Goal: Find specific page/section: Find specific page/section

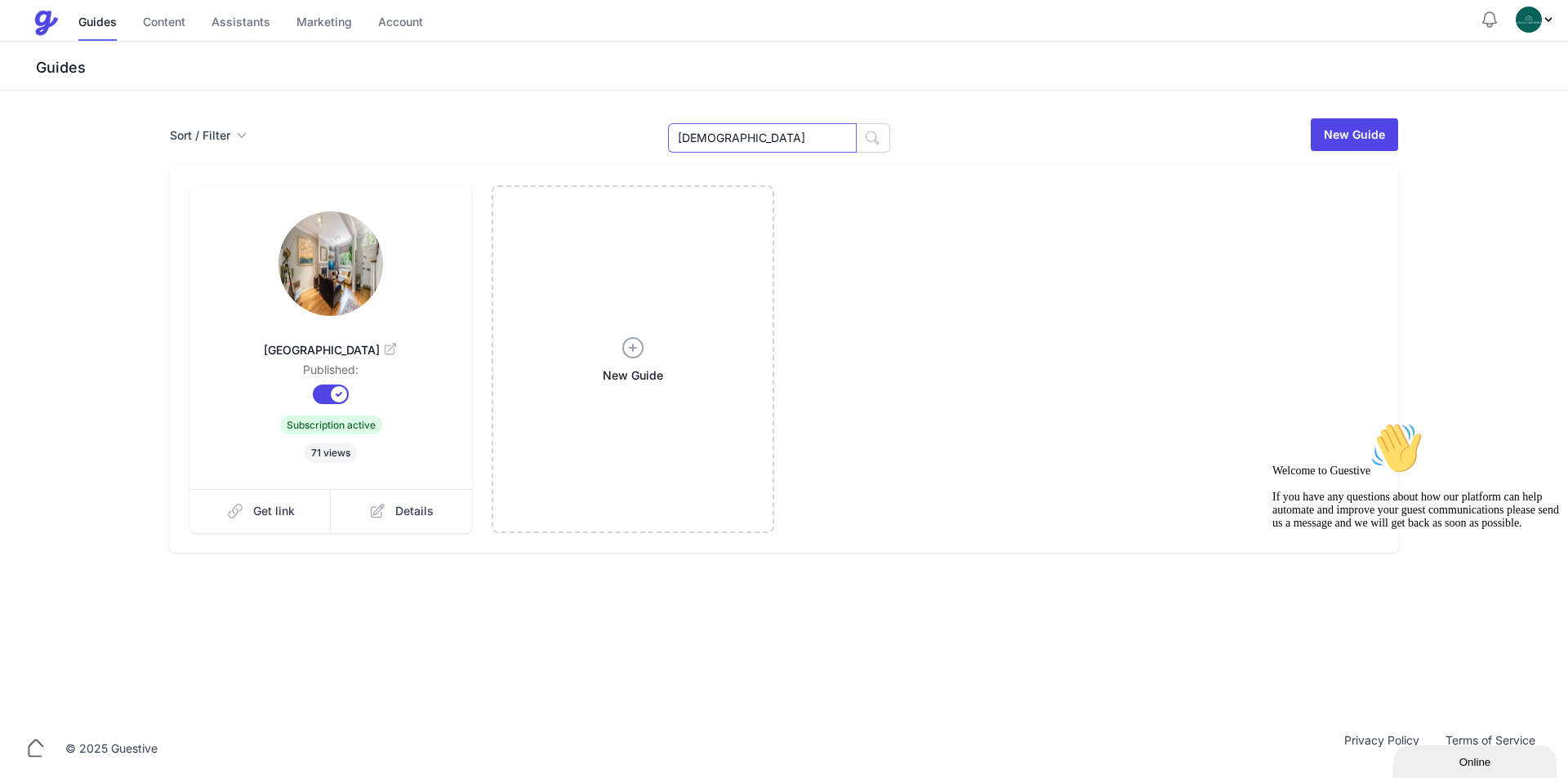
click at [715, 134] on input "Church" at bounding box center [762, 138] width 189 height 29
type input "Goodwin"
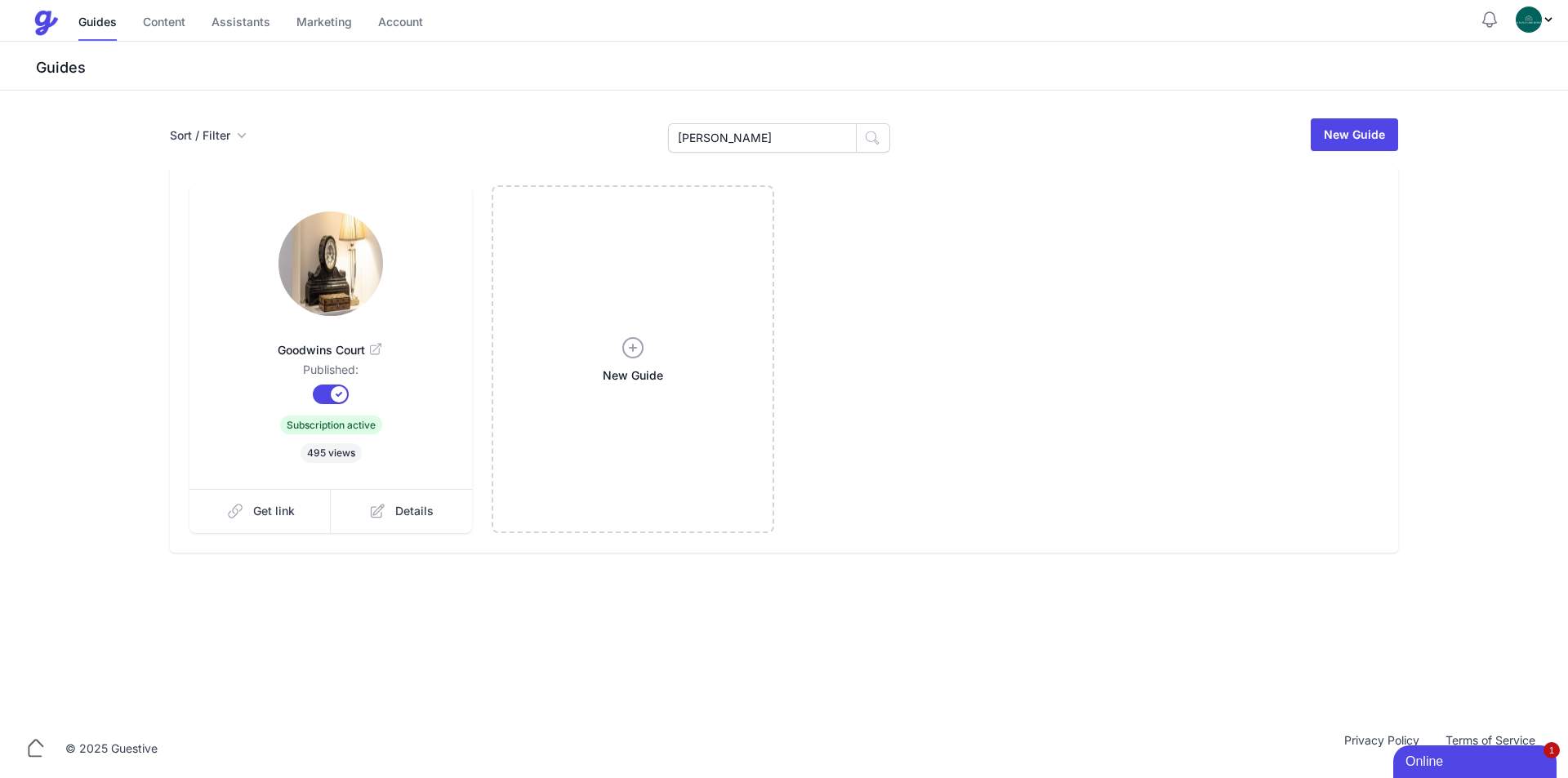
click at [314, 261] on img at bounding box center [331, 263] width 105 height 105
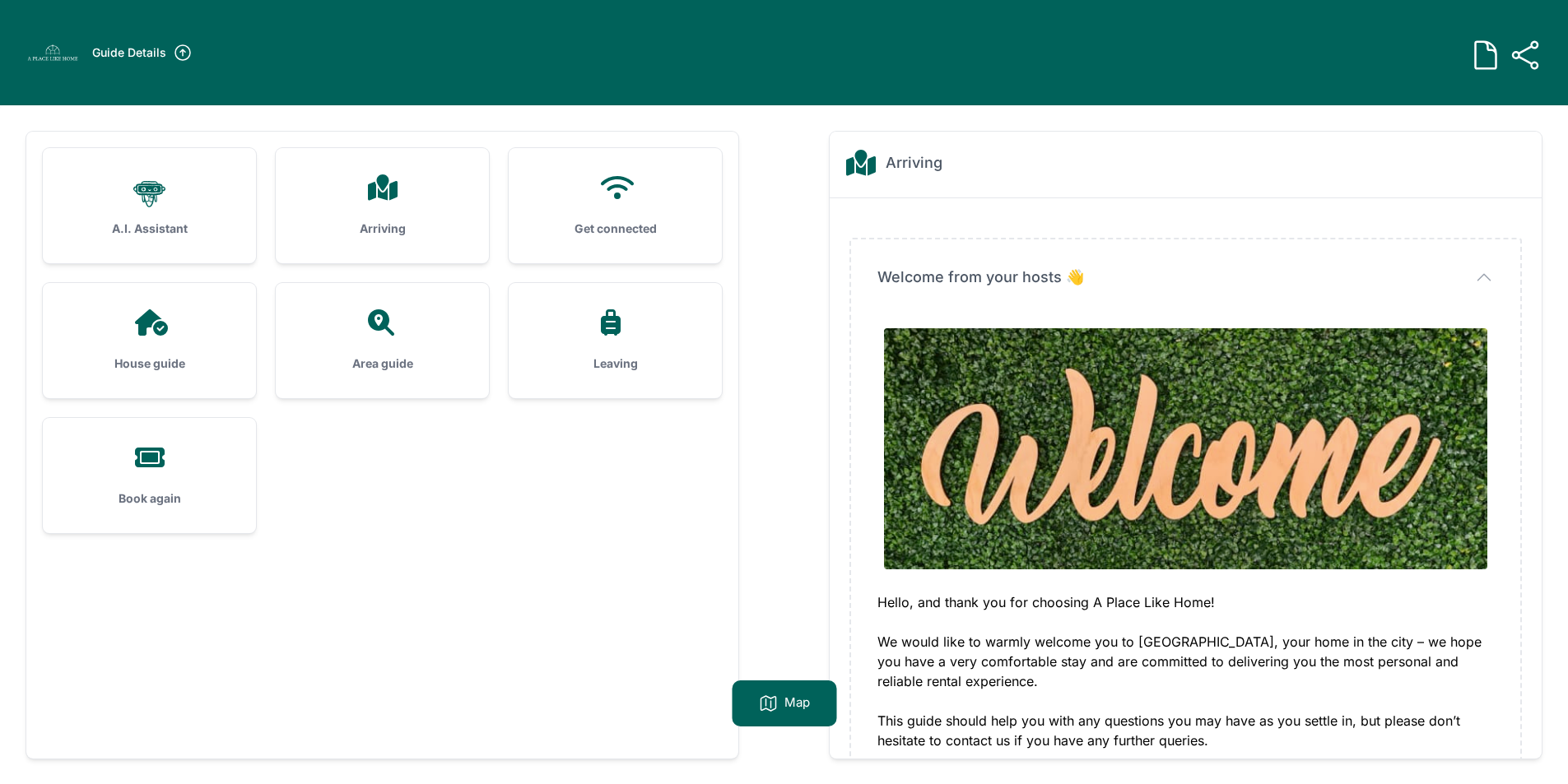
click at [411, 237] on div "Arriving" at bounding box center [382, 206] width 213 height 115
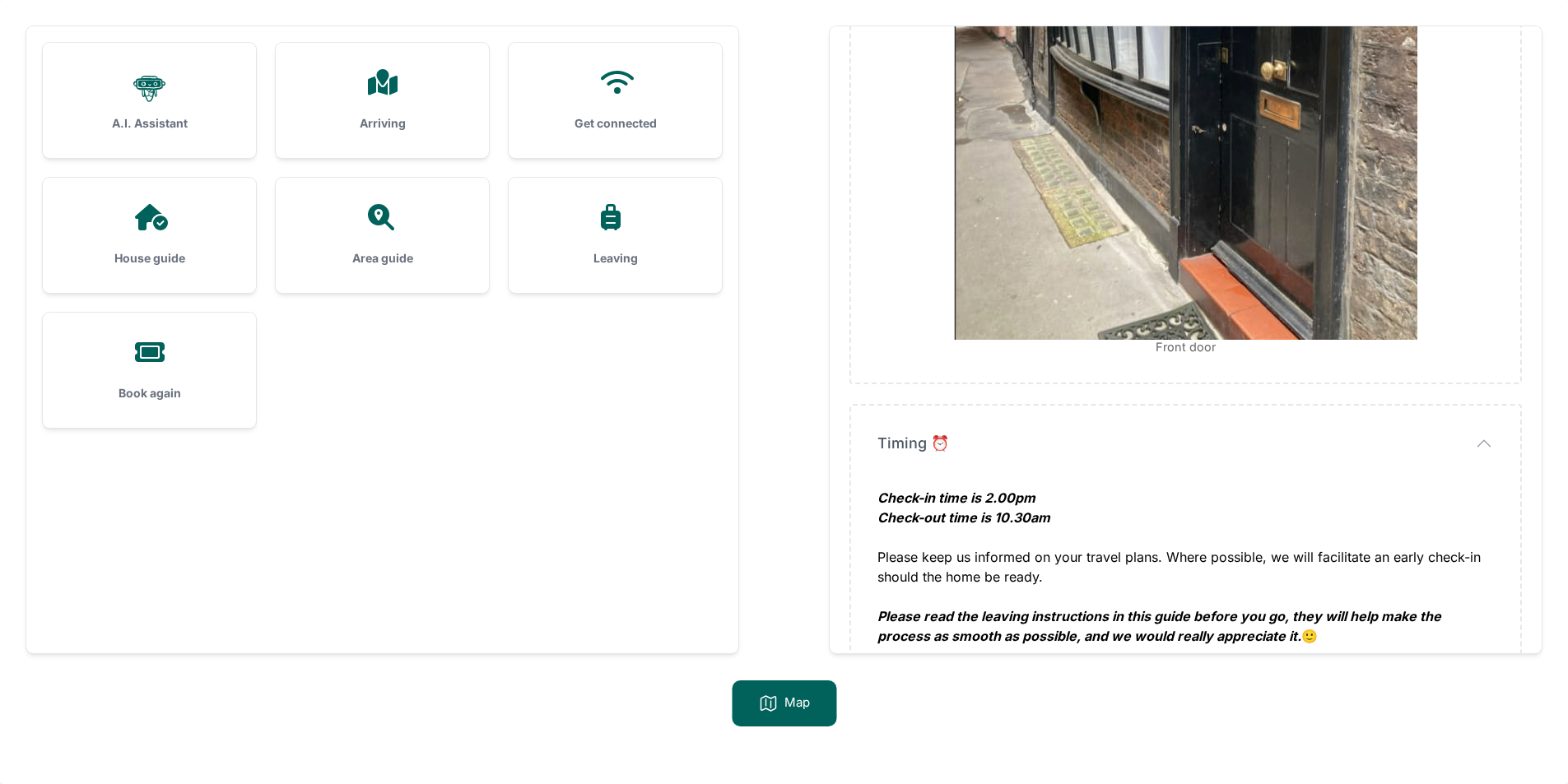
scroll to position [1616, 0]
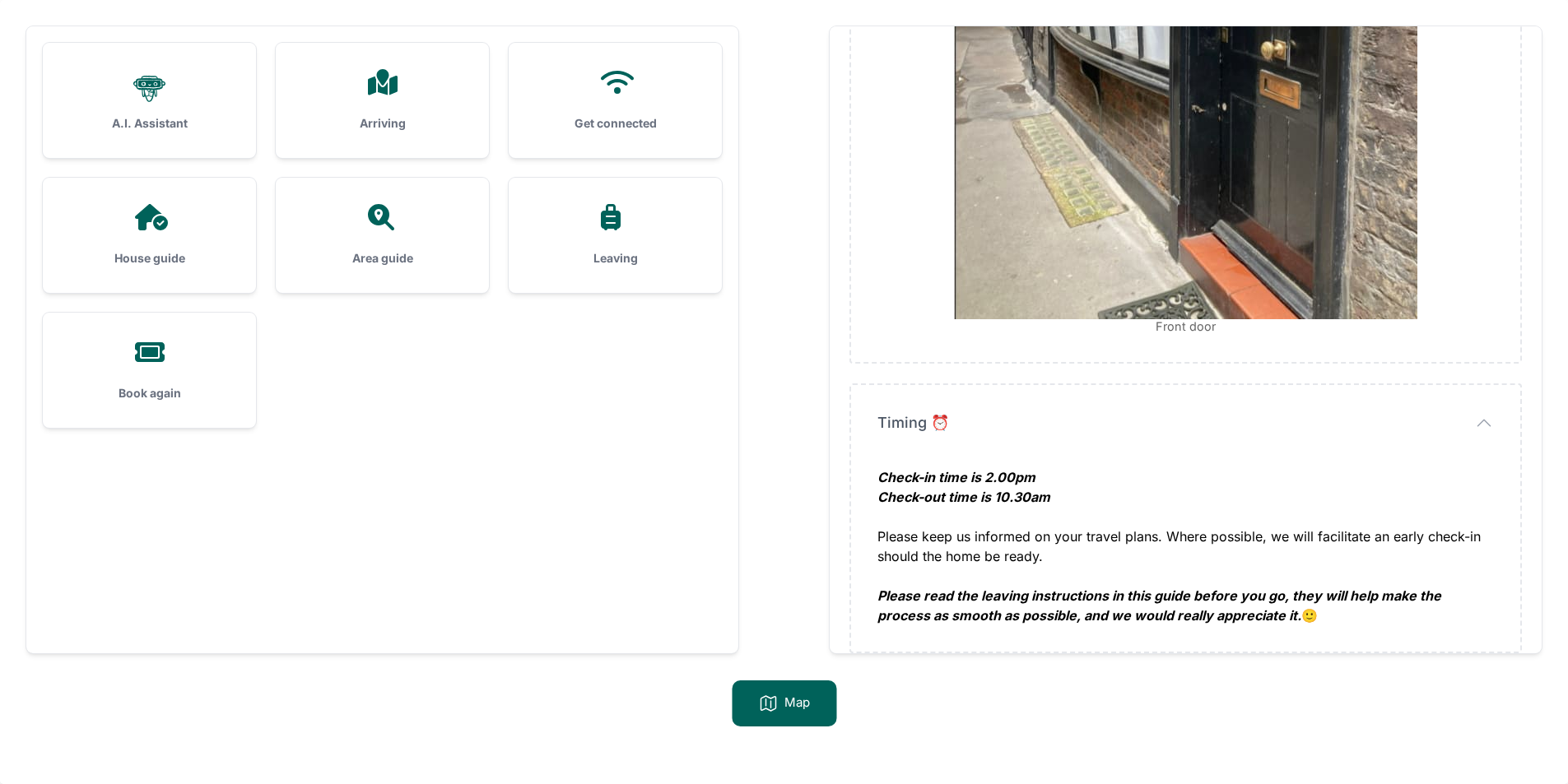
click at [416, 73] on div at bounding box center [383, 81] width 161 height 26
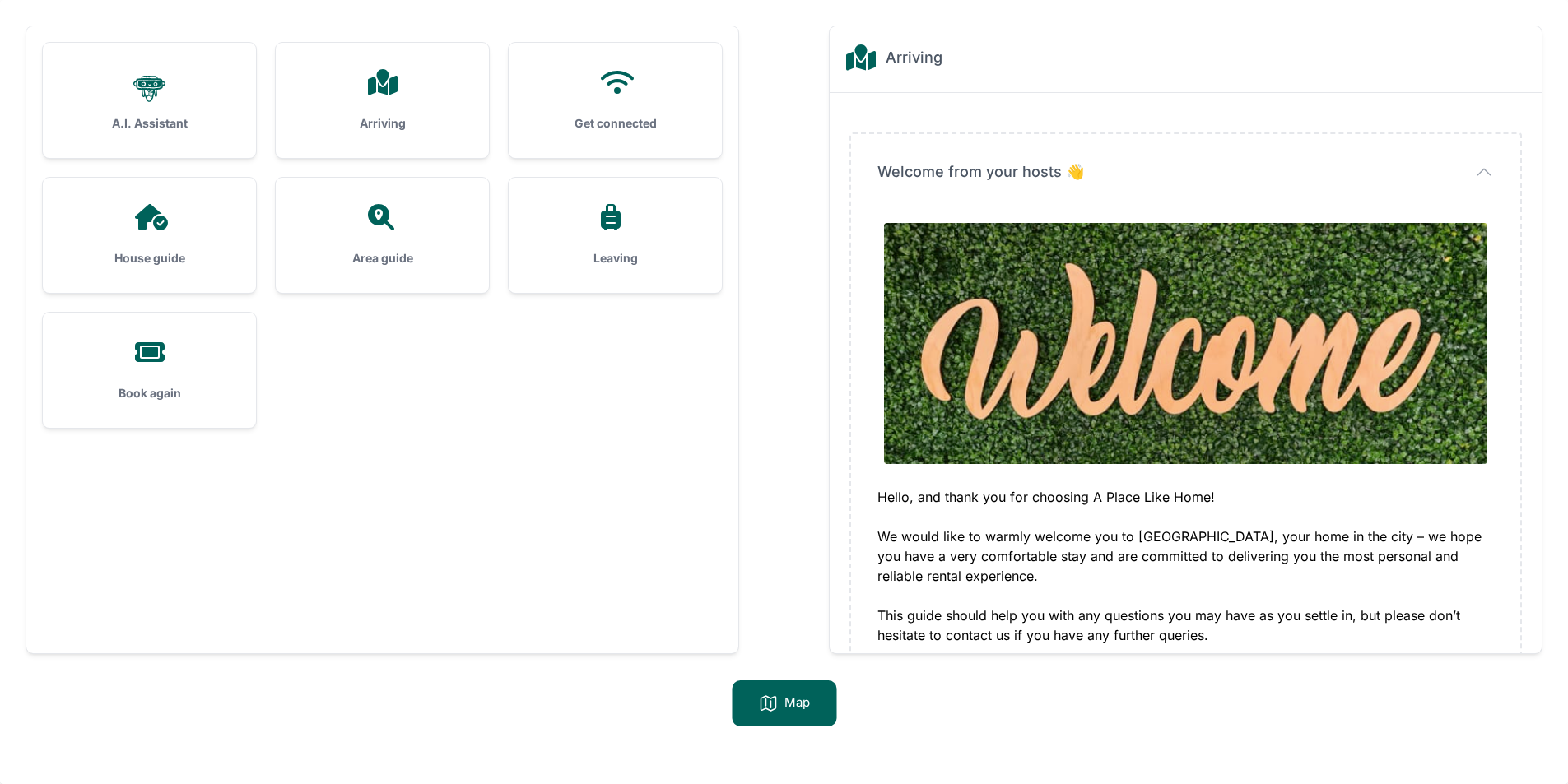
click at [170, 246] on div "House guide" at bounding box center [149, 235] width 213 height 115
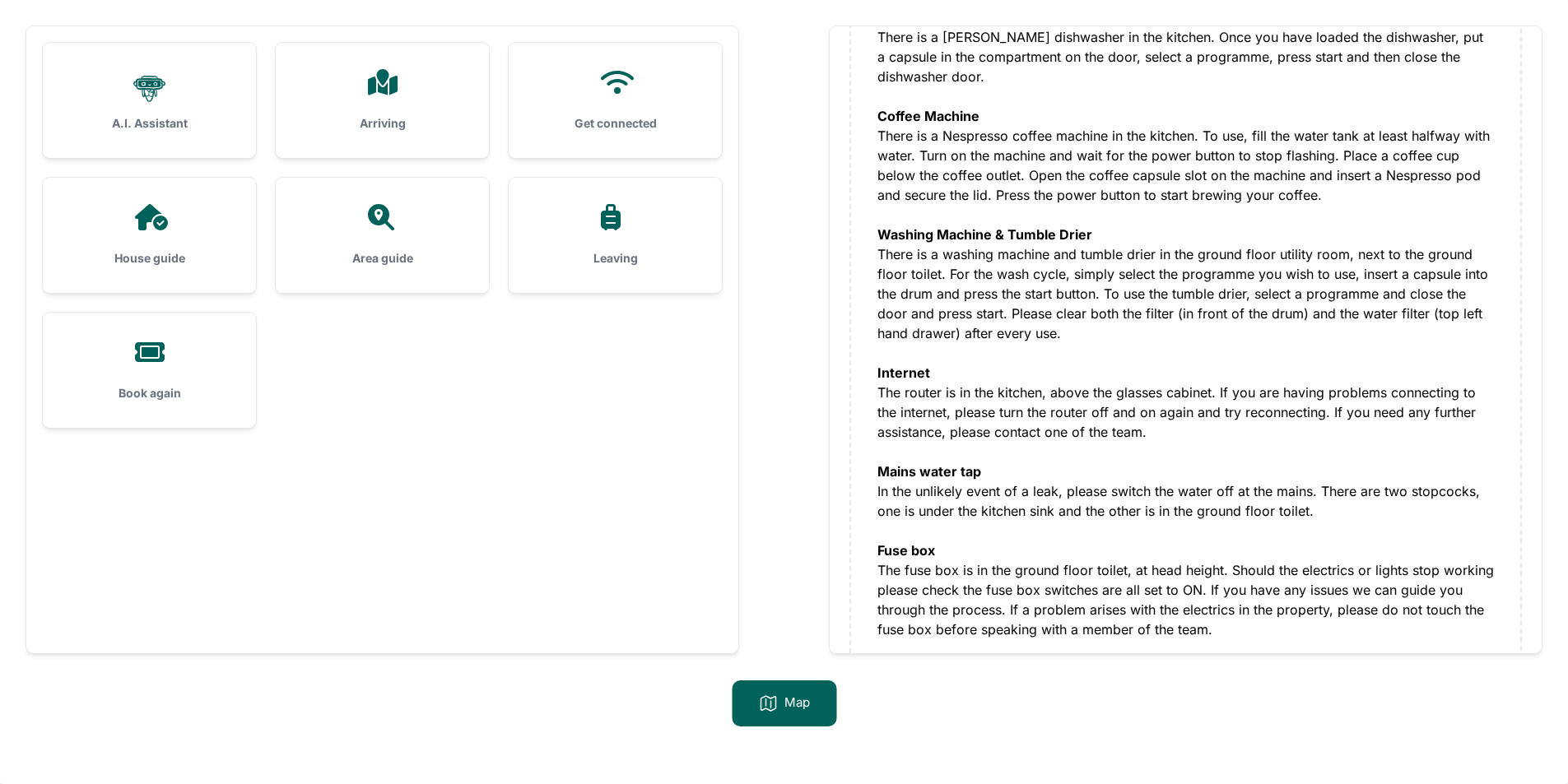
scroll to position [2058, 0]
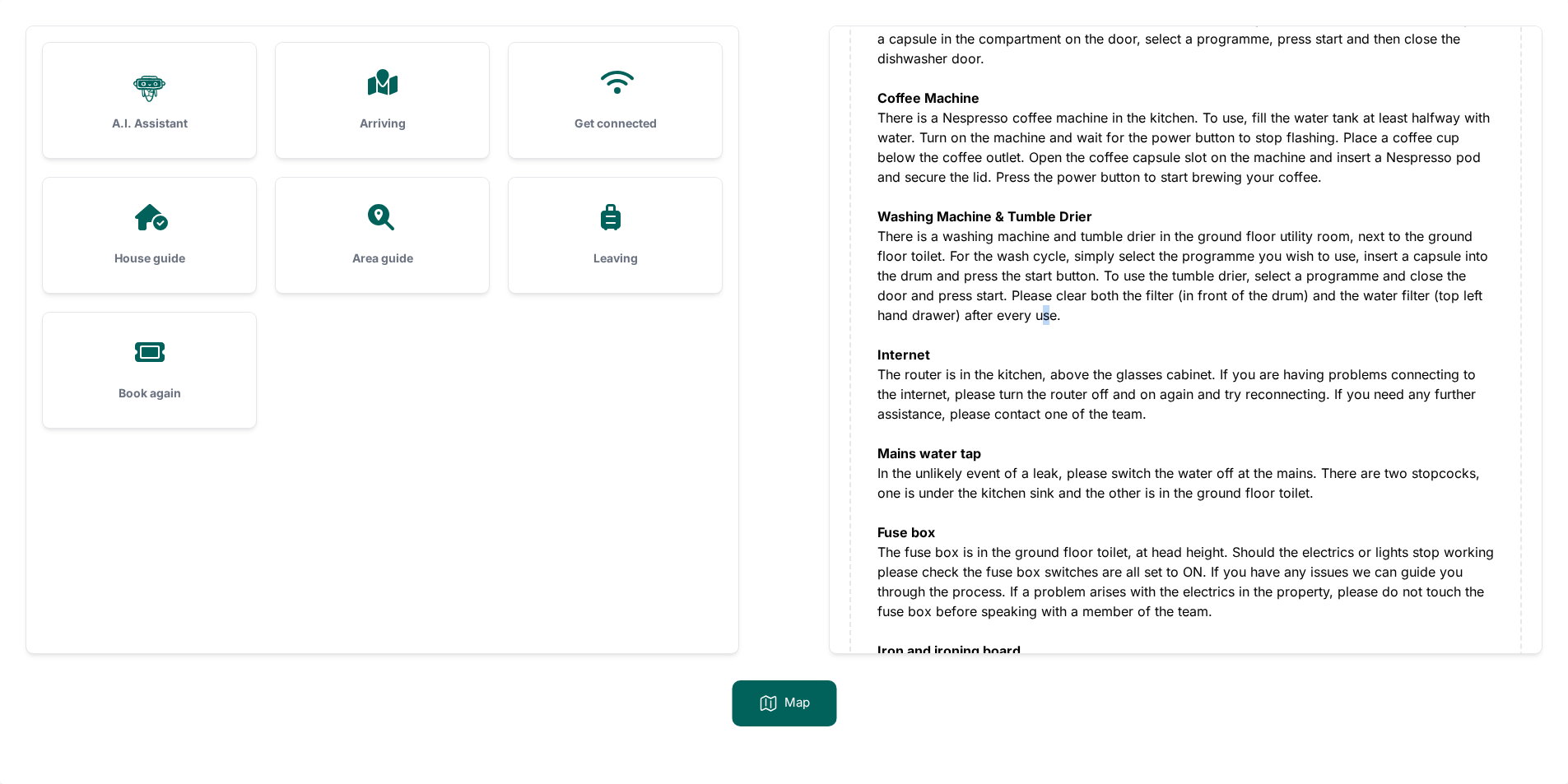
drag, startPoint x: 1044, startPoint y: 296, endPoint x: 1074, endPoint y: 301, distance: 30.4
click at [1058, 299] on div "Bins Rubbish is collected by the council twice daily. Once between 8.00am and 1…" at bounding box center [1185, 157] width 617 height 1205
click at [1085, 307] on div "Bins Rubbish is collected by the council twice daily. Once between 8.00am and 1…" at bounding box center [1185, 157] width 617 height 1205
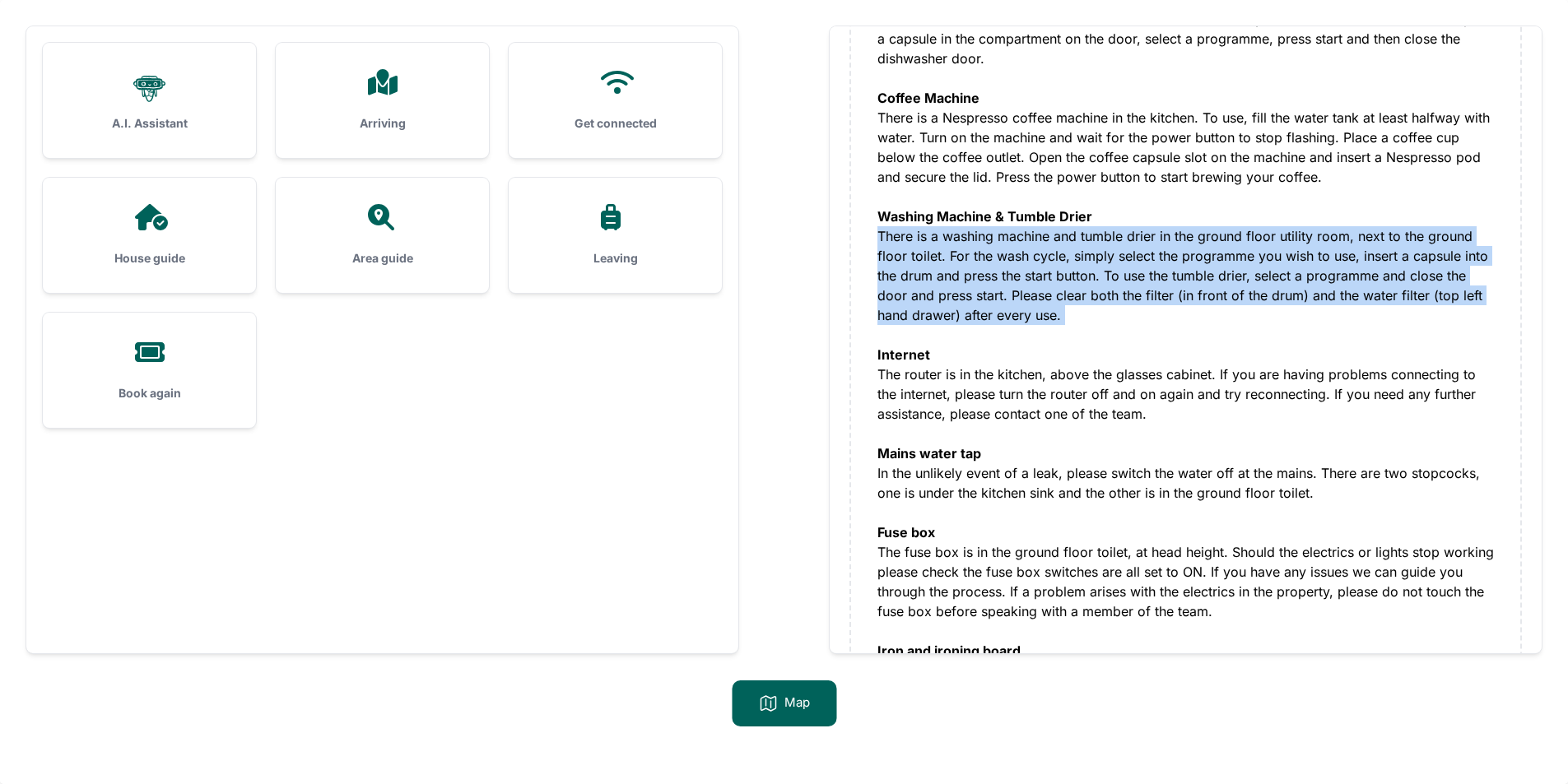
drag, startPoint x: 1062, startPoint y: 307, endPoint x: 872, endPoint y: 212, distance: 212.4
copy div "There is a washing machine and tumble drier in the ground floor utility room, n…"
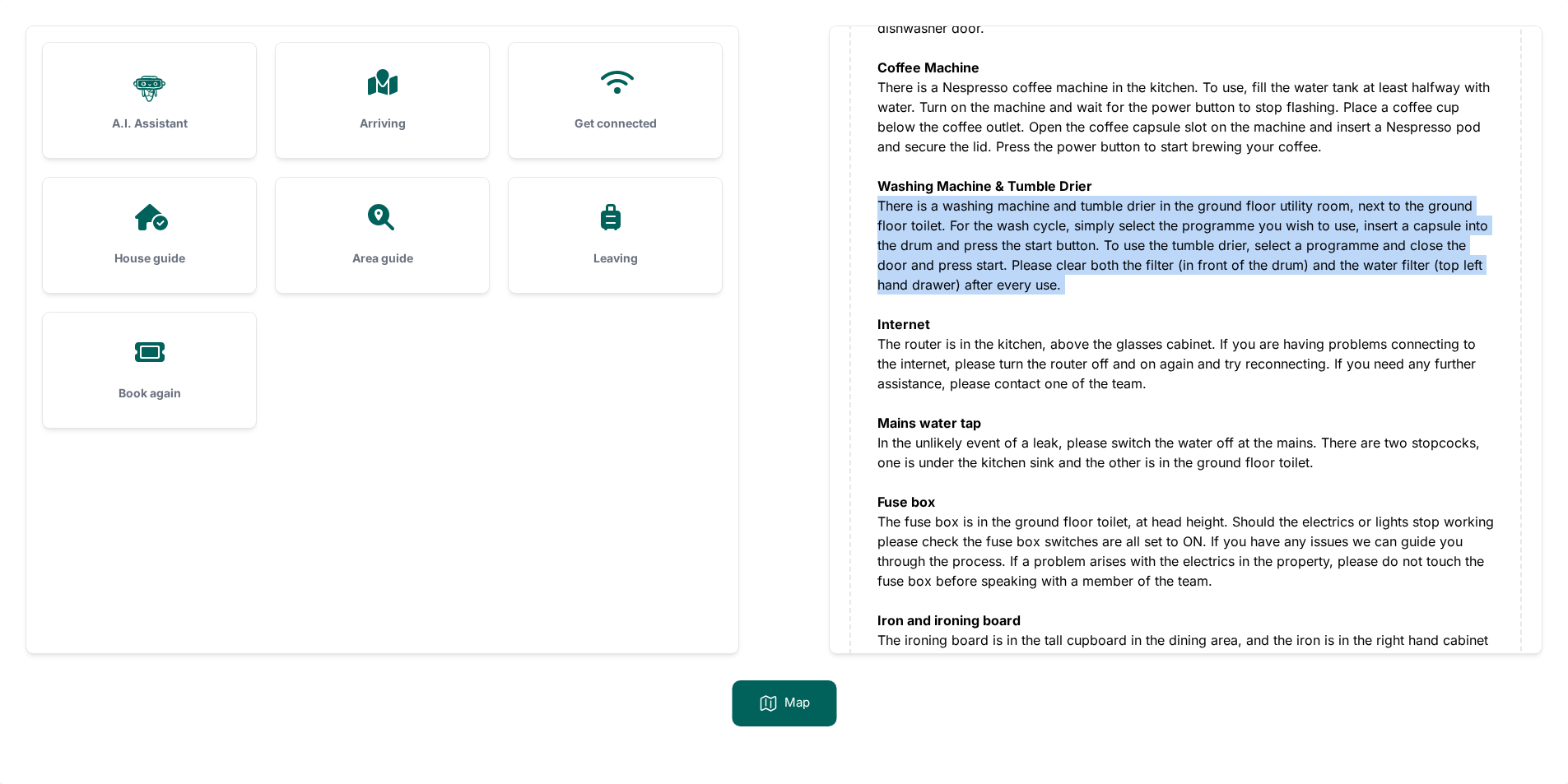
scroll to position [2192, 0]
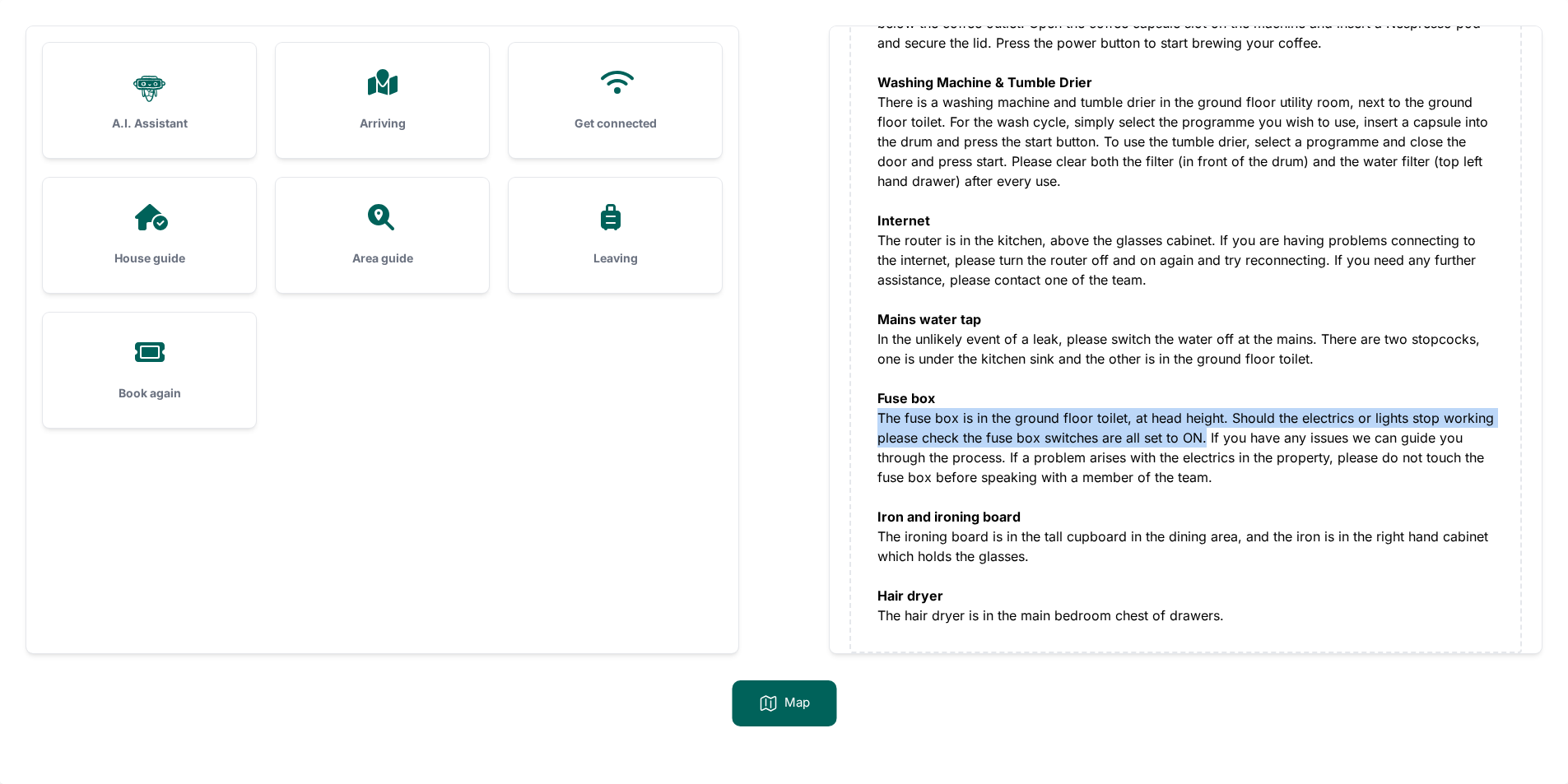
drag, startPoint x: 1208, startPoint y: 417, endPoint x: 877, endPoint y: 392, distance: 331.9
click at [877, 392] on div "Bins Rubbish is collected by the council twice daily. Once between 8.00am and 1…" at bounding box center [1185, 23] width 617 height 1205
copy div "The fuse box is in the ground floor toilet, at head height. Should the electric…"
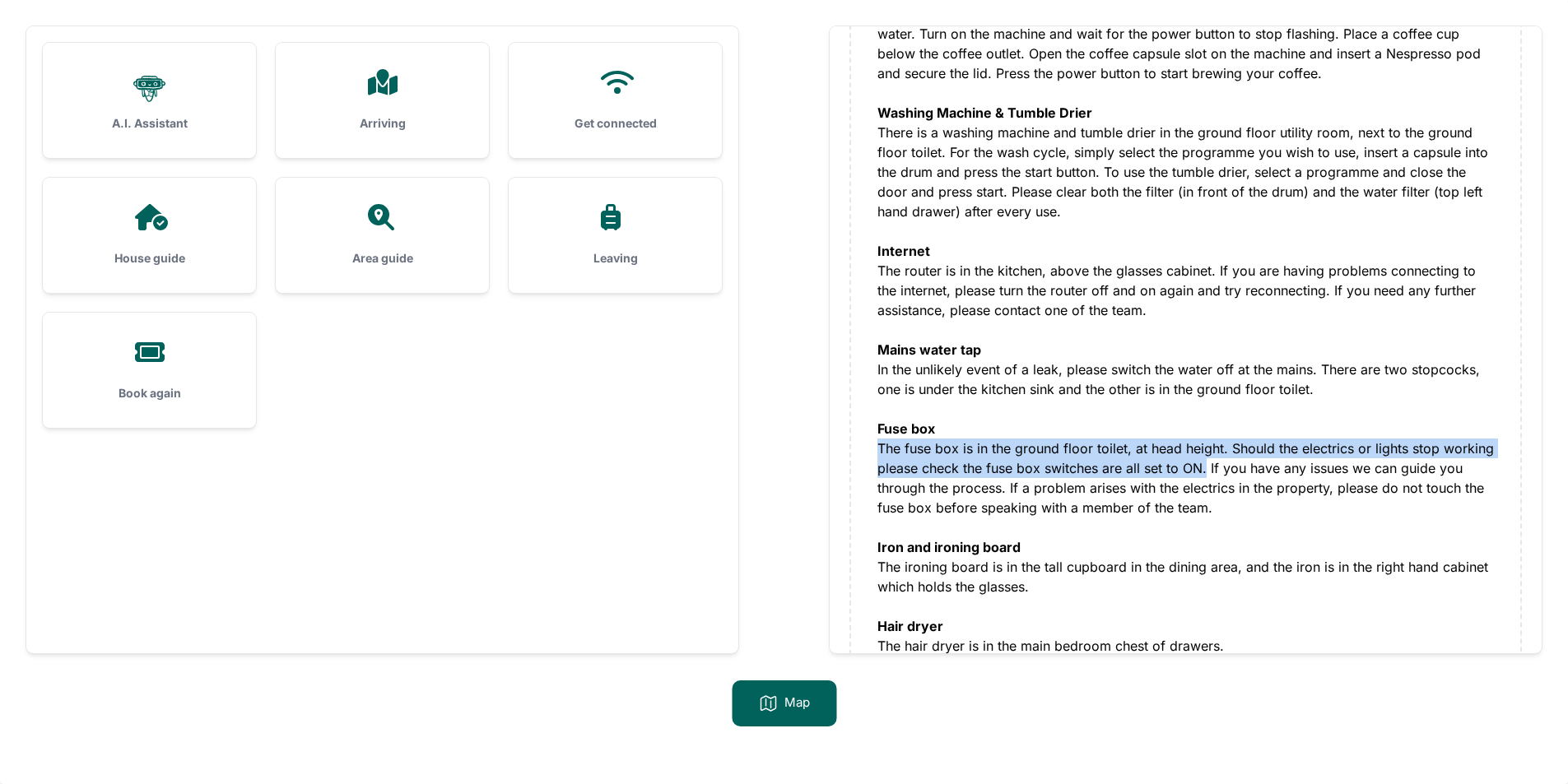
scroll to position [2027, 0]
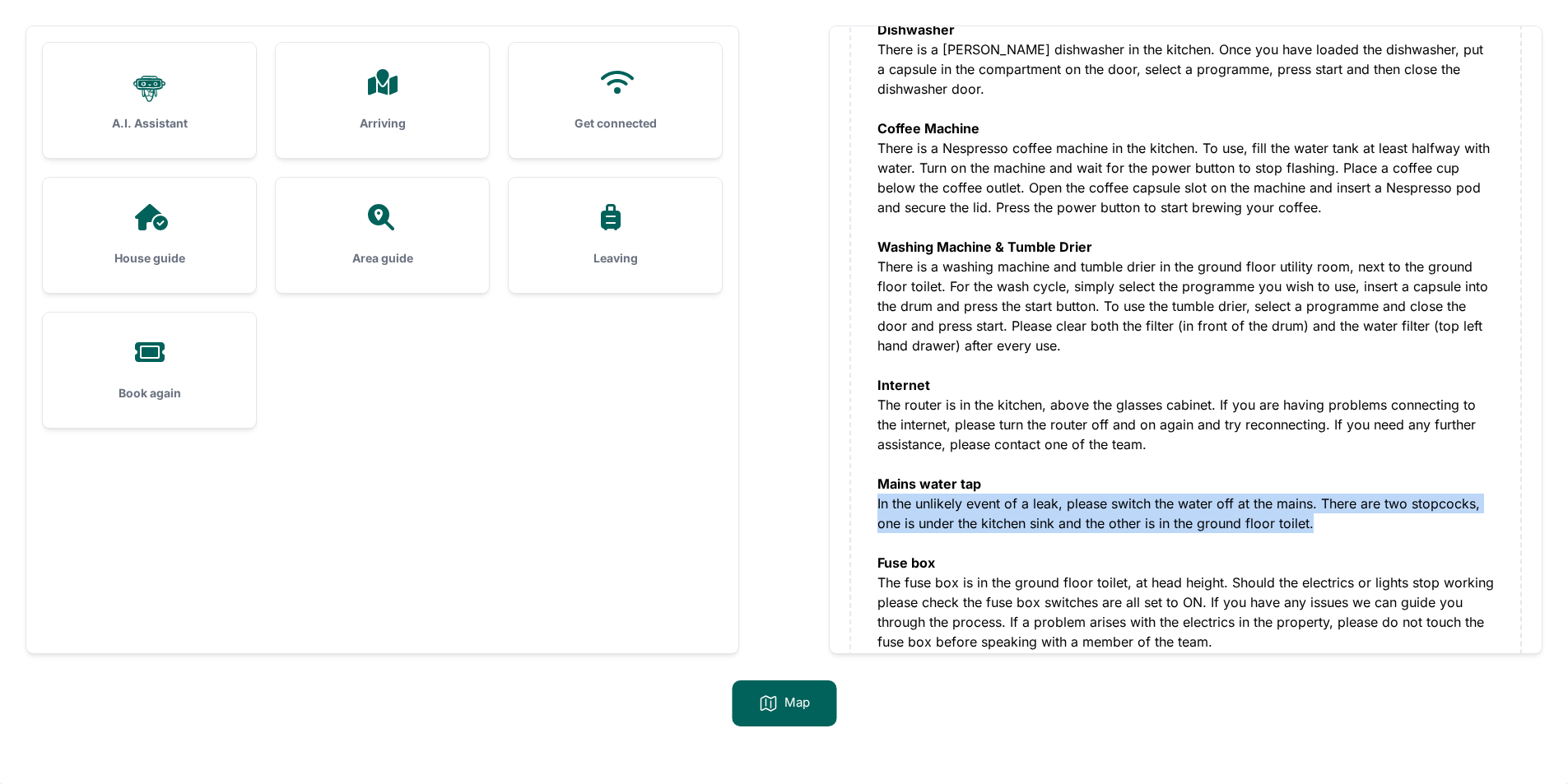
drag, startPoint x: 1247, startPoint y: 493, endPoint x: 867, endPoint y: 476, distance: 380.4
copy div "In the unlikely event of a leak, please switch the water off at the mains. Ther…"
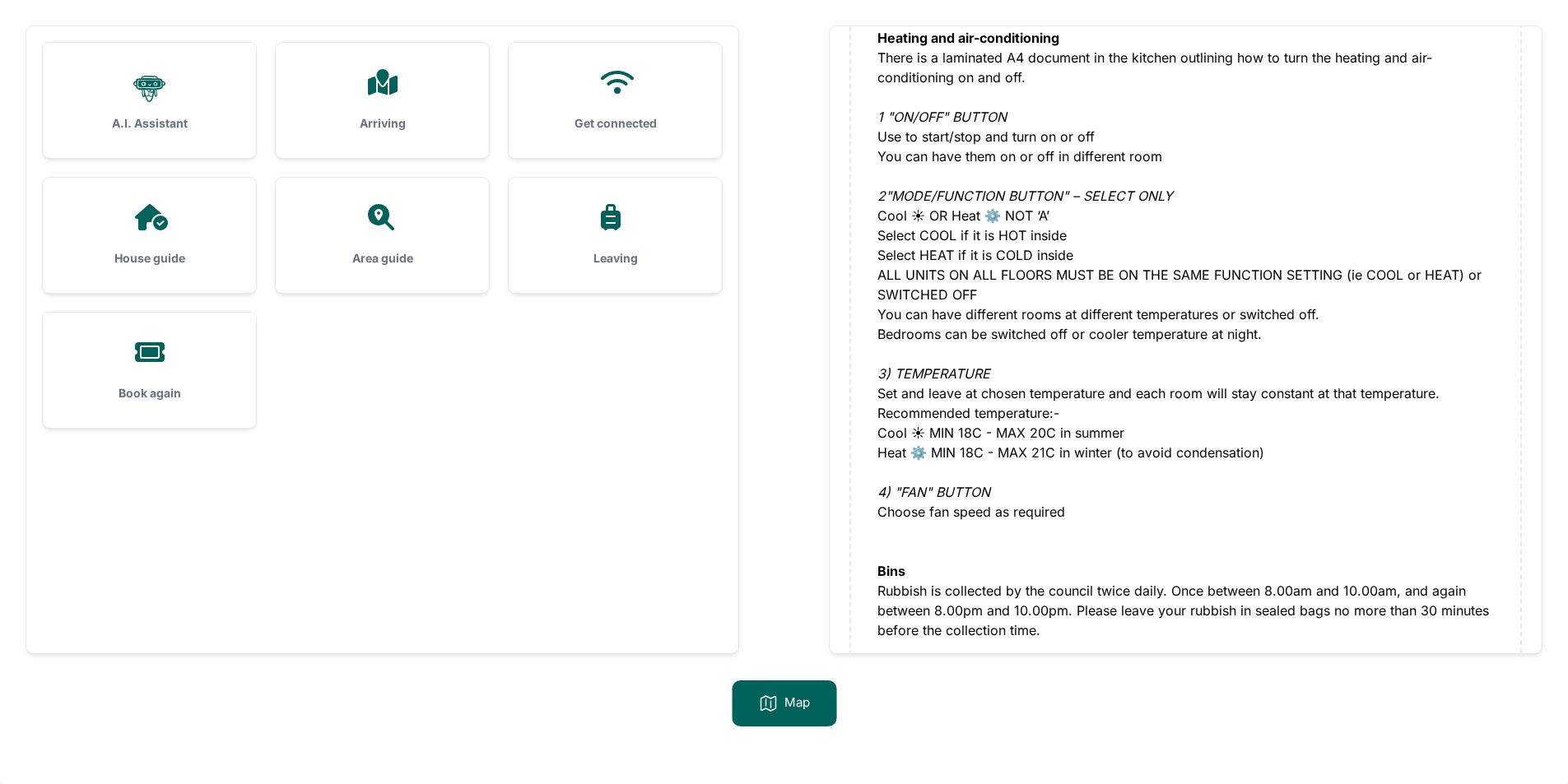
scroll to position [1040, 0]
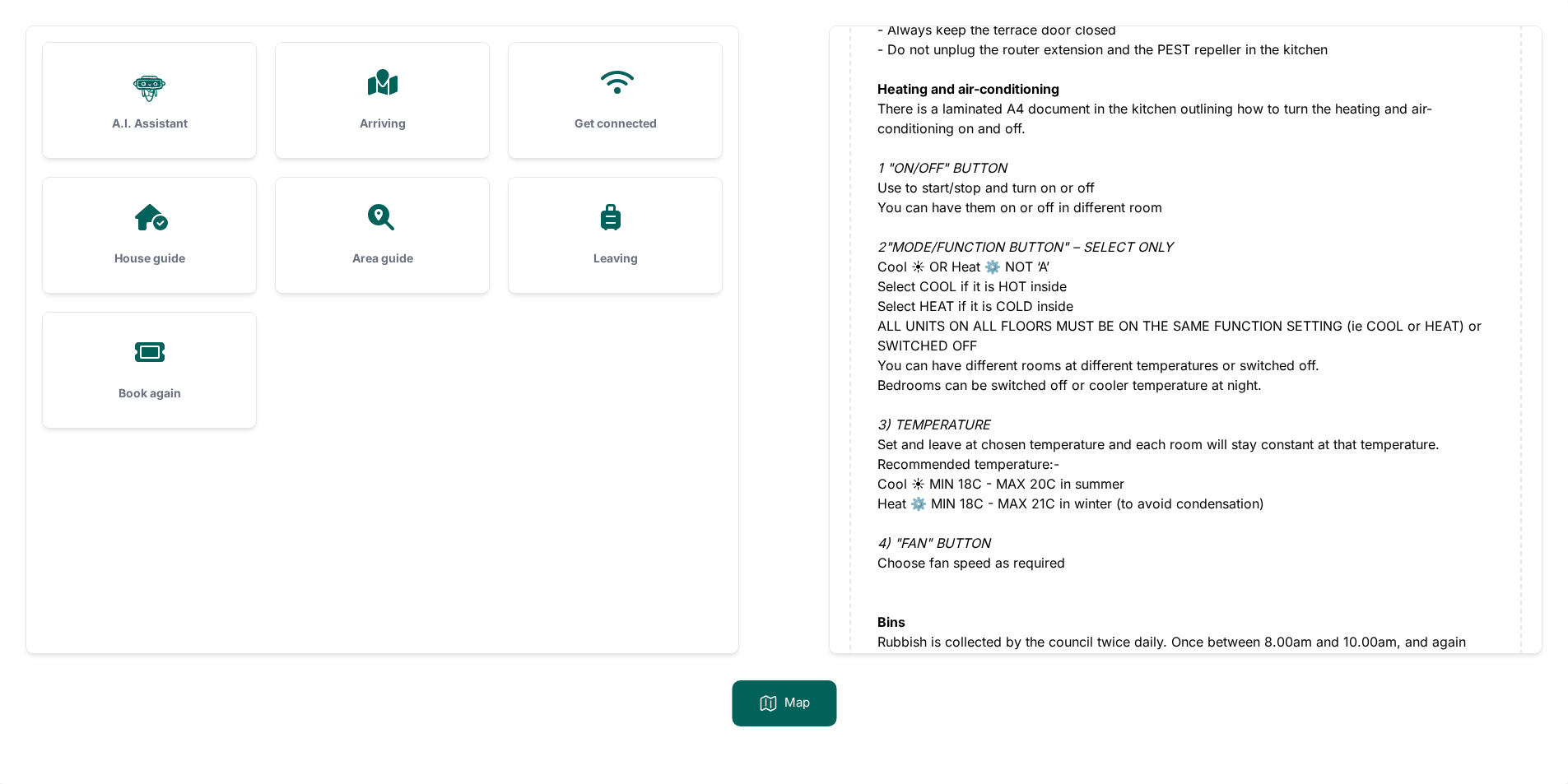
drag, startPoint x: 867, startPoint y: 107, endPoint x: 1033, endPoint y: 130, distance: 167.6
copy div "There is a laminated A4 document in the kitchen outlining how to turn the heati…"
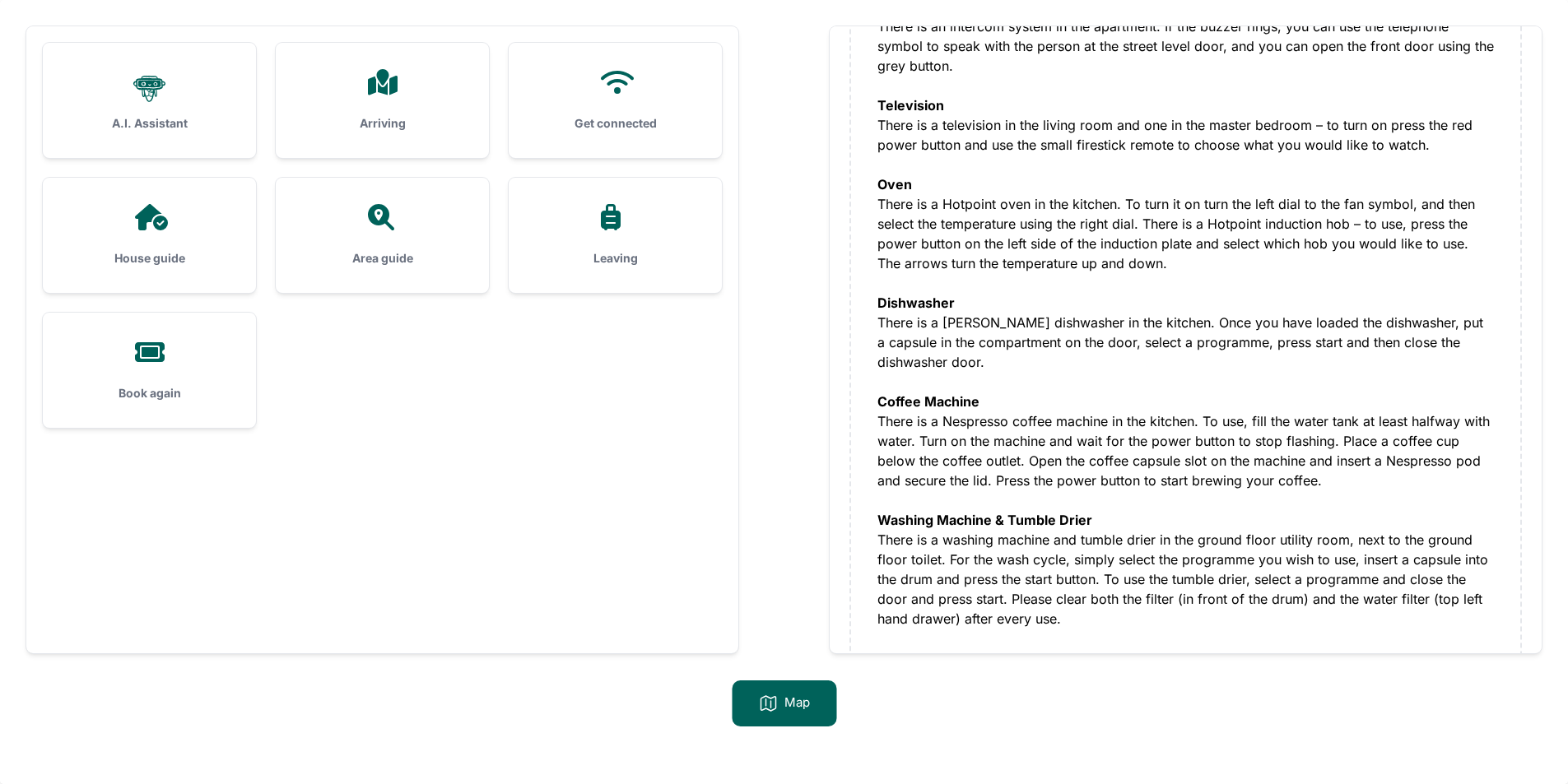
scroll to position [1781, 0]
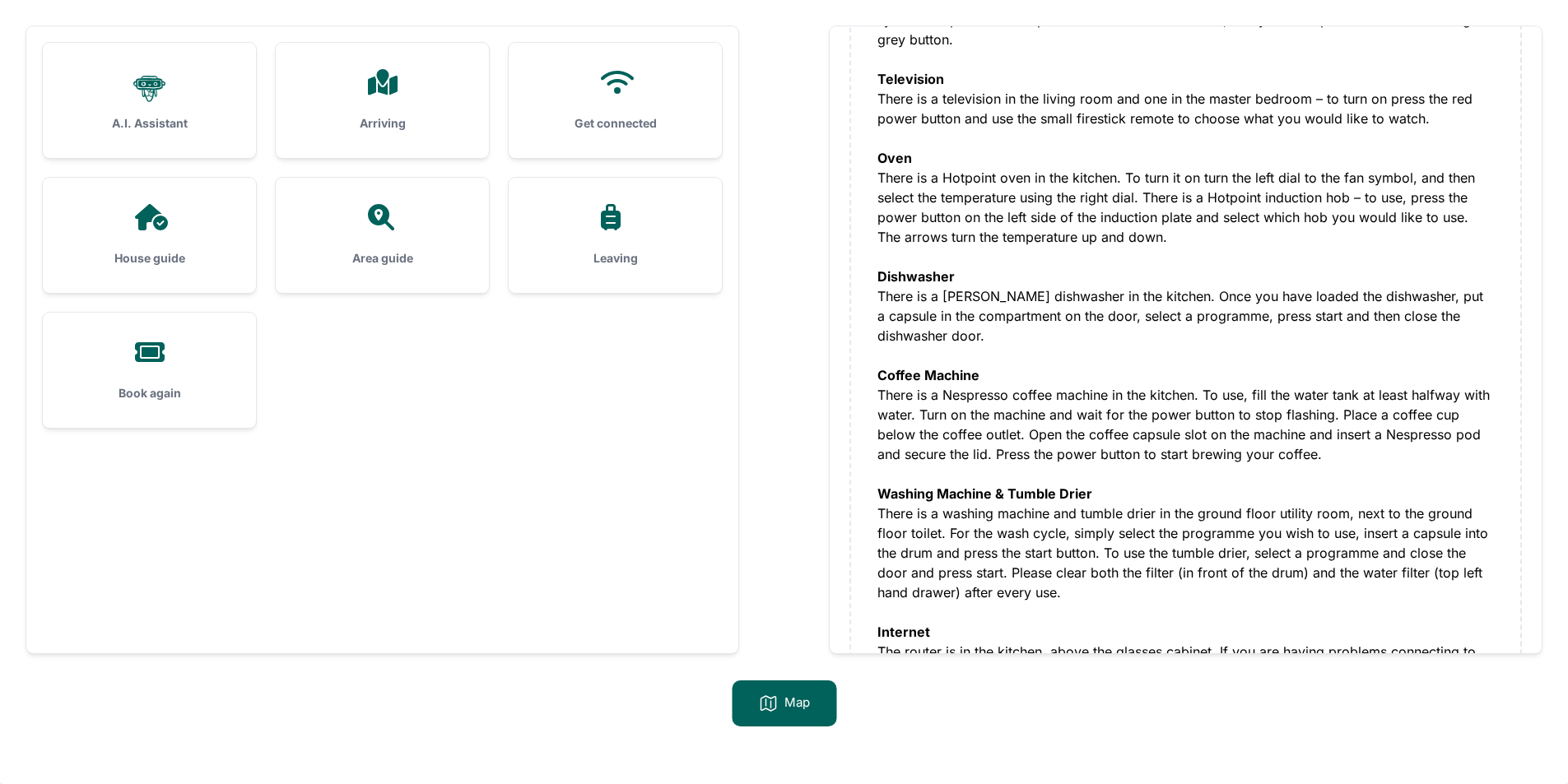
click at [977, 112] on div "Bins Rubbish is collected by the council twice daily. Once between 8.00am and 1…" at bounding box center [1185, 434] width 617 height 1205
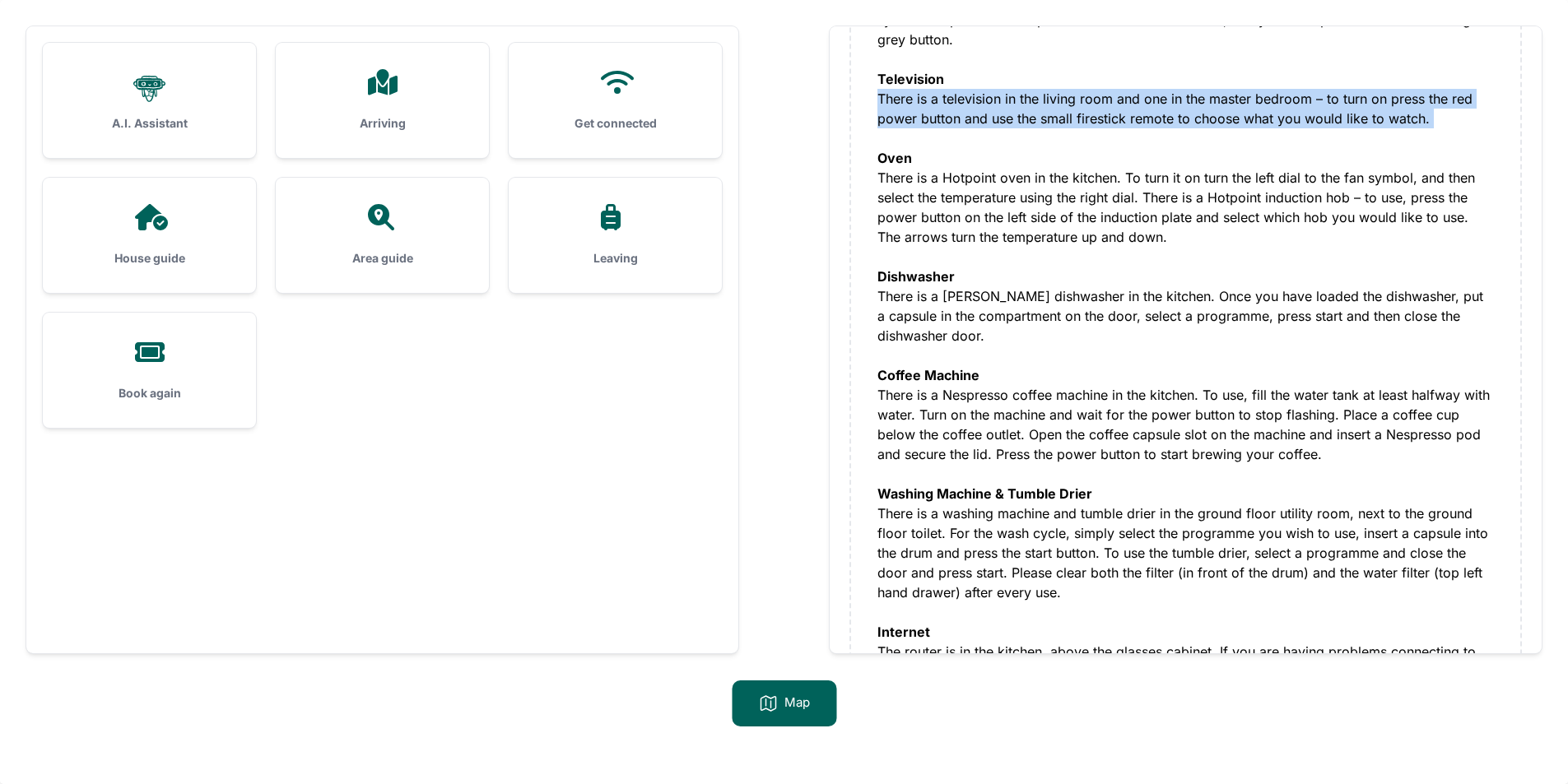
click at [977, 112] on div "Bins Rubbish is collected by the council twice daily. Once between 8.00am and 1…" at bounding box center [1185, 434] width 617 height 1205
copy div "There is a television in the living room and one in the master bedroom – to tur…"
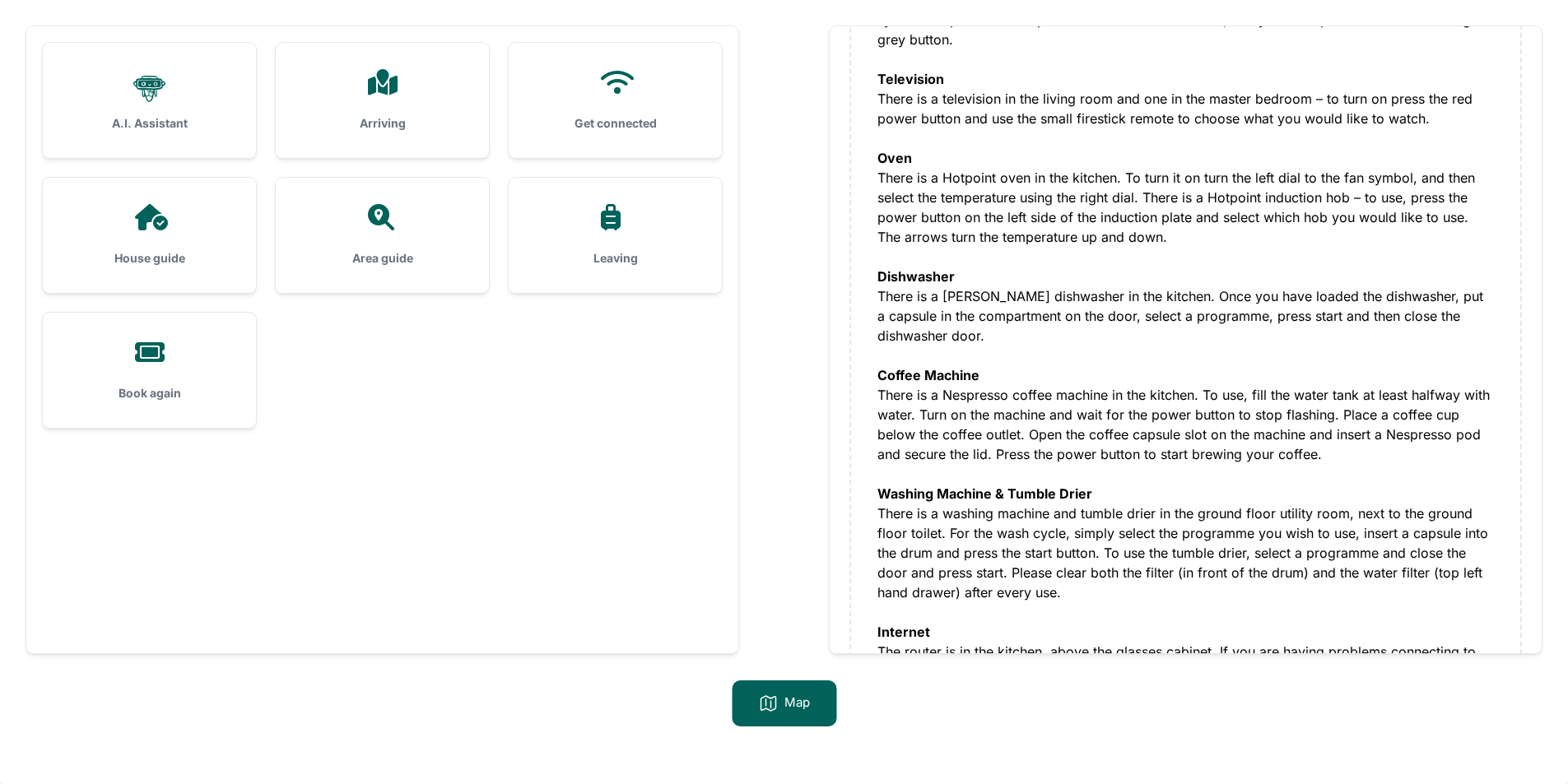
click at [992, 181] on div "Bins Rubbish is collected by the council twice daily. Once between 8.00am and 1…" at bounding box center [1185, 434] width 617 height 1205
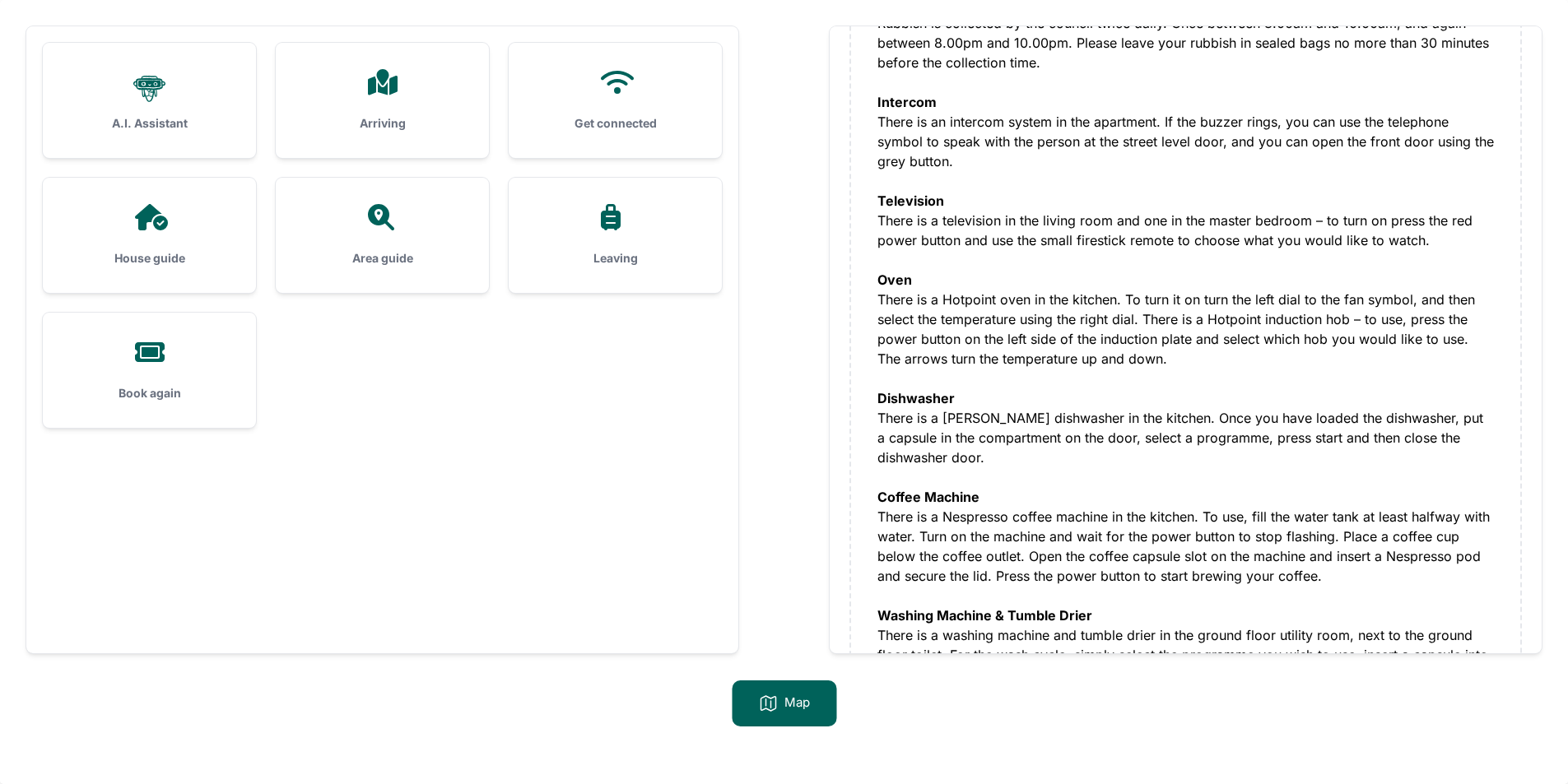
scroll to position [1615, 0]
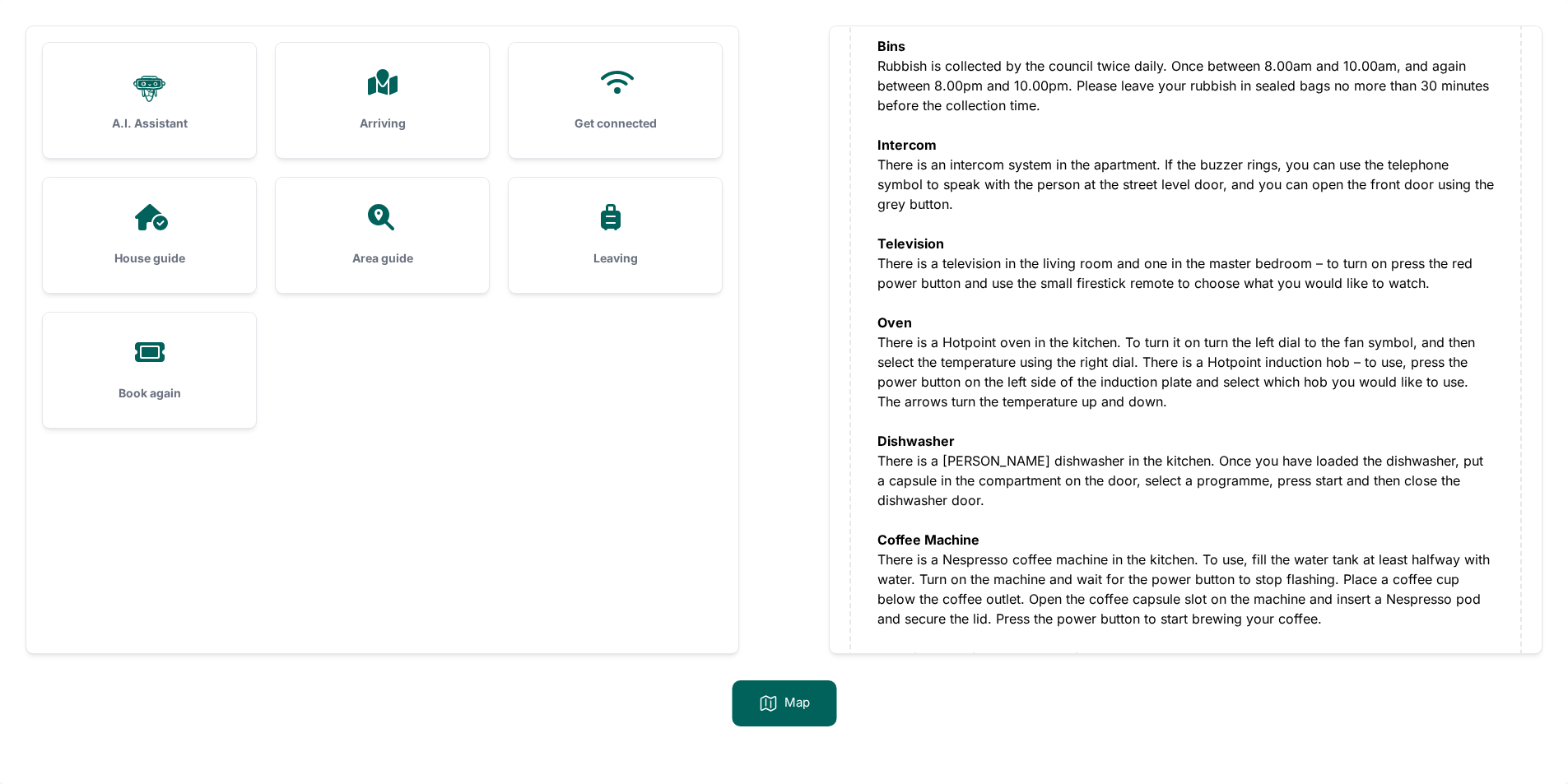
click at [999, 72] on div "Bins Rubbish is collected by the council twice daily. Once between 8.00am and 1…" at bounding box center [1185, 599] width 617 height 1205
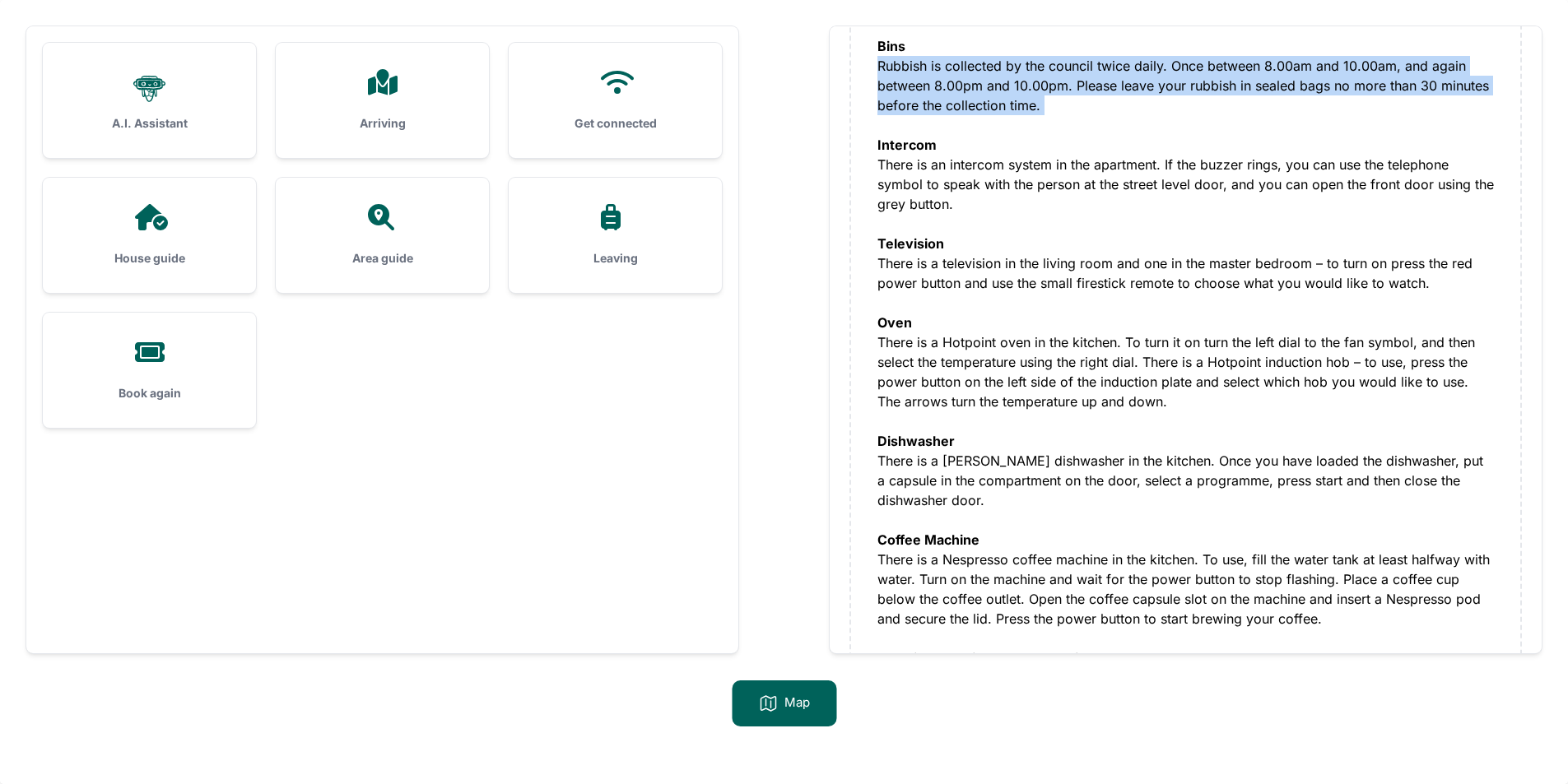
click at [999, 72] on div "Bins Rubbish is collected by the council twice daily. Once between 8.00am and 1…" at bounding box center [1185, 599] width 617 height 1205
copy div "Rubbish is collected by the council twice daily. Once between 8.00am and 10.00a…"
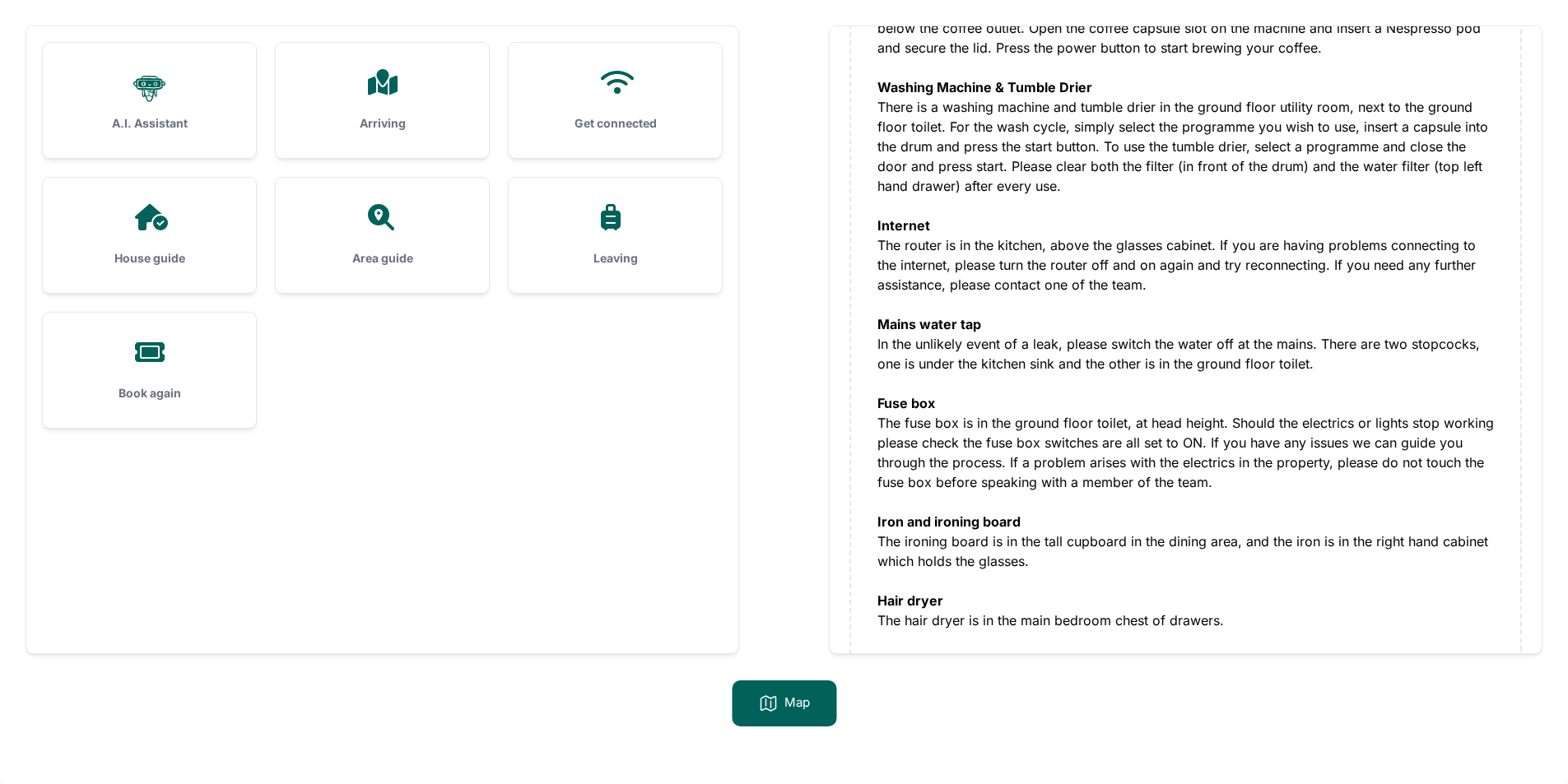
scroll to position [2192, 0]
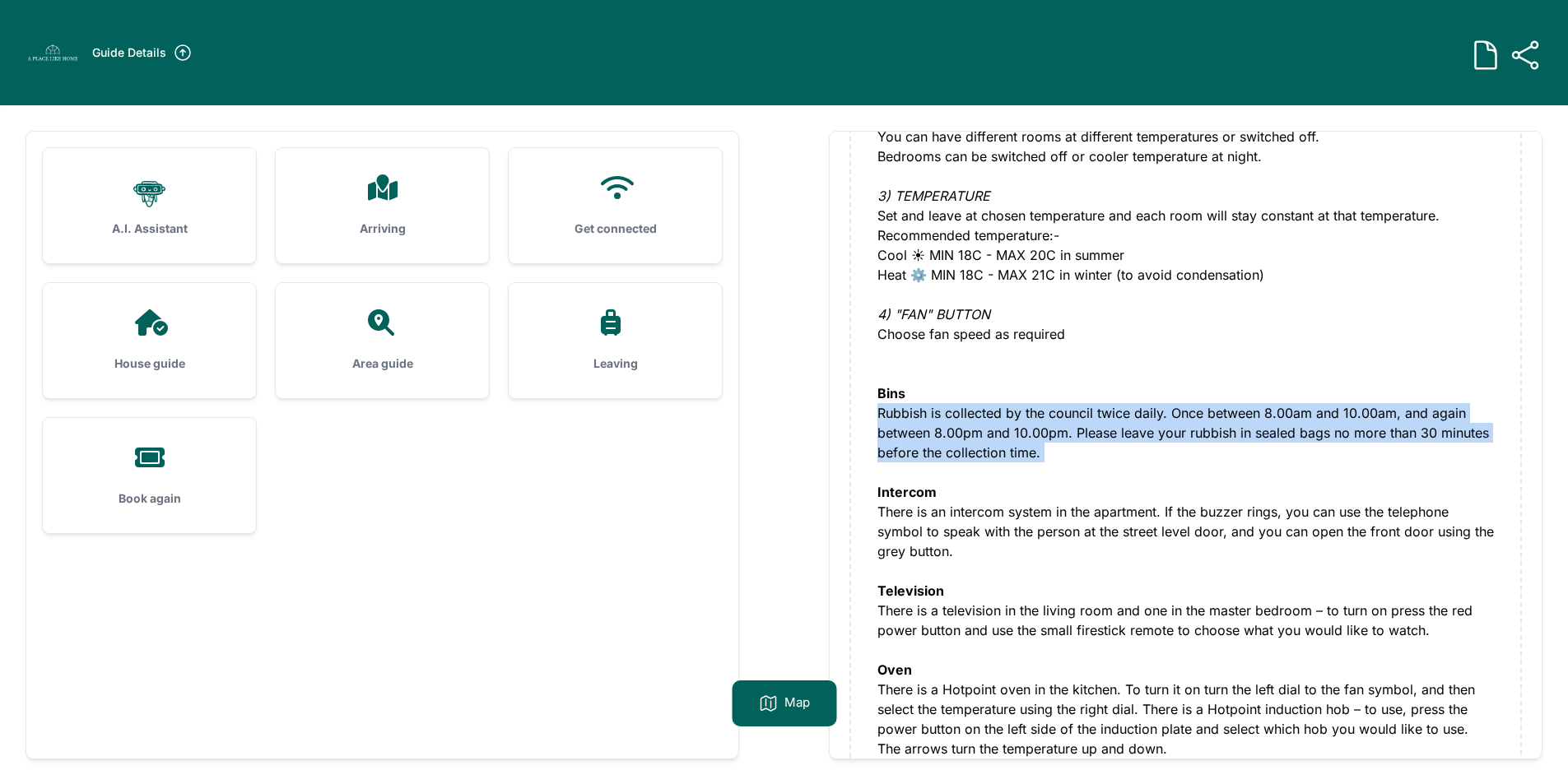
scroll to position [1369, 0]
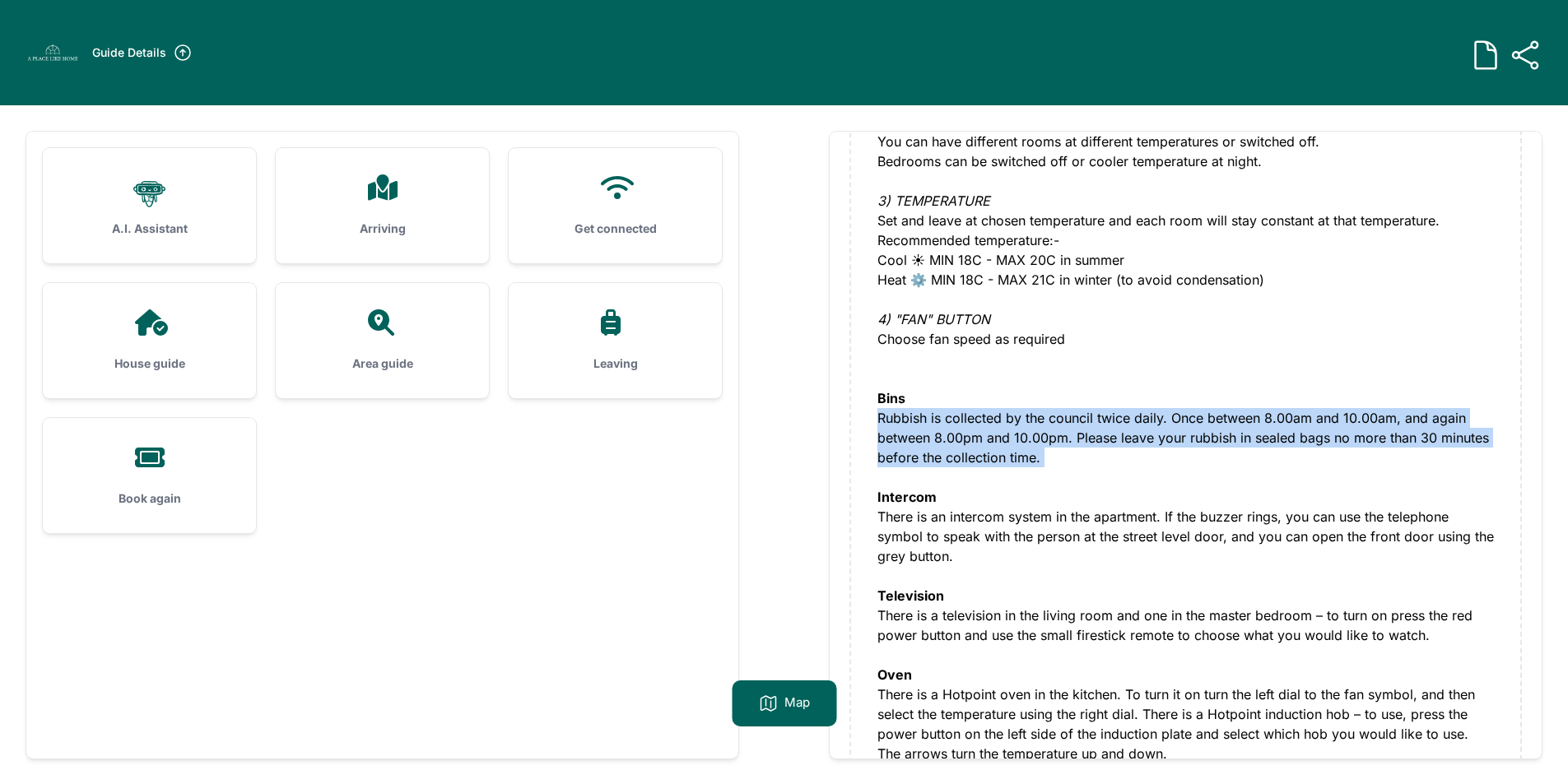
click at [289, 202] on div "Arriving" at bounding box center [382, 206] width 213 height 115
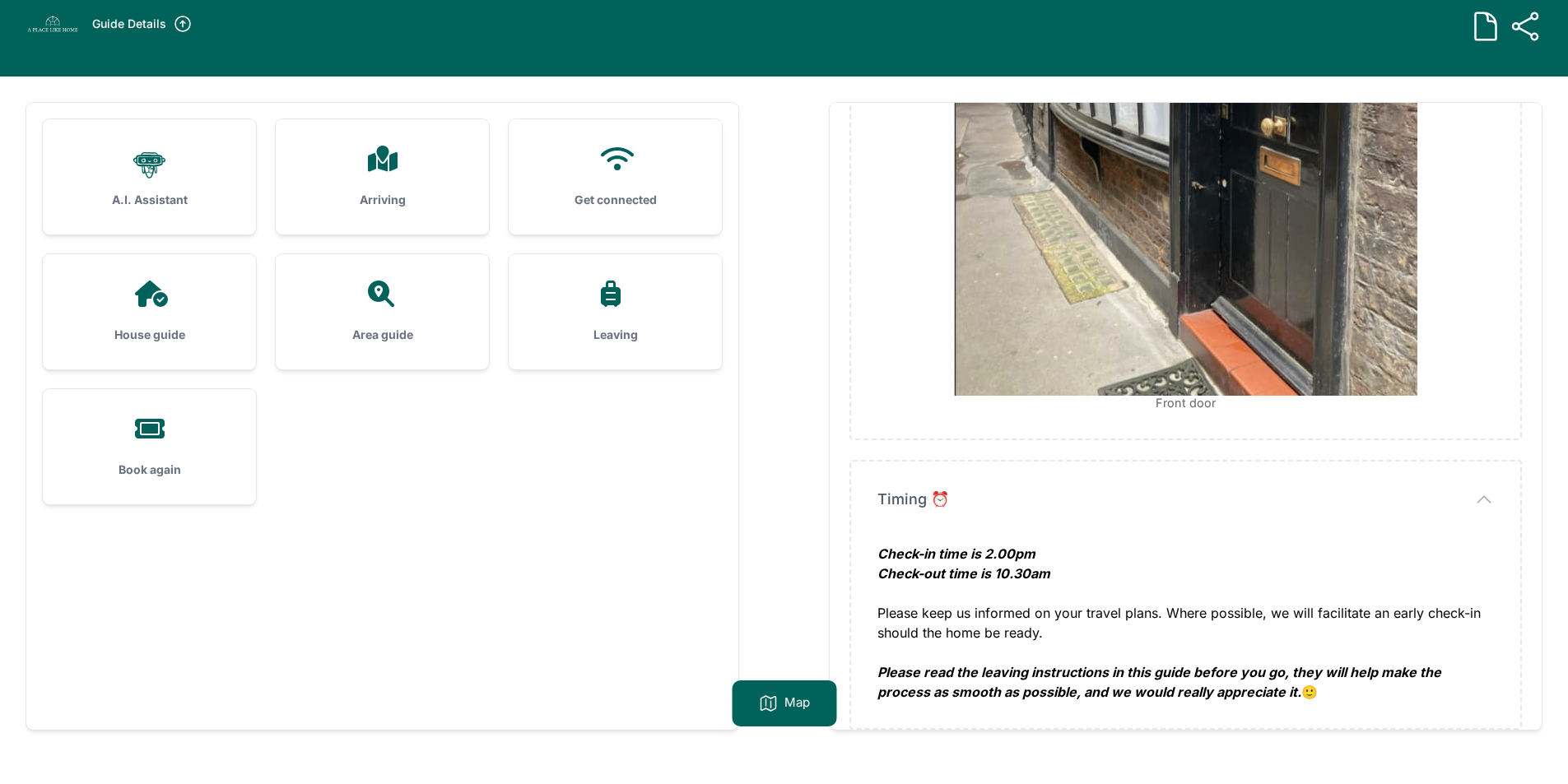
scroll to position [105, 0]
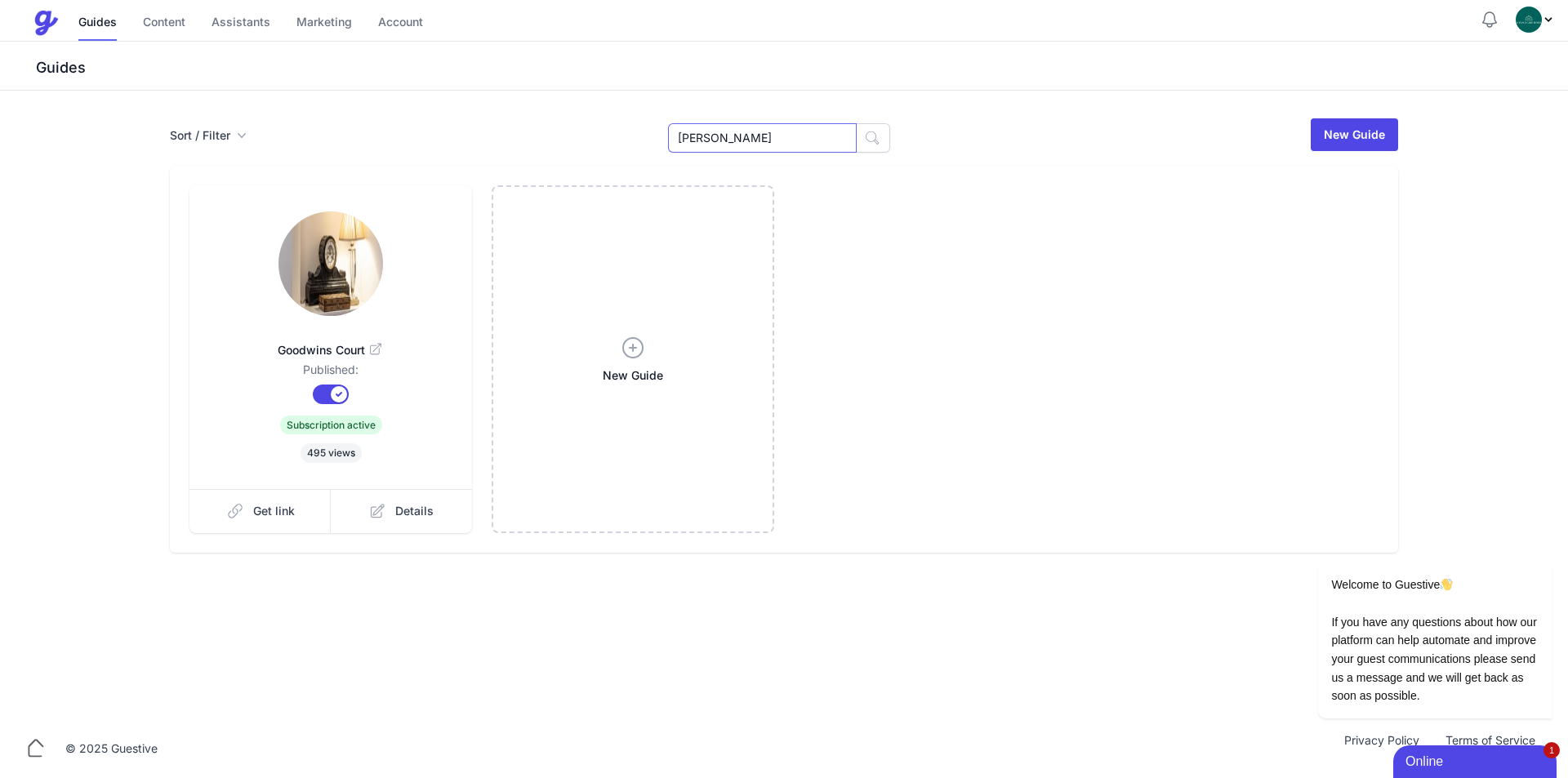
click at [733, 140] on input "Goodwin" at bounding box center [762, 138] width 189 height 29
paste input "uthrie"
type input "Guthrie"
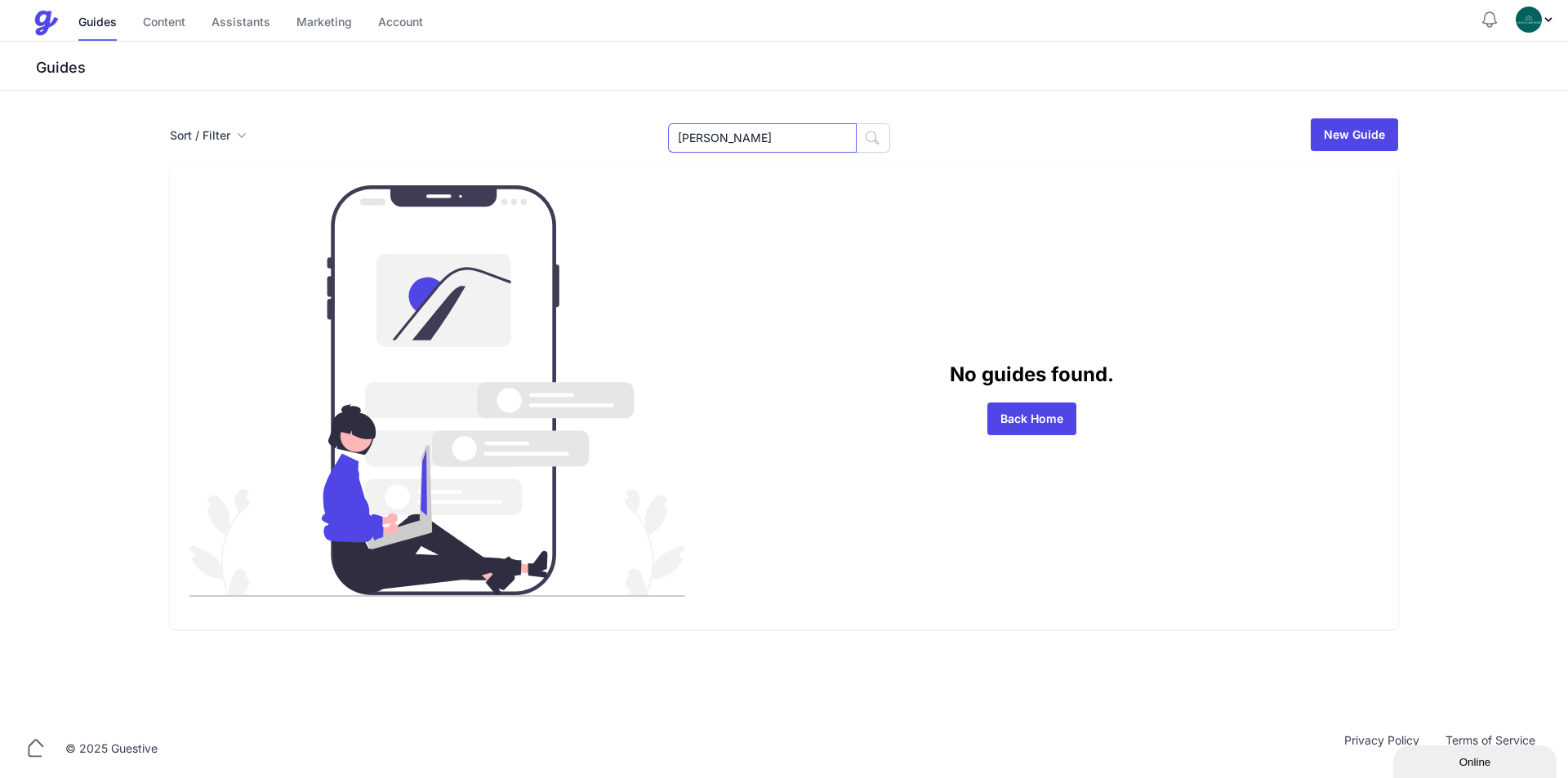
click at [747, 135] on input "[PERSON_NAME]" at bounding box center [762, 138] width 189 height 29
paste input "Blithfield"
type input "Blithfield"
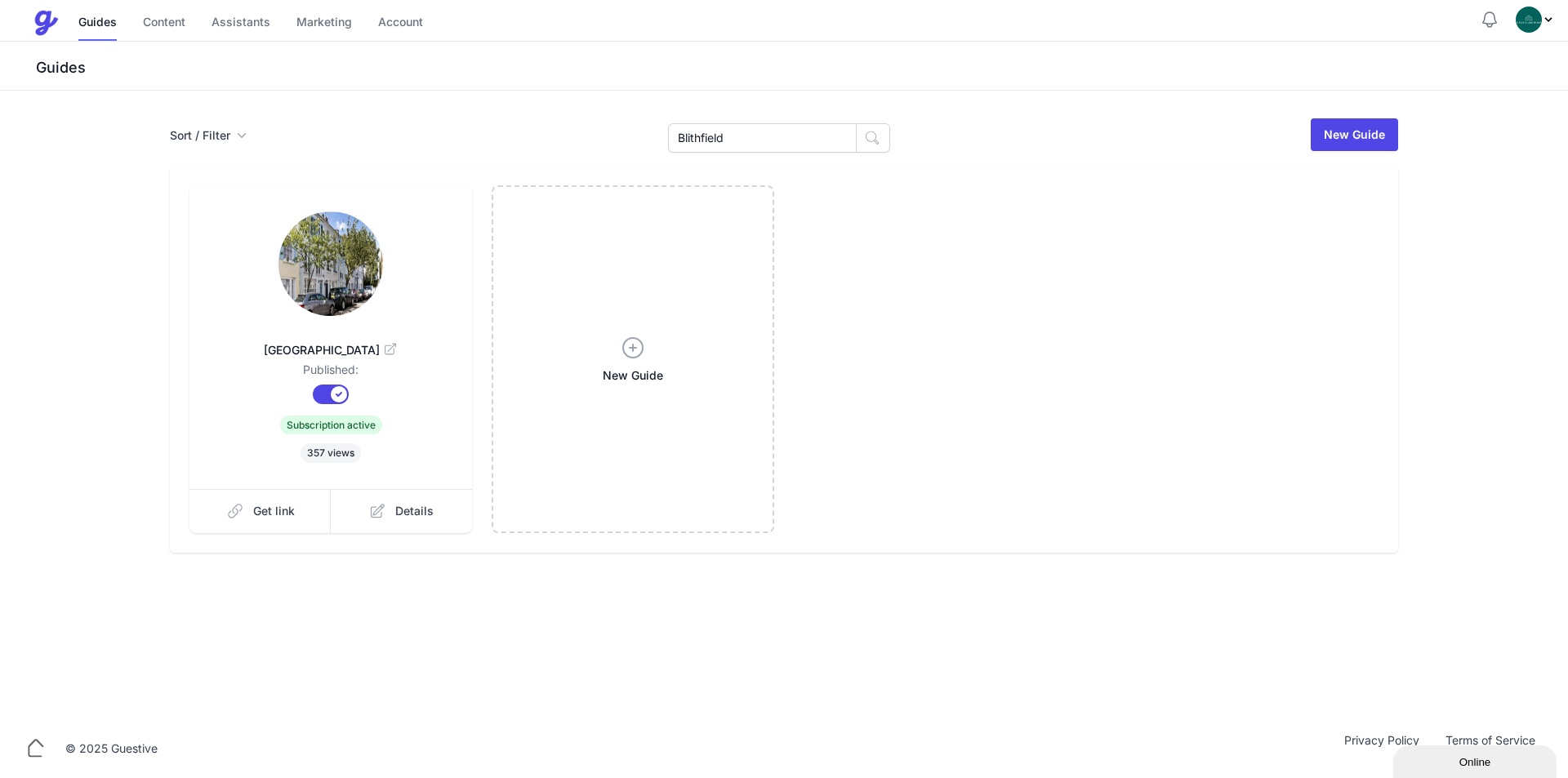
click at [392, 317] on link at bounding box center [331, 265] width 231 height 108
drag, startPoint x: 787, startPoint y: 133, endPoint x: 493, endPoint y: 136, distance: 294.0
click at [532, 123] on div "Sort / Filter Sort Name Created Unsorted All Published Unpublished Archived Bli…" at bounding box center [784, 135] width 1228 height 36
paste input "[STREET_ADDRESS]"
drag, startPoint x: 709, startPoint y: 136, endPoint x: 499, endPoint y: 131, distance: 210.1
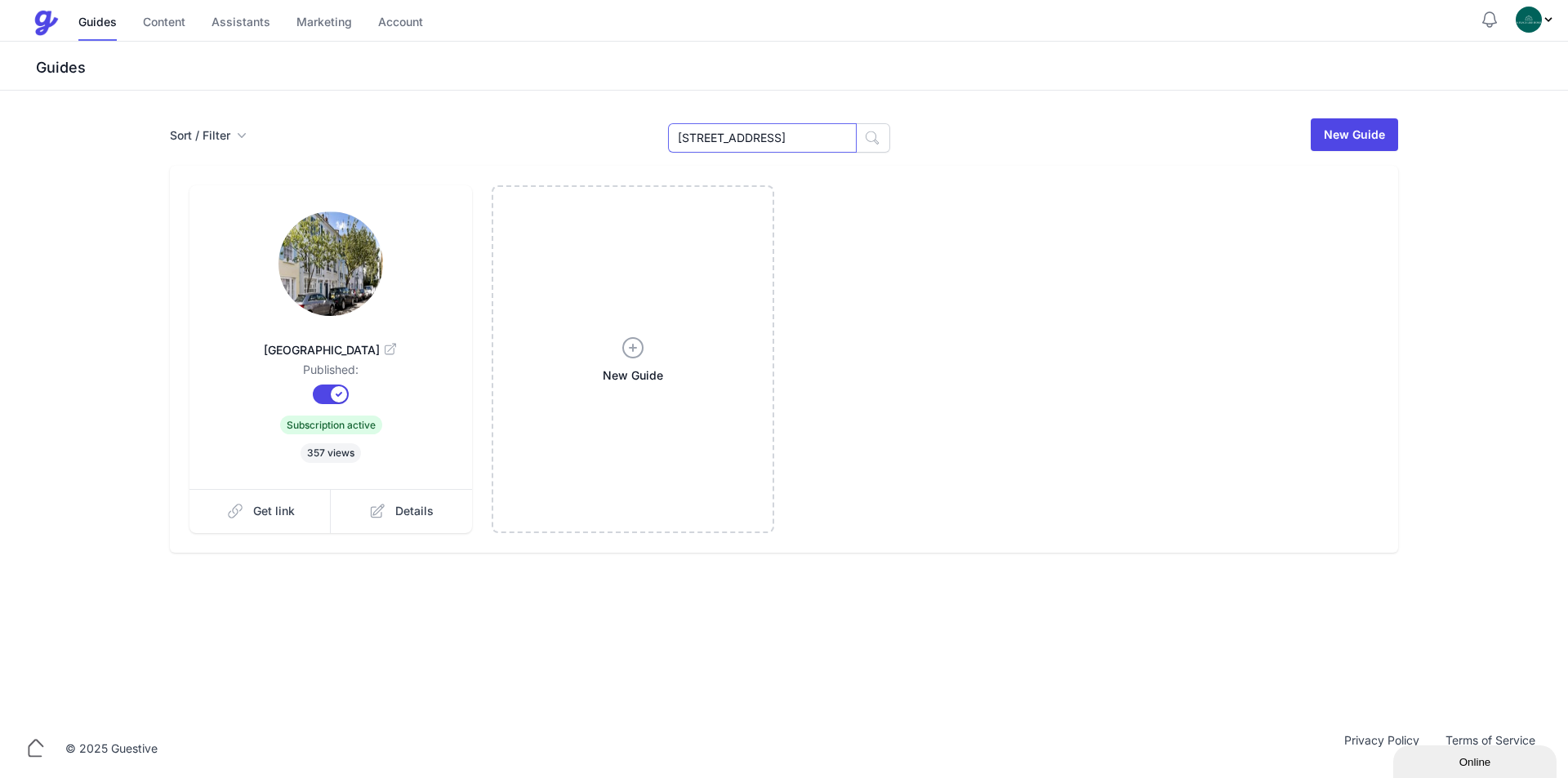
click at [493, 129] on div "Sort / Filter Sort Name Created Unsorted All Published Unpublished Archived 22 …" at bounding box center [784, 135] width 1228 height 36
click at [770, 130] on input "Bowerdean Street" at bounding box center [762, 138] width 189 height 29
type input "Bowerdean"
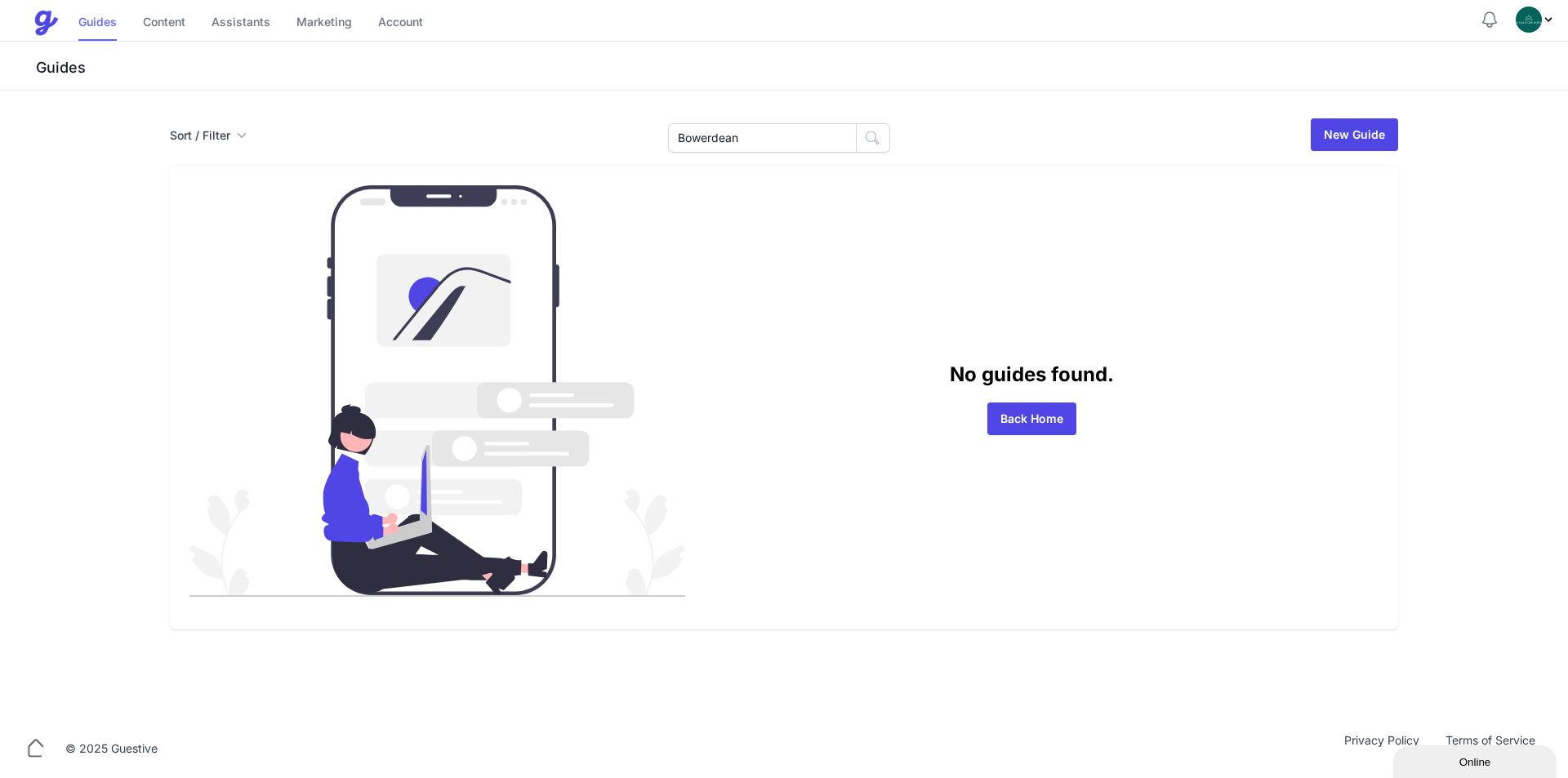
click at [103, 35] on link "Guides" at bounding box center [97, 23] width 38 height 35
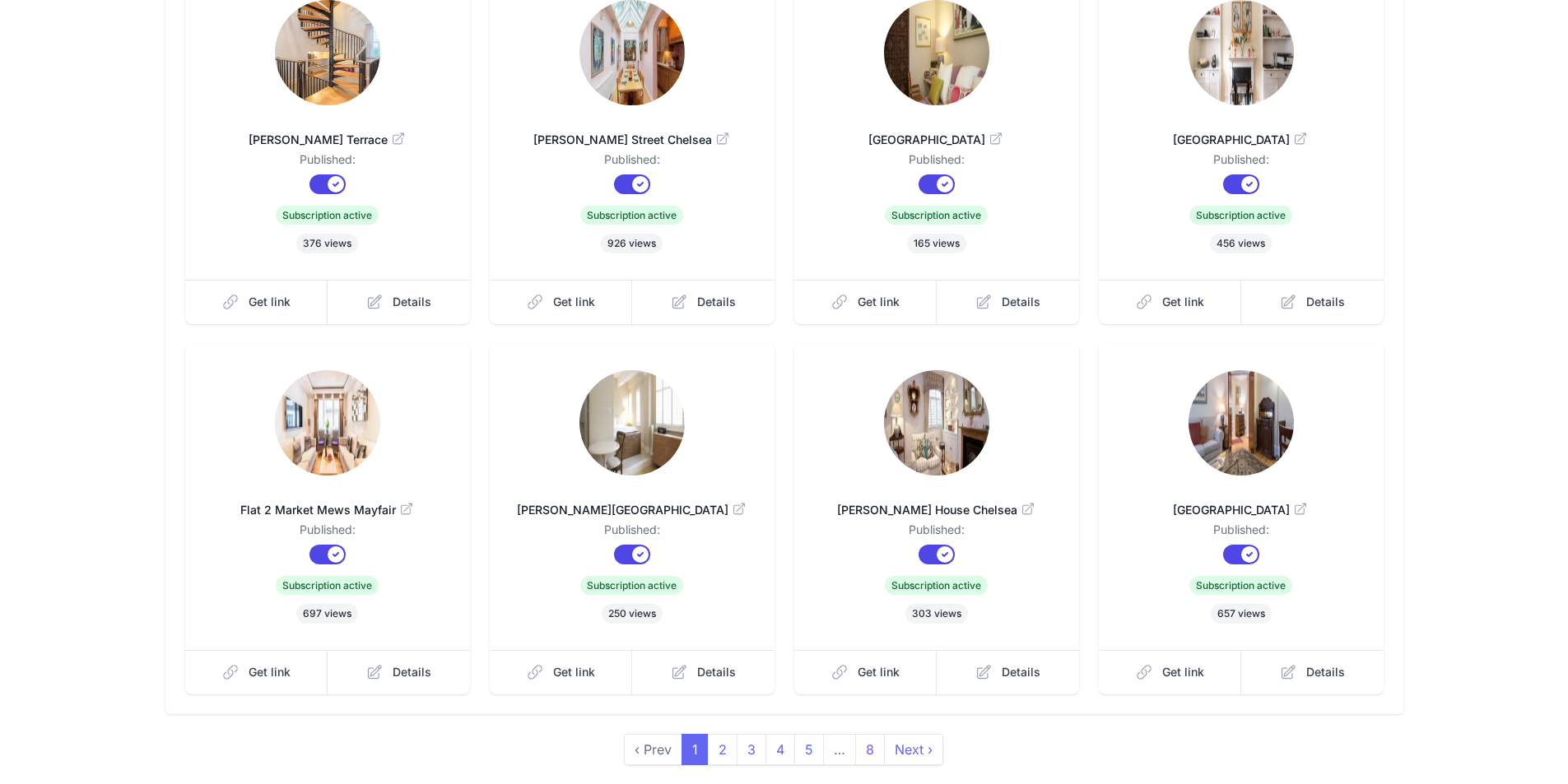
scroll to position [280, 0]
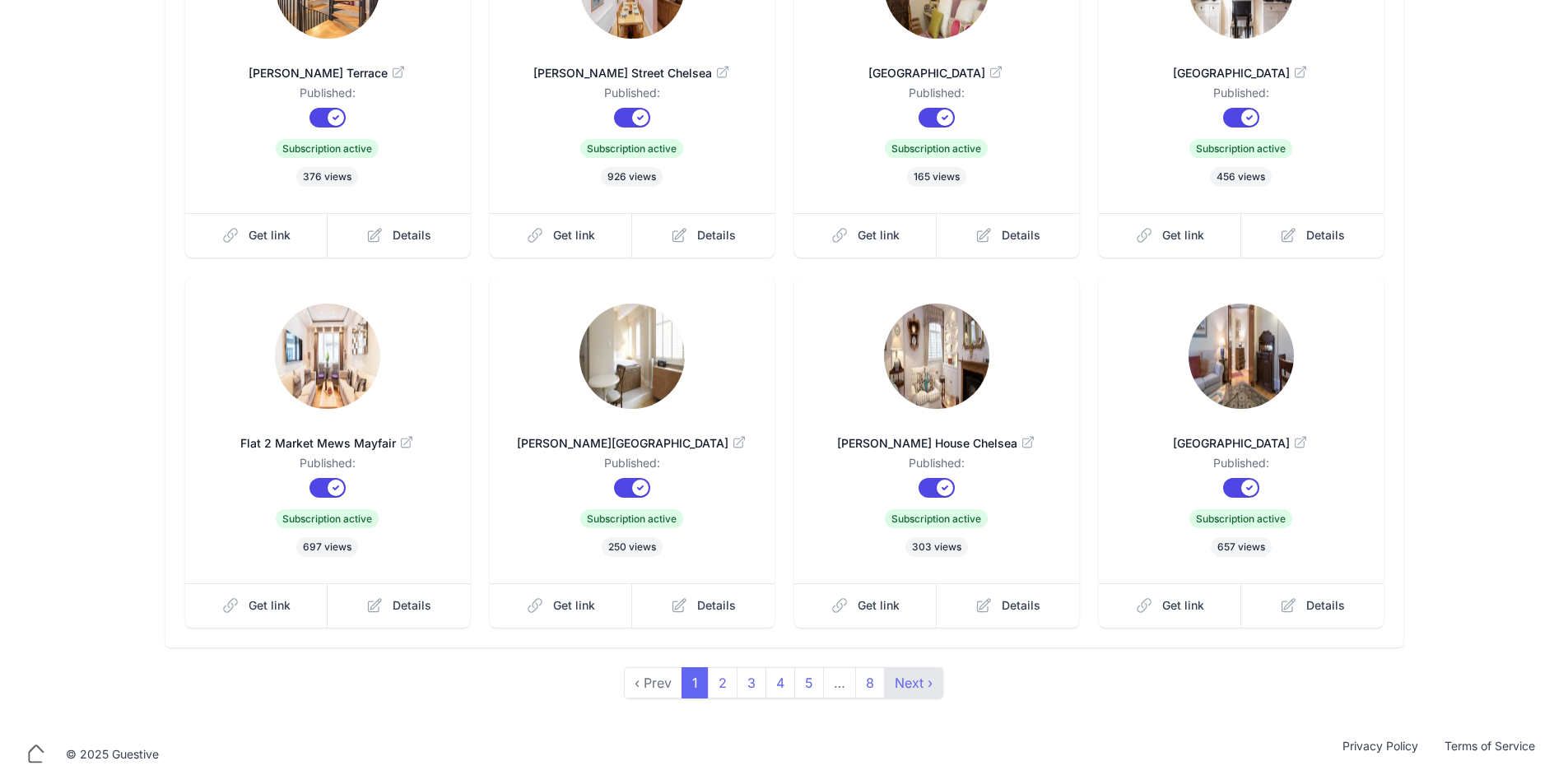
click at [919, 689] on link "Next ›" at bounding box center [914, 683] width 59 height 31
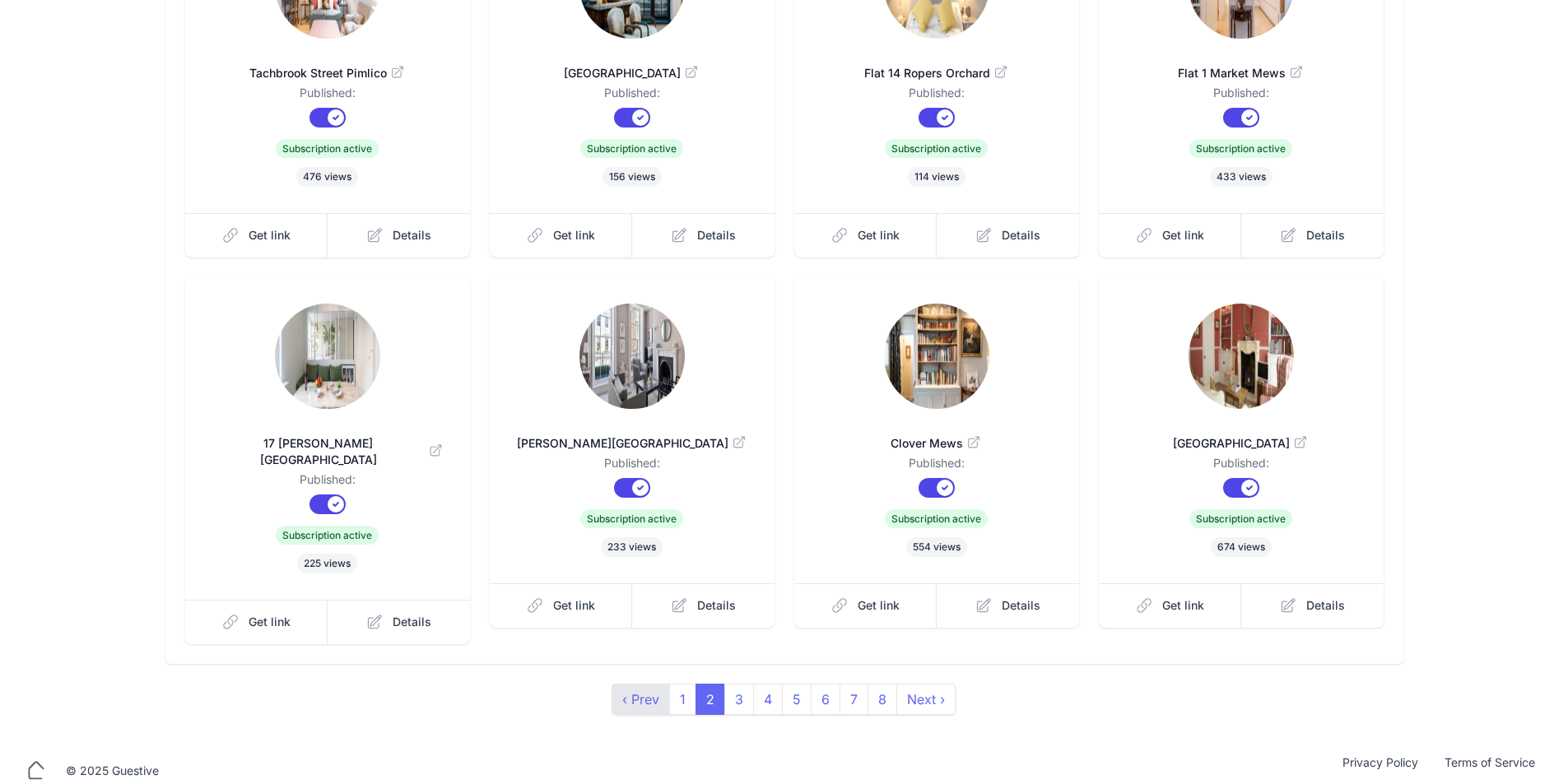
click at [643, 689] on link "‹ Prev" at bounding box center [640, 699] width 58 height 31
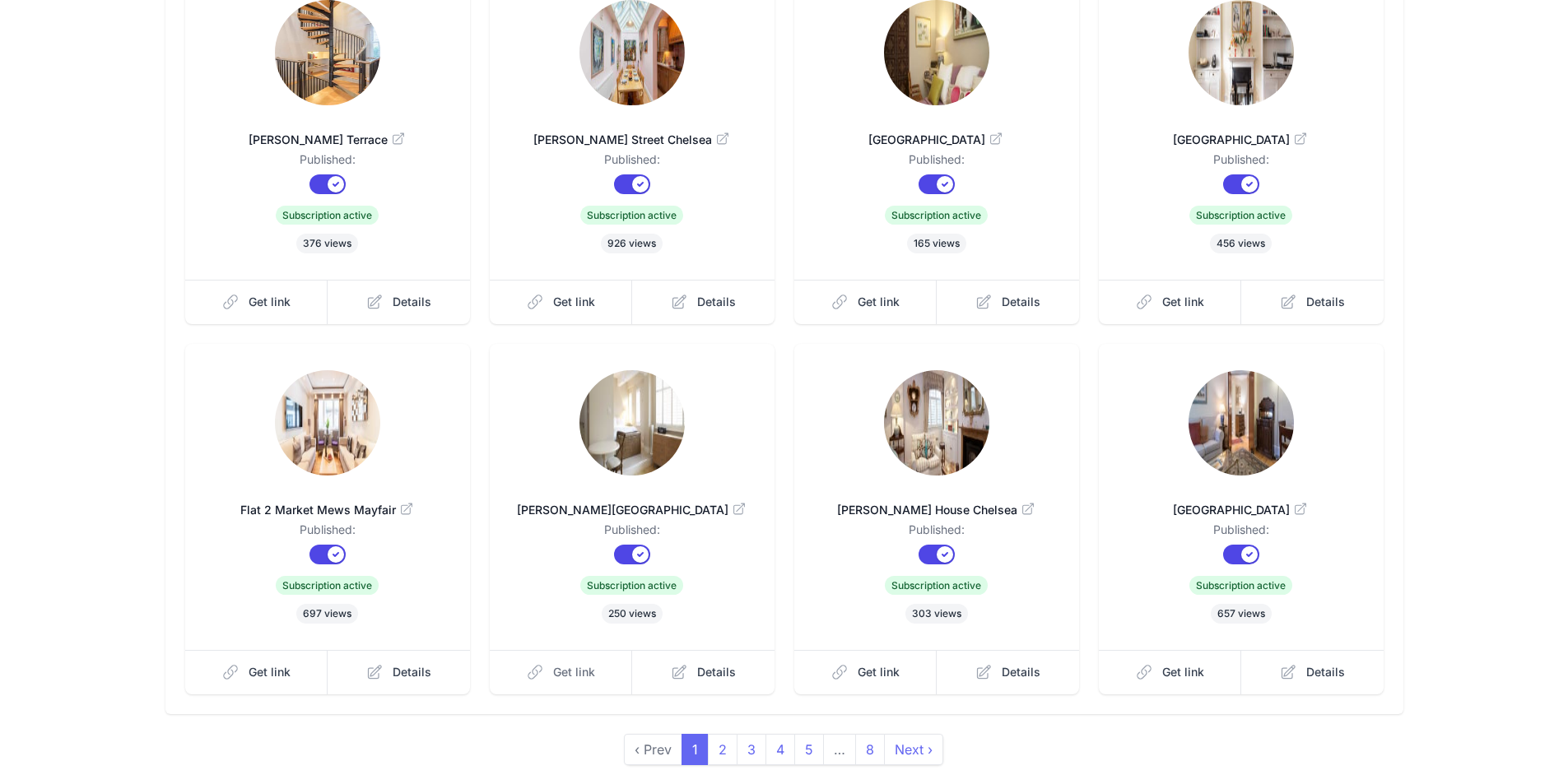
scroll to position [247, 0]
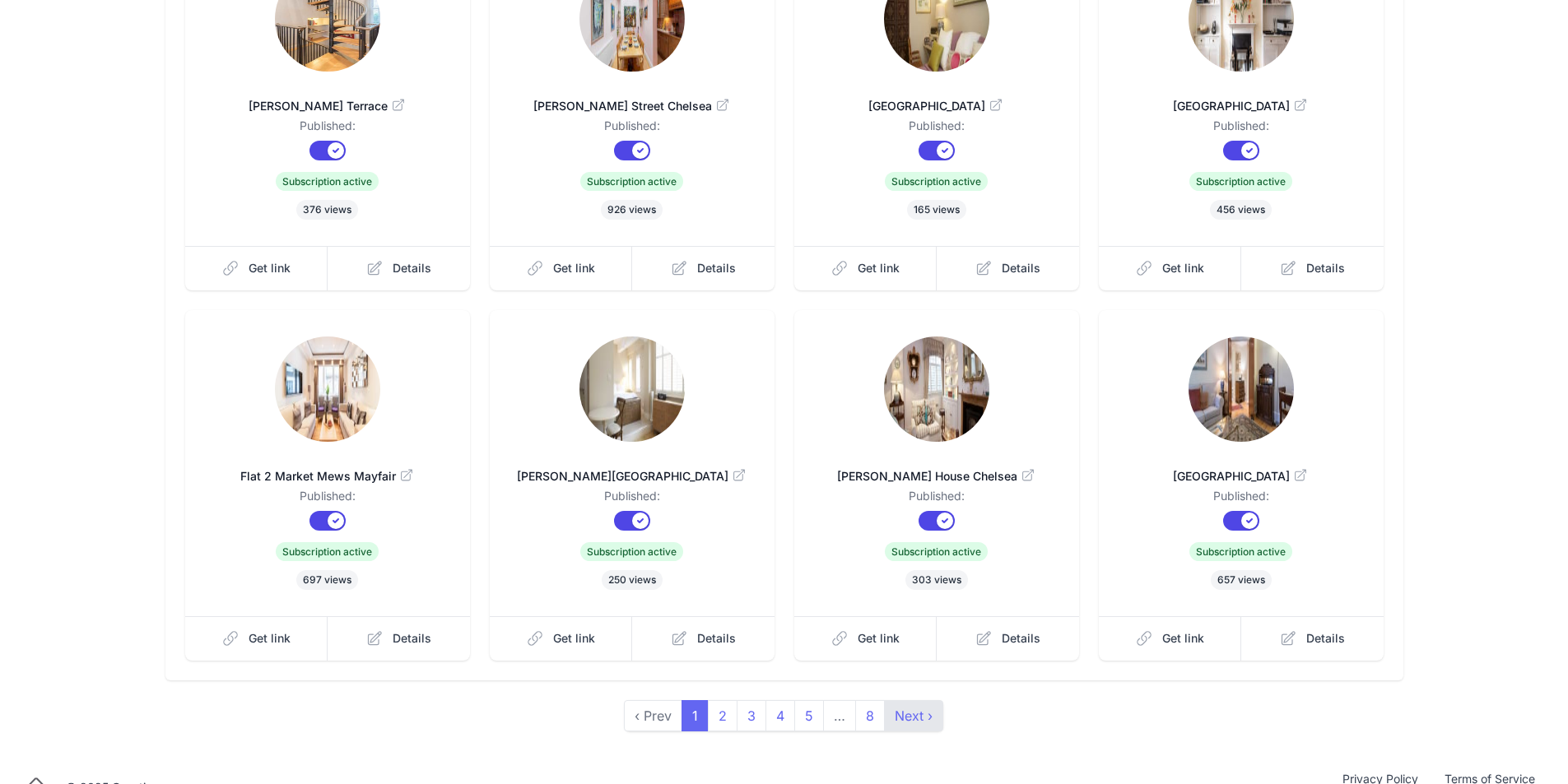
click at [924, 716] on link "Next ›" at bounding box center [914, 716] width 59 height 31
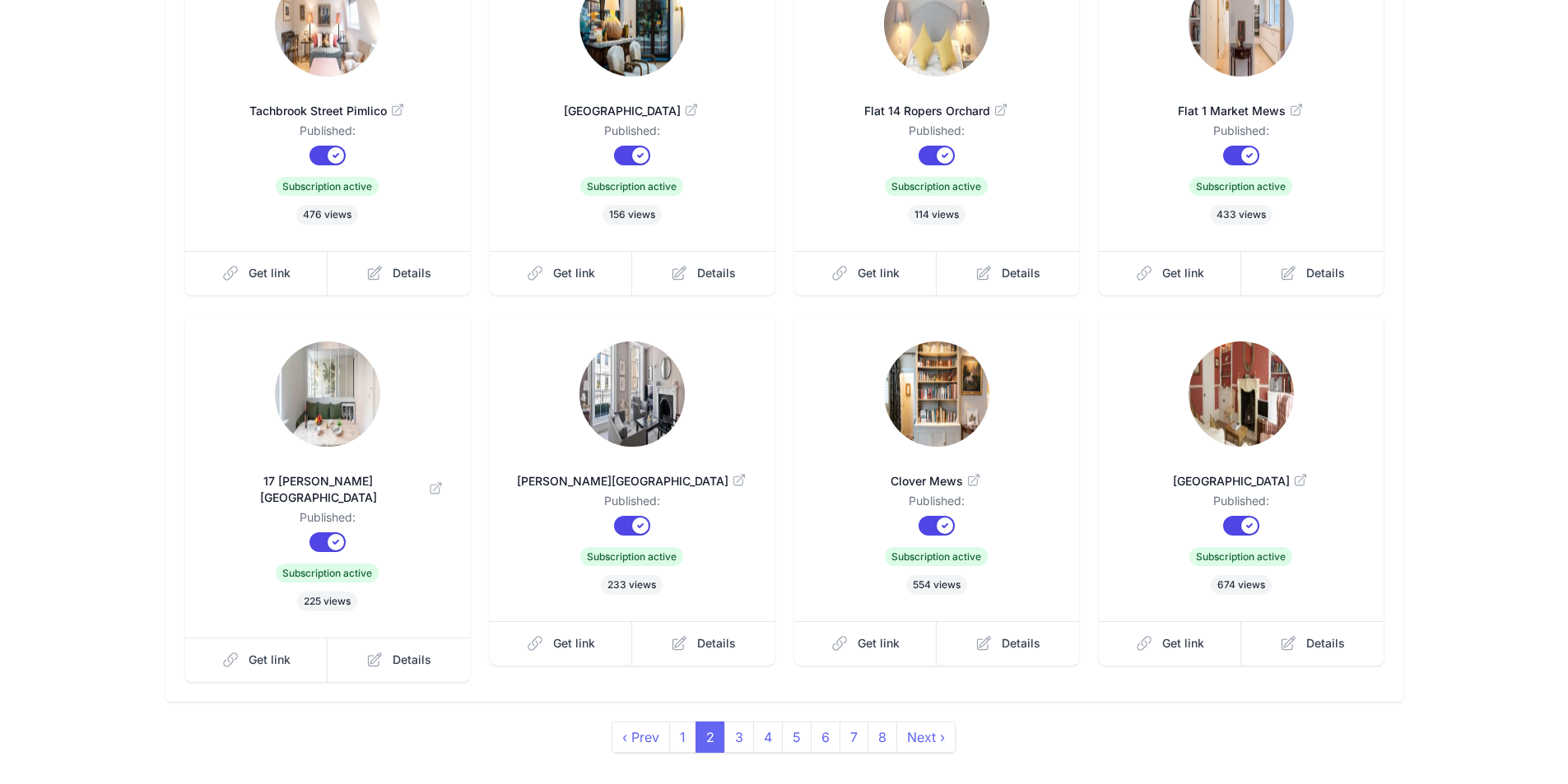
scroll to position [247, 0]
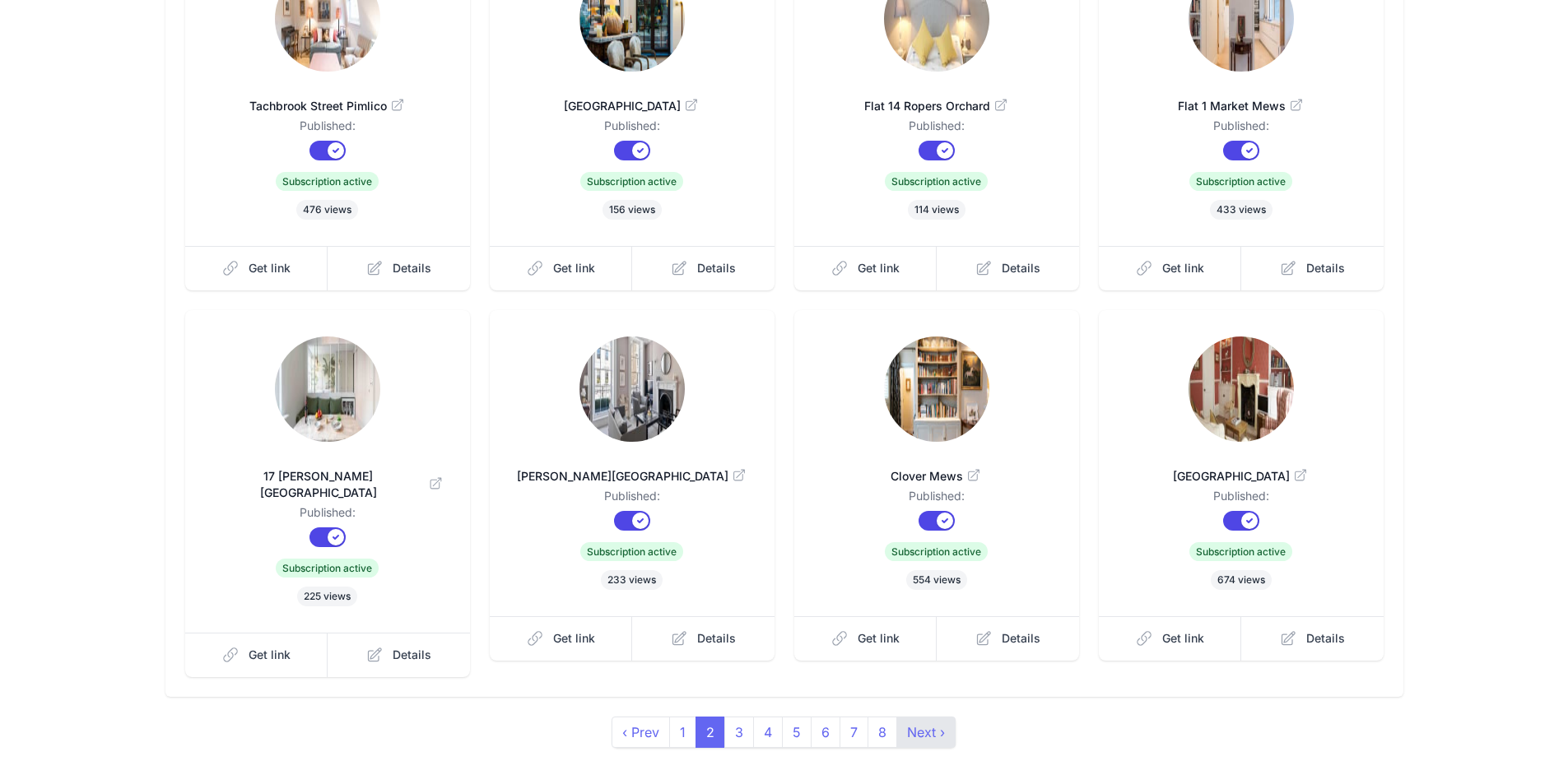
click at [932, 721] on link "Next ›" at bounding box center [926, 732] width 59 height 31
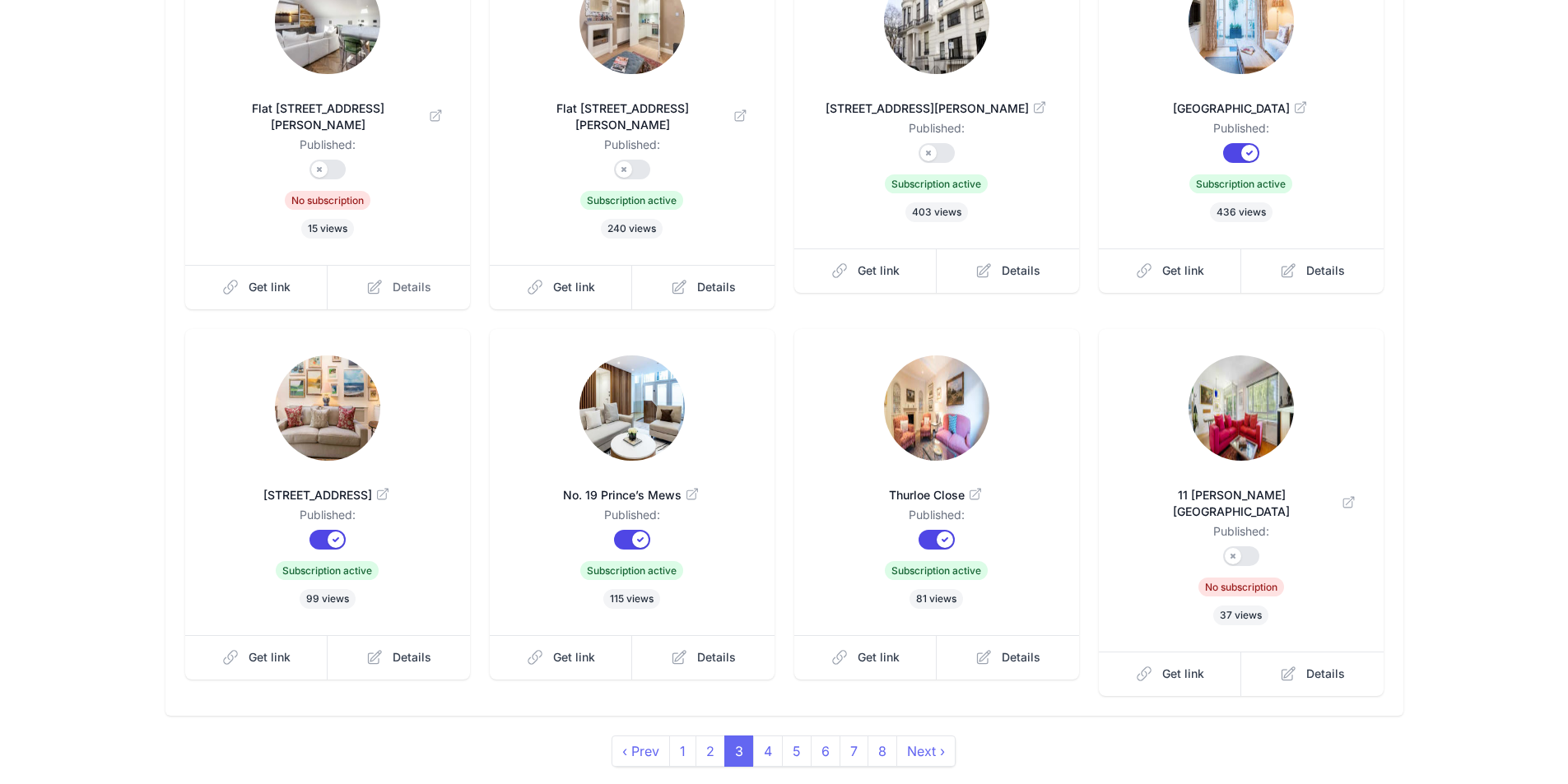
scroll to position [280, 0]
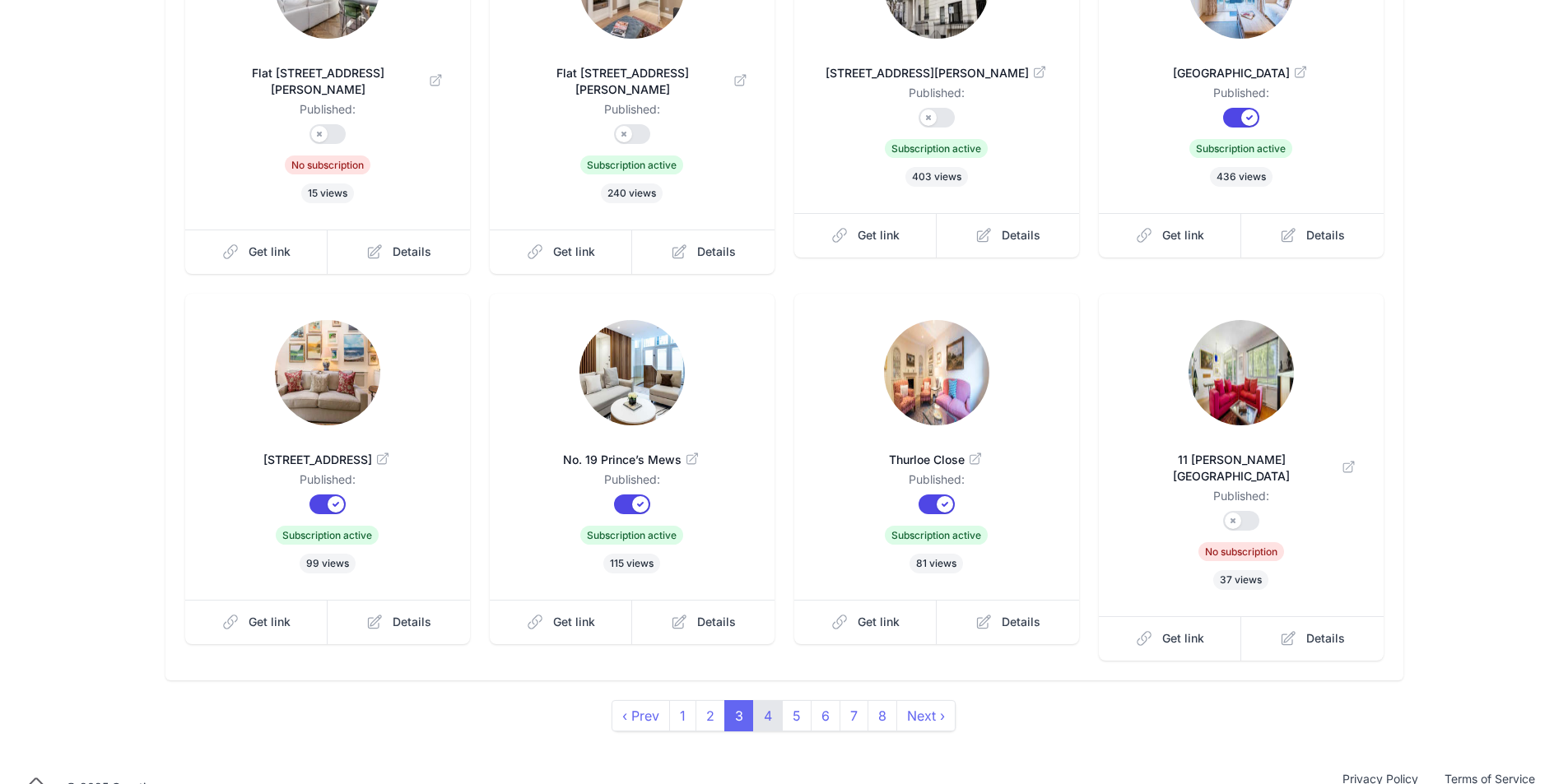
click at [763, 701] on link "4" at bounding box center [767, 716] width 30 height 31
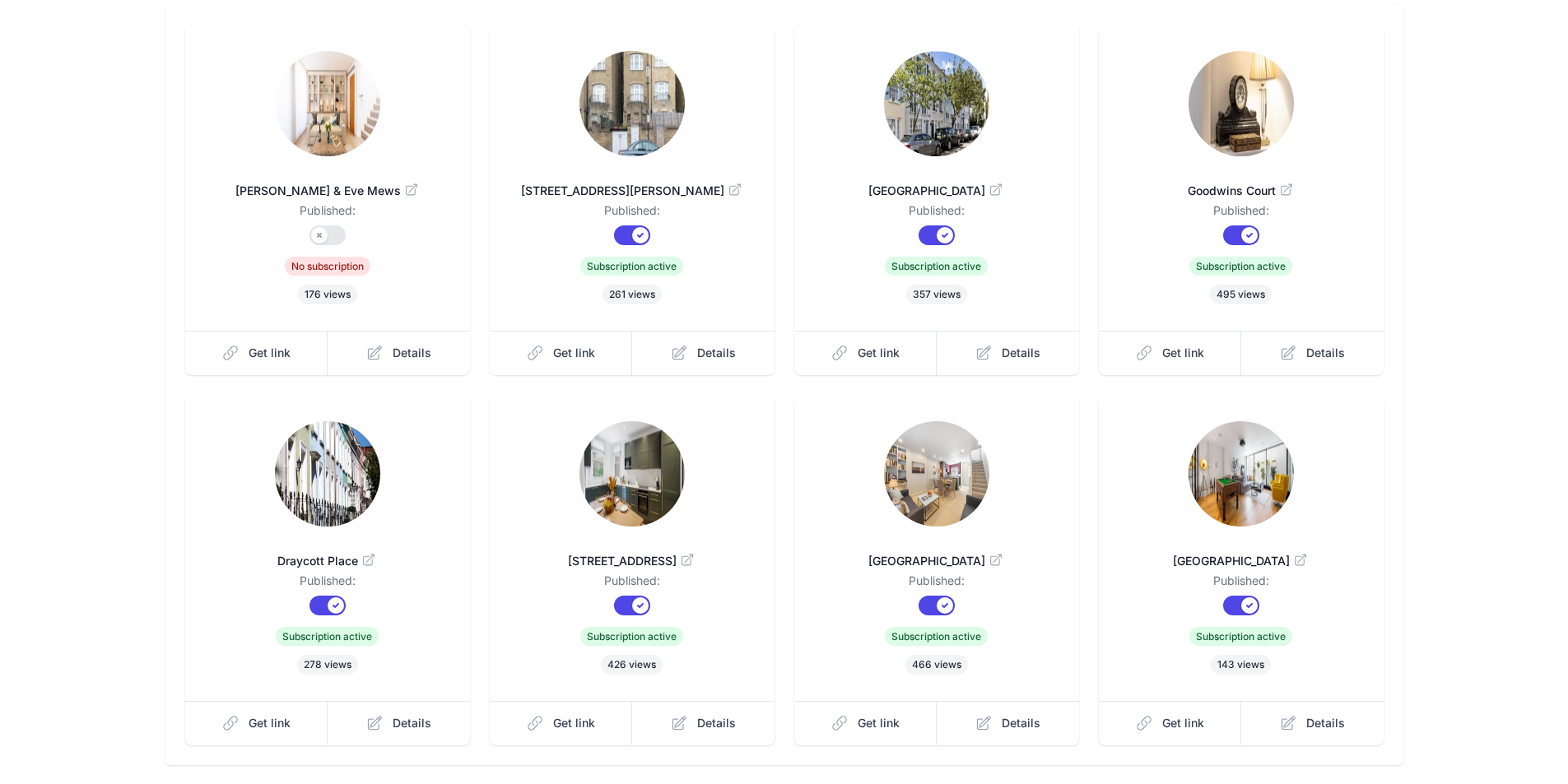
scroll to position [164, 0]
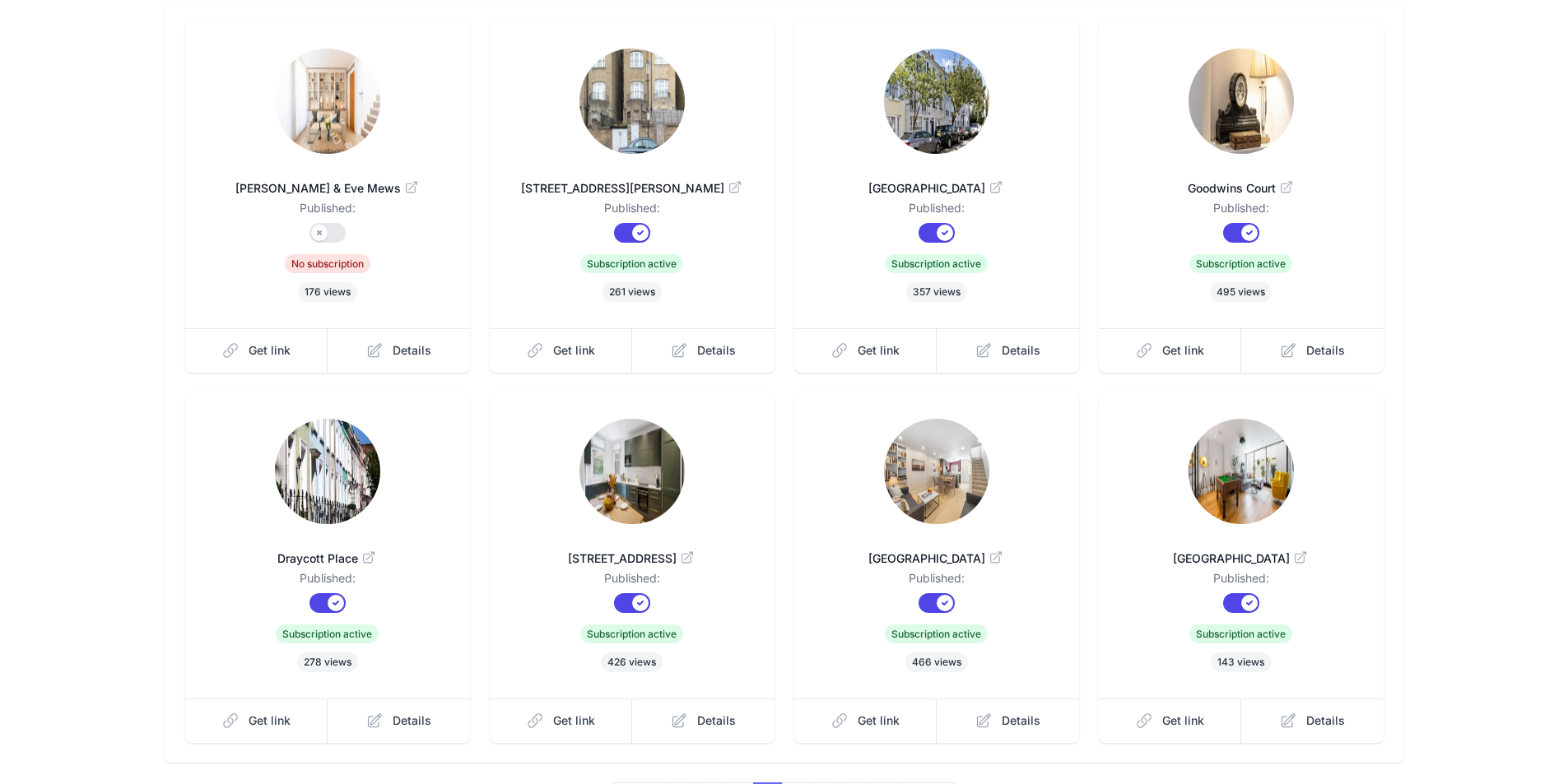
click at [610, 186] on span "[STREET_ADDRESS][PERSON_NAME]" at bounding box center [632, 189] width 232 height 16
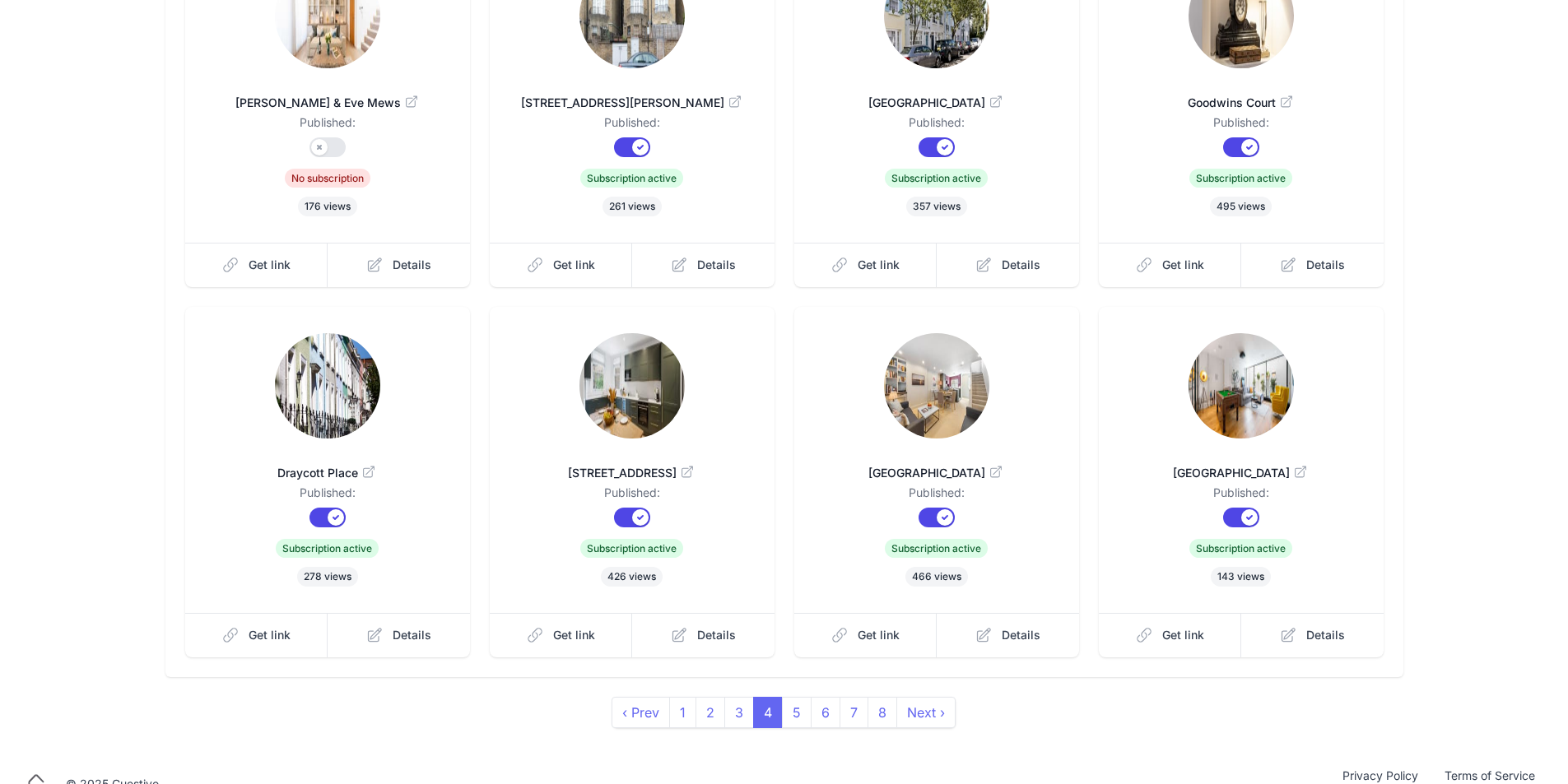
scroll to position [280, 0]
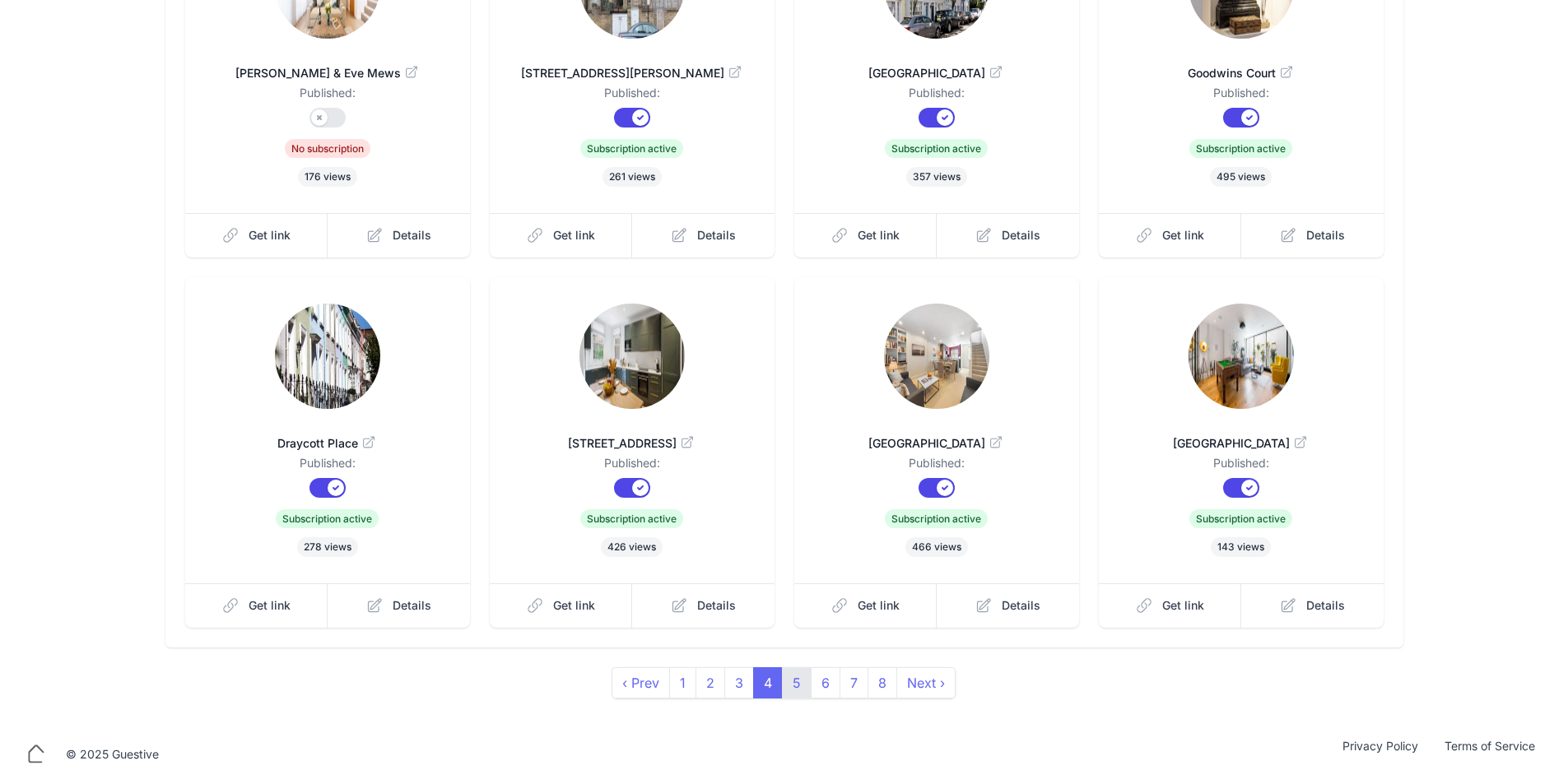
click at [797, 681] on link "5" at bounding box center [797, 683] width 30 height 31
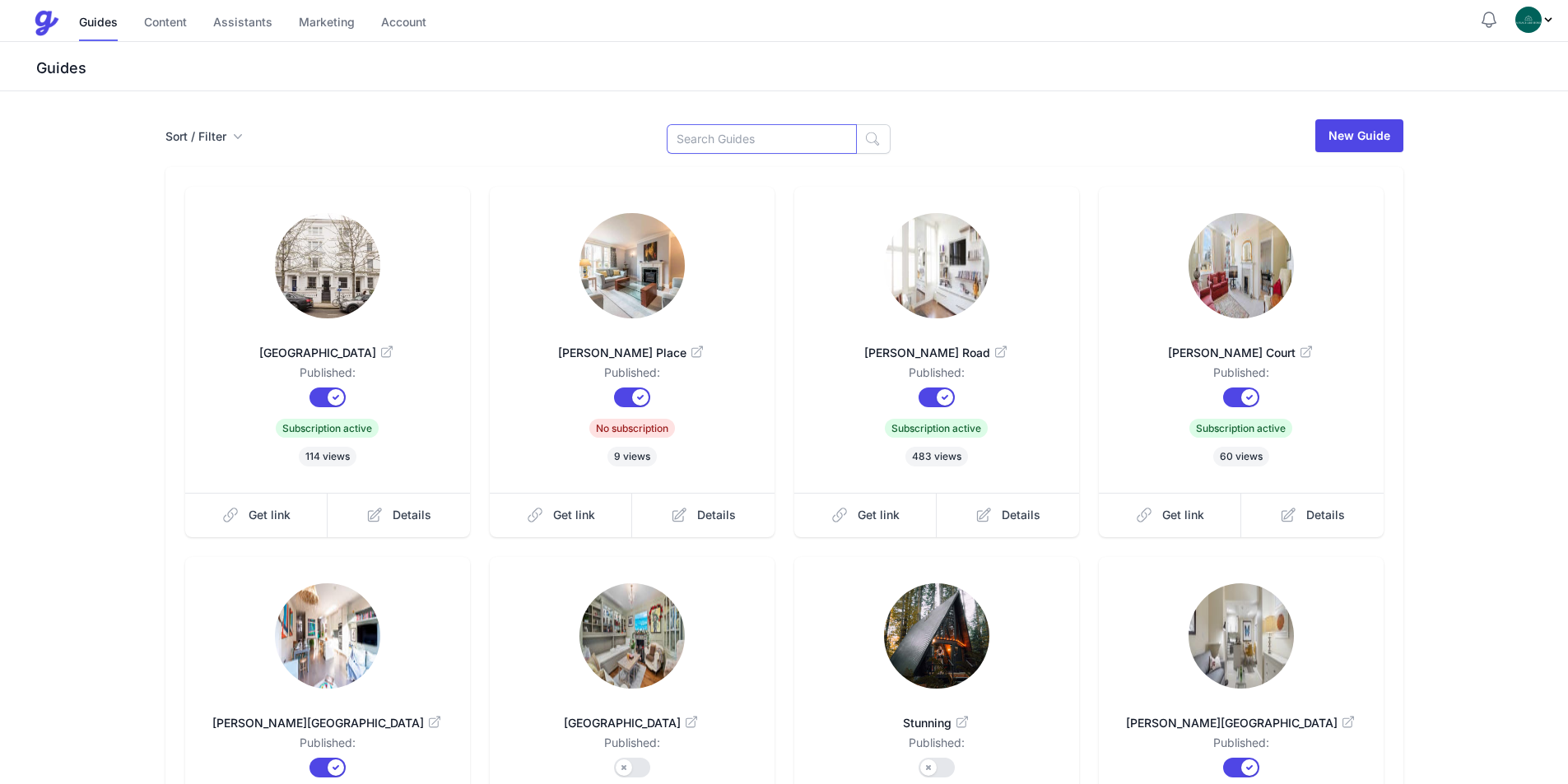
click at [790, 148] on input at bounding box center [762, 139] width 190 height 30
type input "Bray"
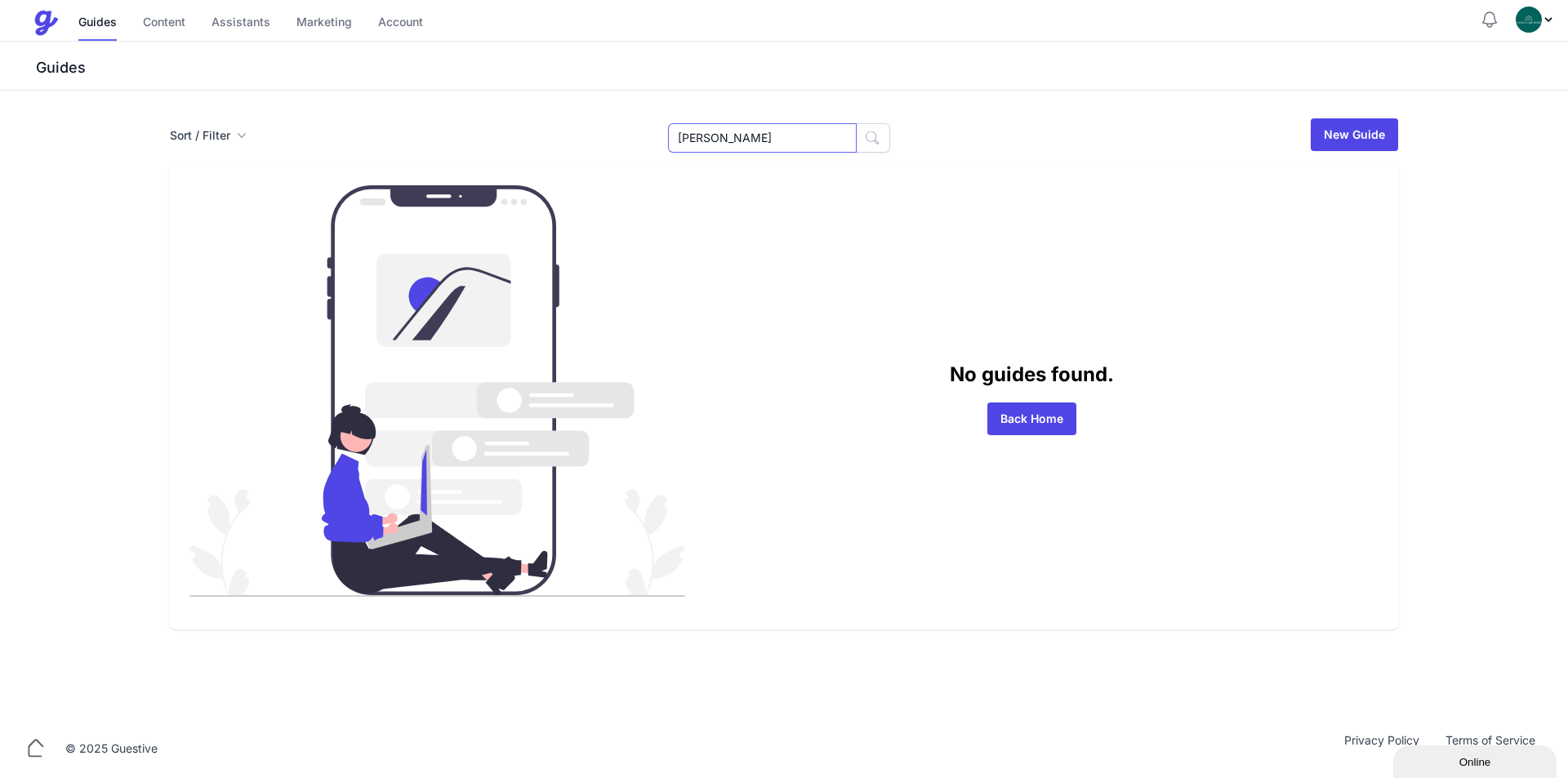
drag, startPoint x: 756, startPoint y: 145, endPoint x: 497, endPoint y: 128, distance: 259.6
click at [523, 122] on div "Sort / Filter Sort Name Created Unsorted All Published Unpublished Archived Bra…" at bounding box center [784, 135] width 1228 height 36
type input "F"
type input "G"
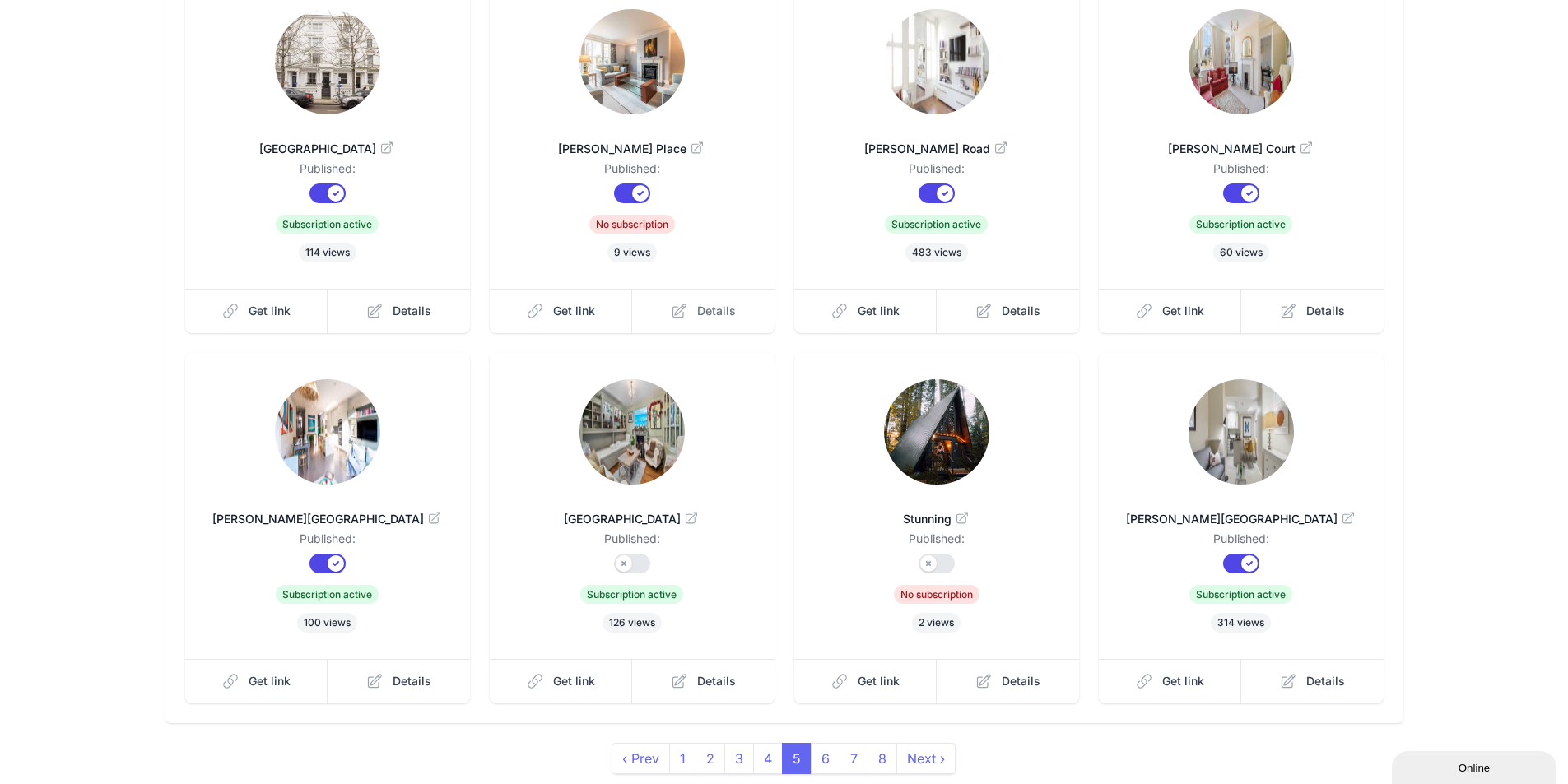
scroll to position [247, 0]
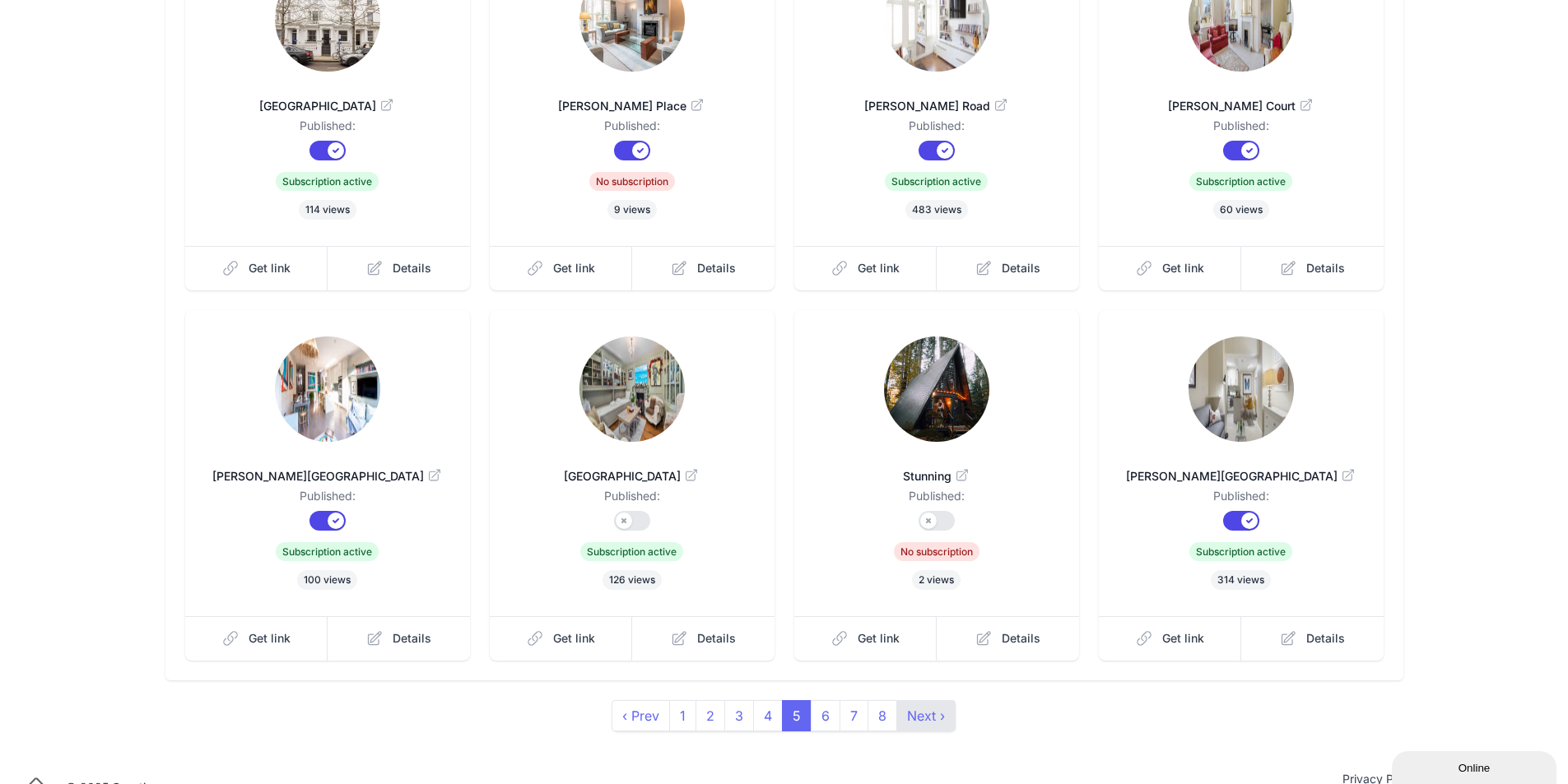
click at [897, 721] on link "Next ›" at bounding box center [926, 716] width 59 height 31
click at [893, 721] on link "8" at bounding box center [881, 716] width 30 height 31
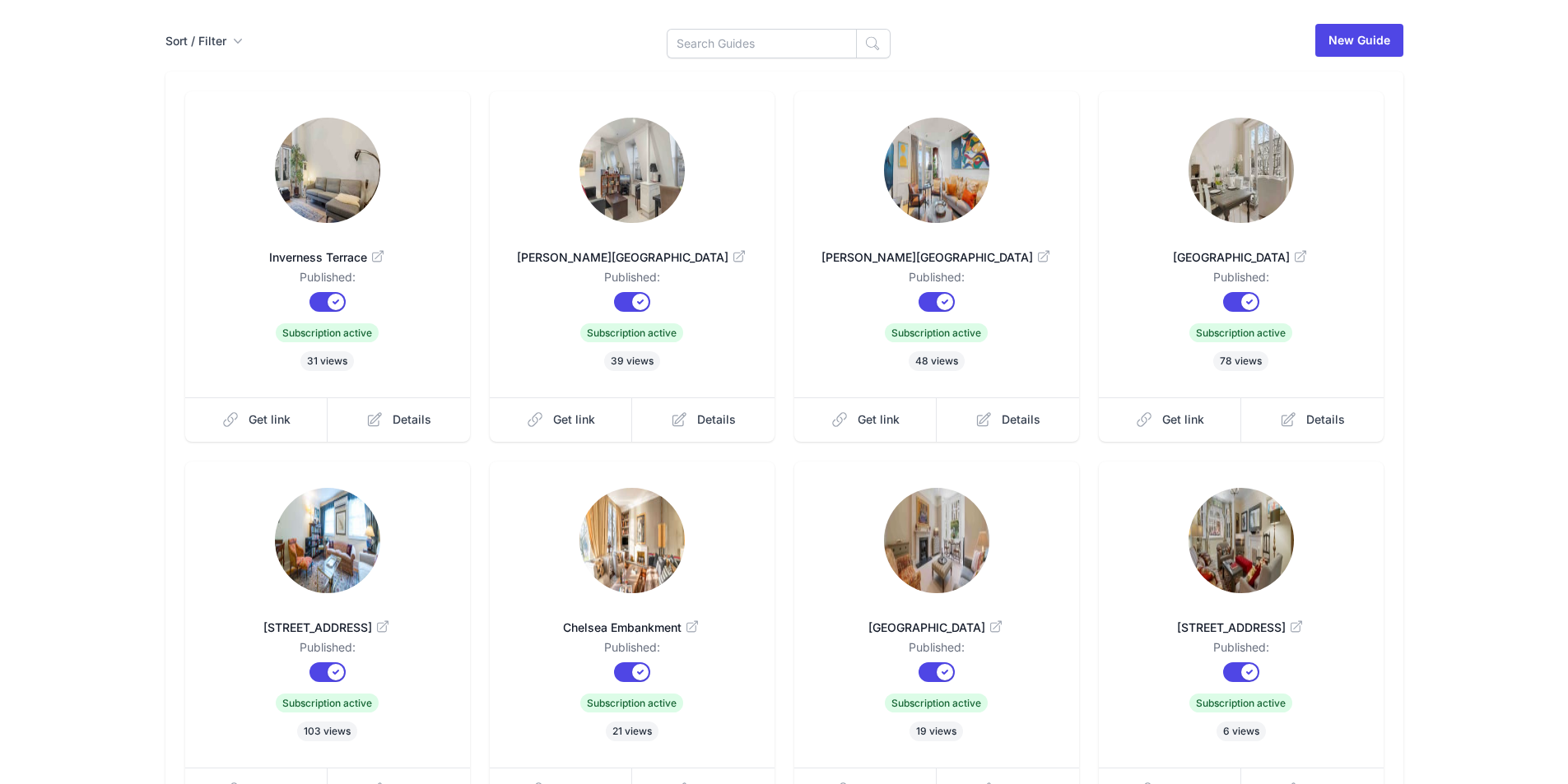
click at [690, 719] on div "Chelsea Embankment Published: Published? Subscription? Subscription active 21 v…" at bounding box center [632, 615] width 285 height 307
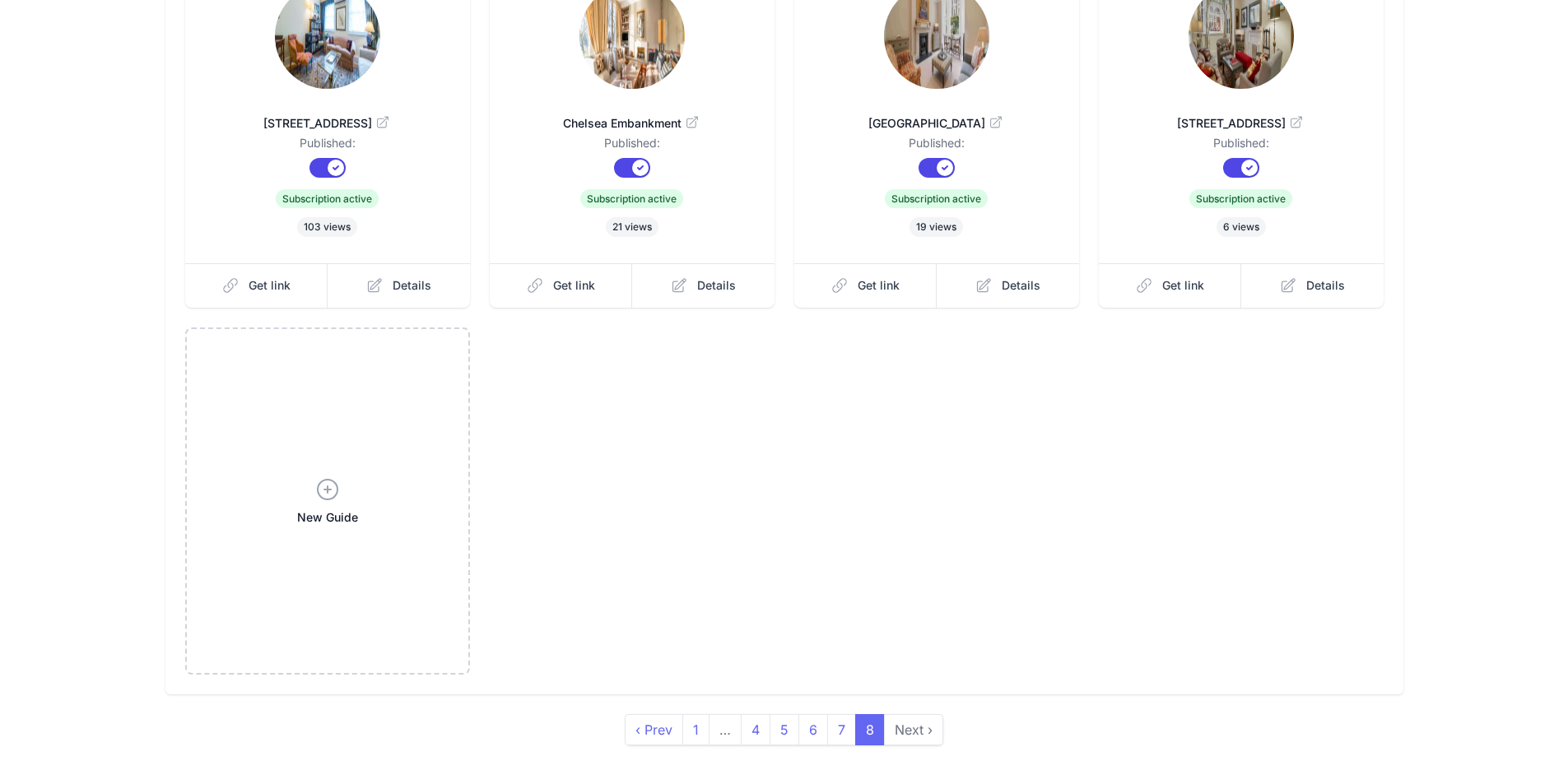
scroll to position [647, 0]
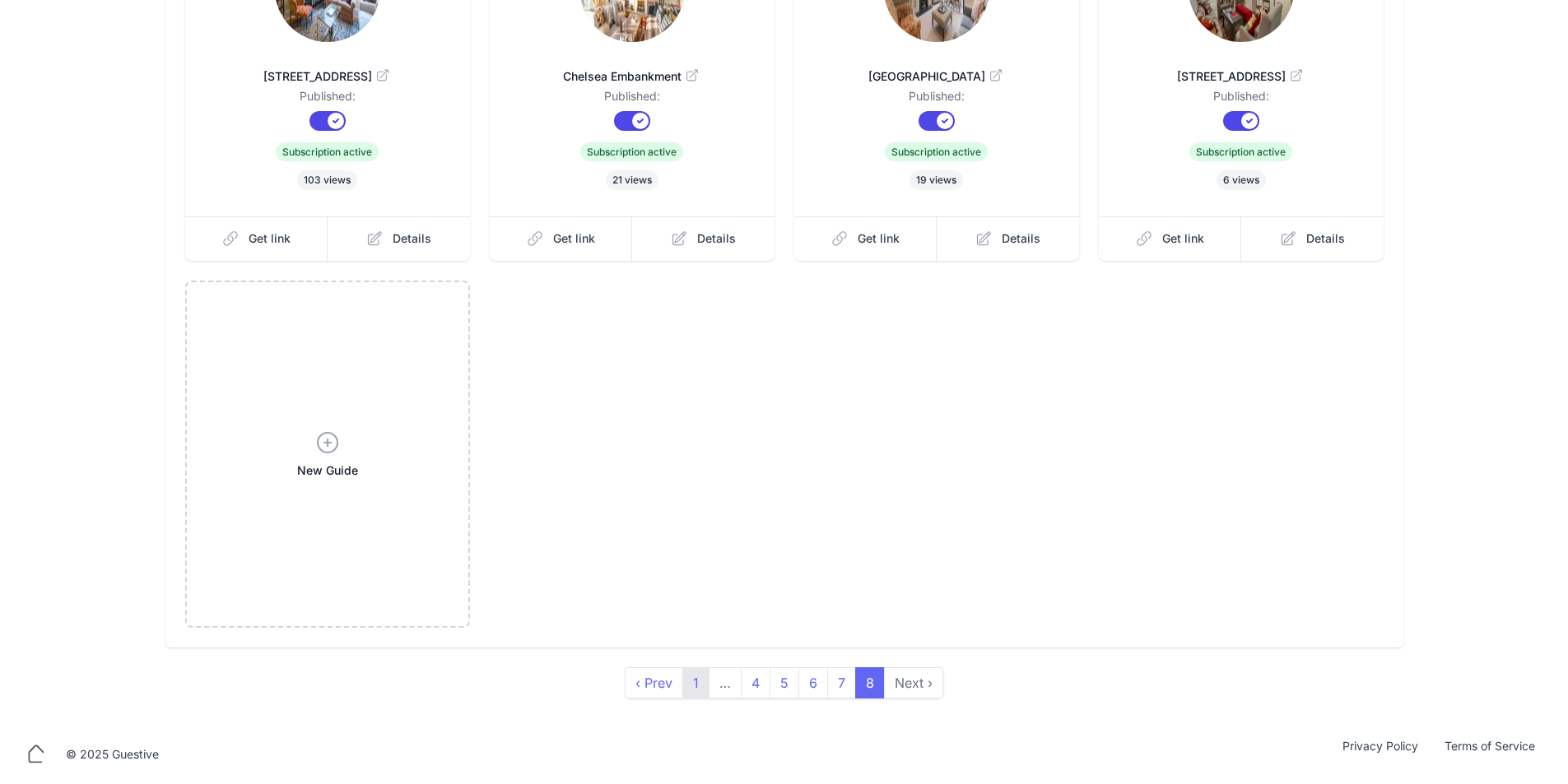
click at [696, 681] on link "1" at bounding box center [695, 683] width 27 height 31
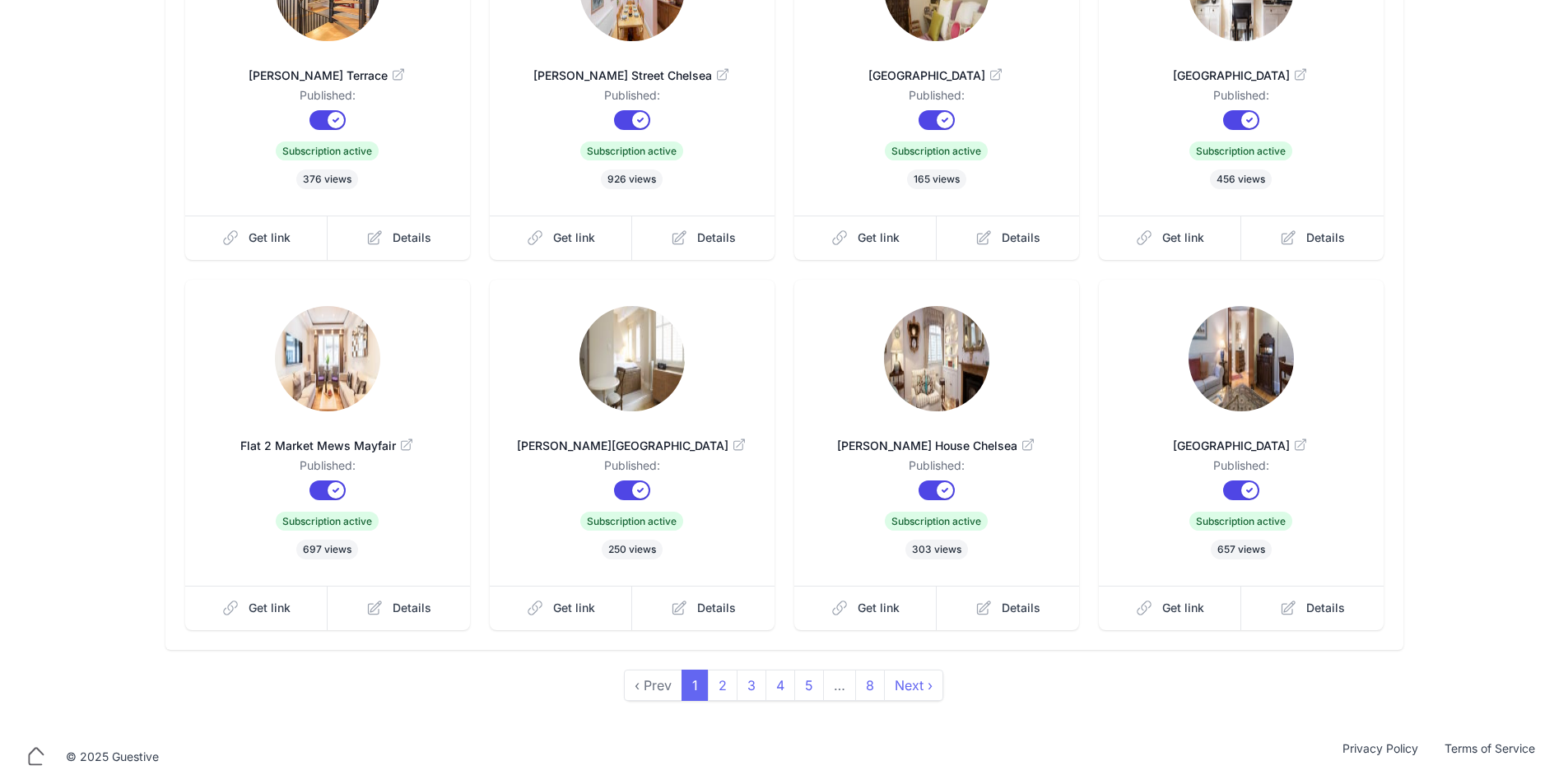
scroll to position [280, 0]
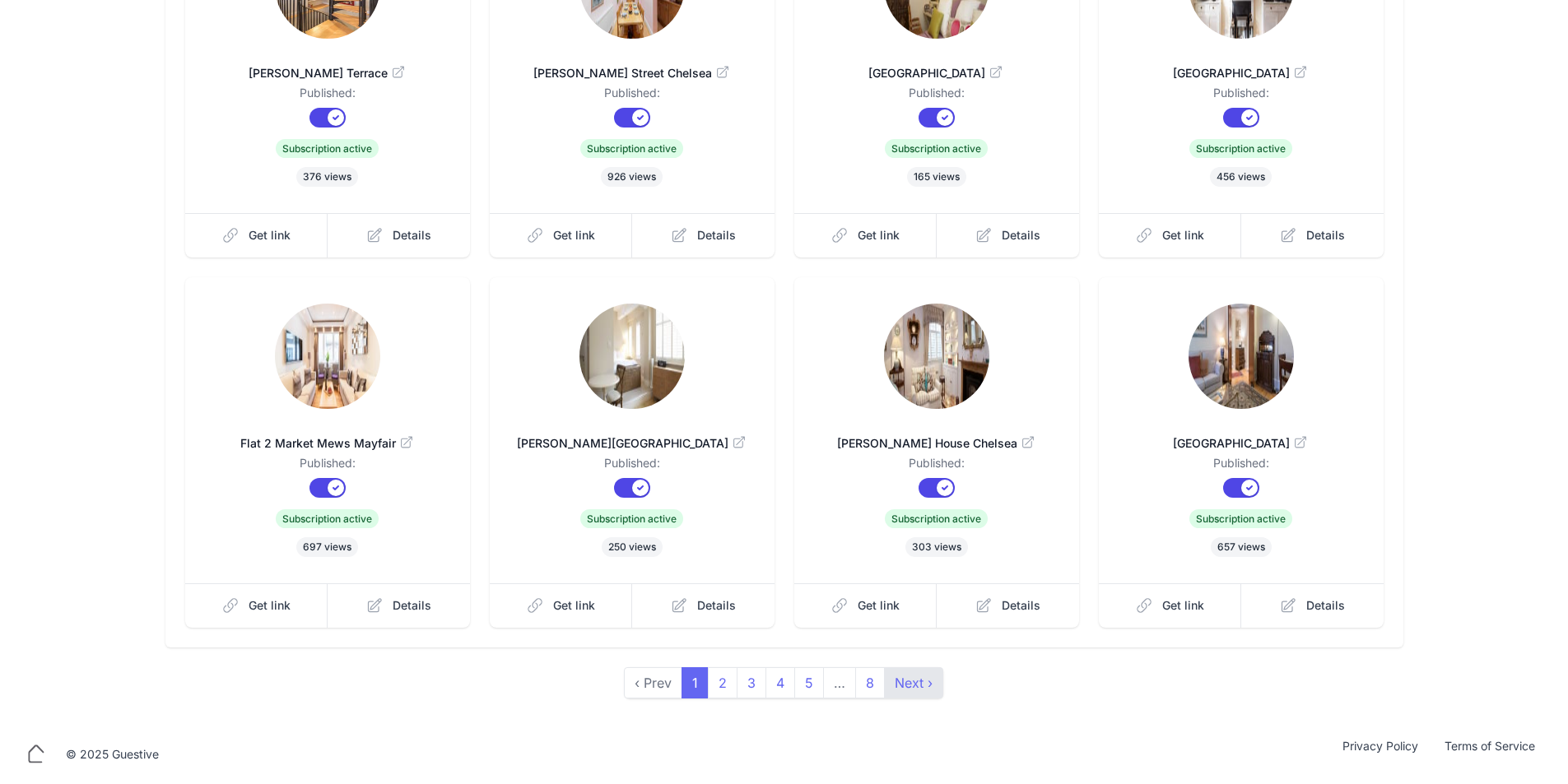
click at [915, 691] on link "Next ›" at bounding box center [914, 683] width 59 height 31
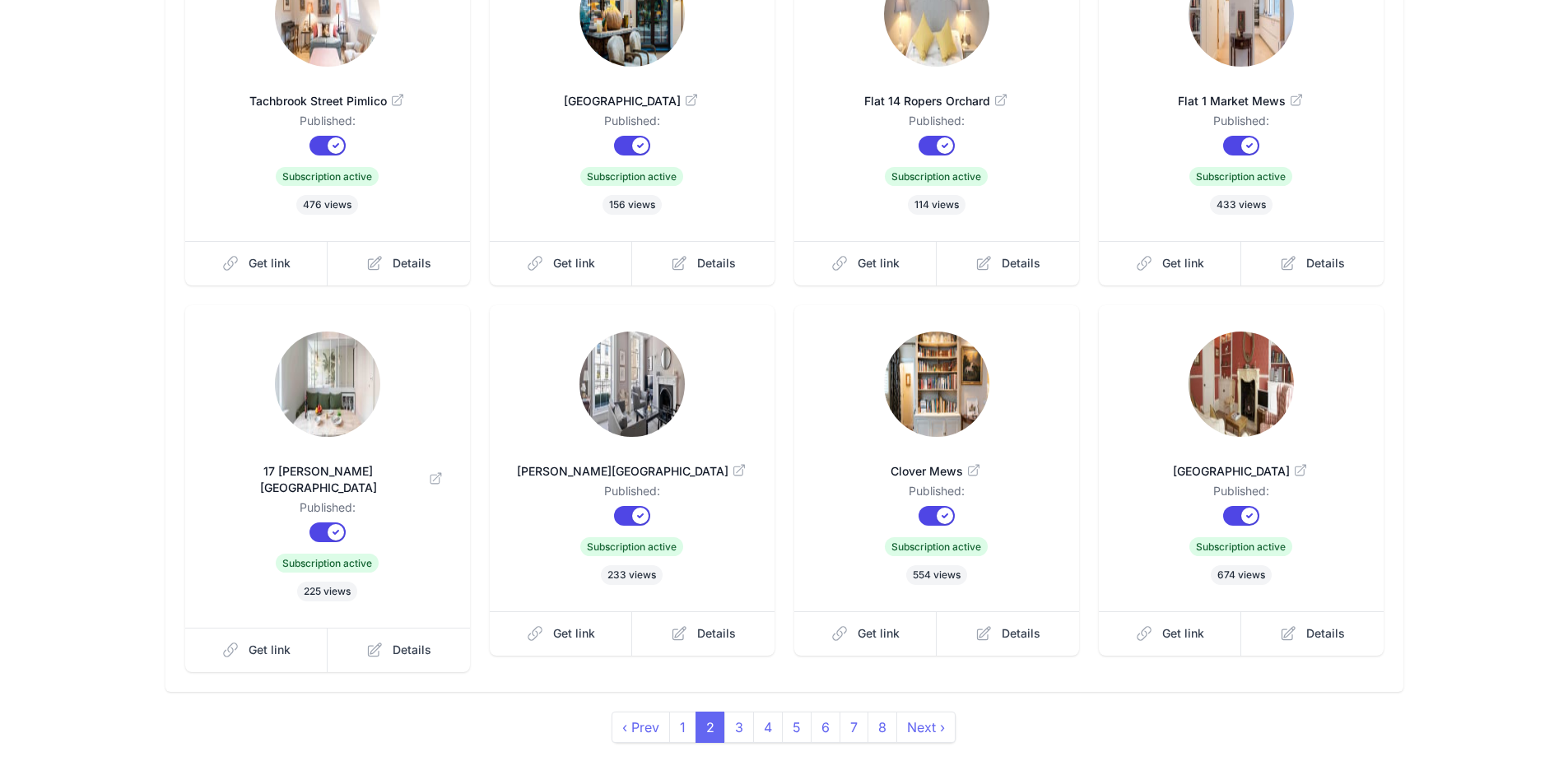
scroll to position [280, 0]
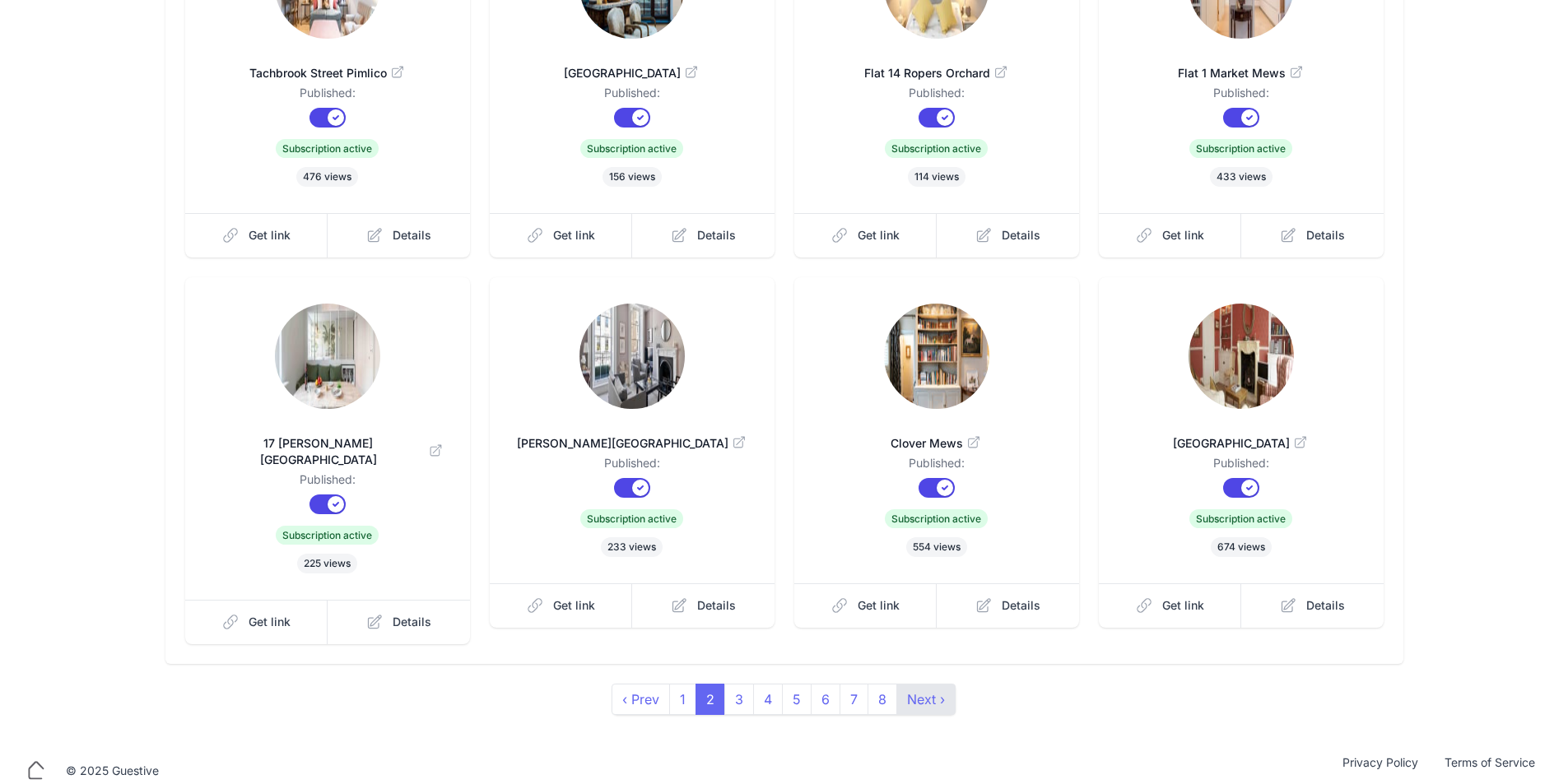
drag, startPoint x: 942, startPoint y: 695, endPoint x: 949, endPoint y: 682, distance: 14.8
click at [943, 695] on link "Next ›" at bounding box center [926, 699] width 59 height 31
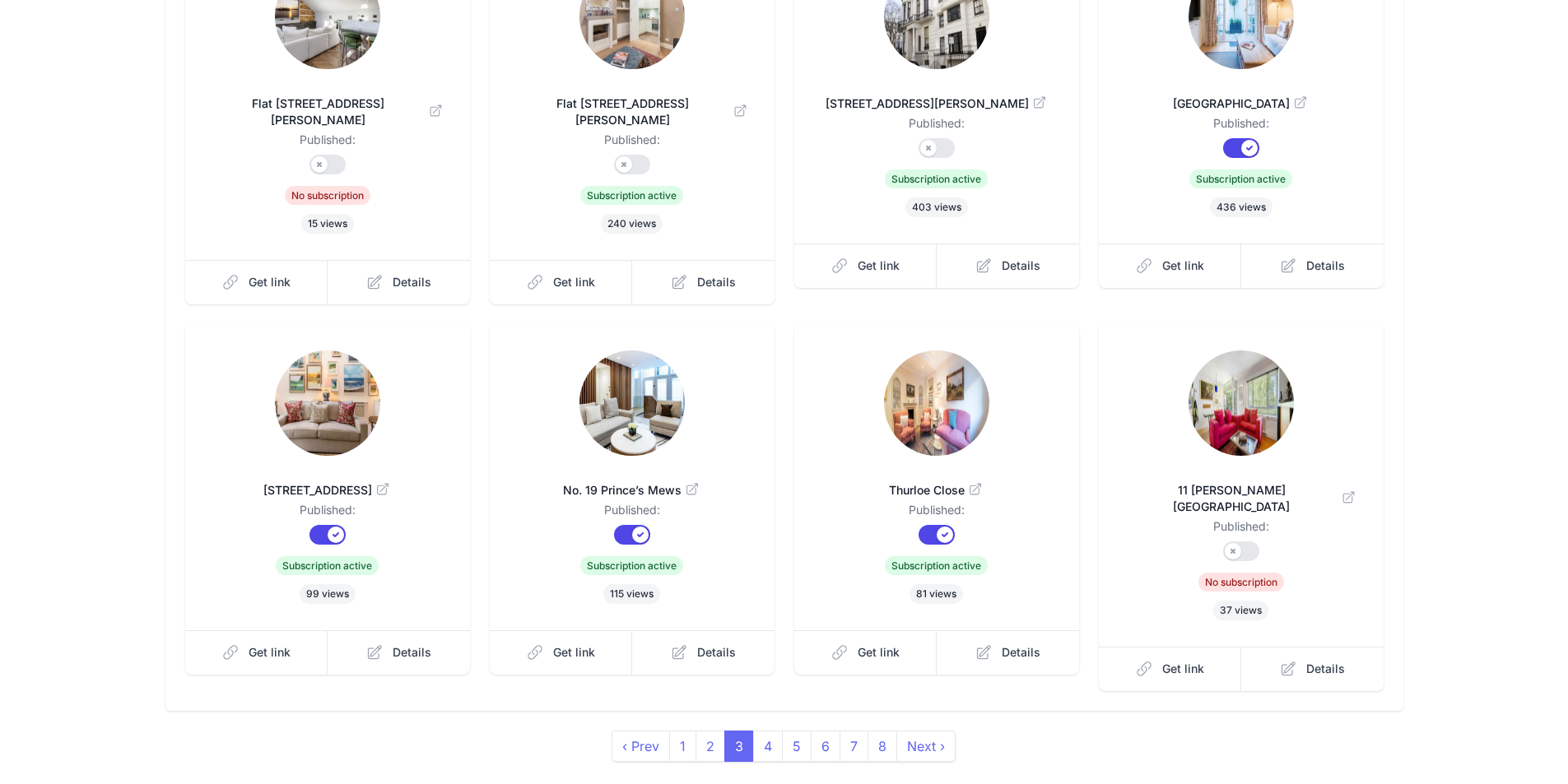
scroll to position [280, 0]
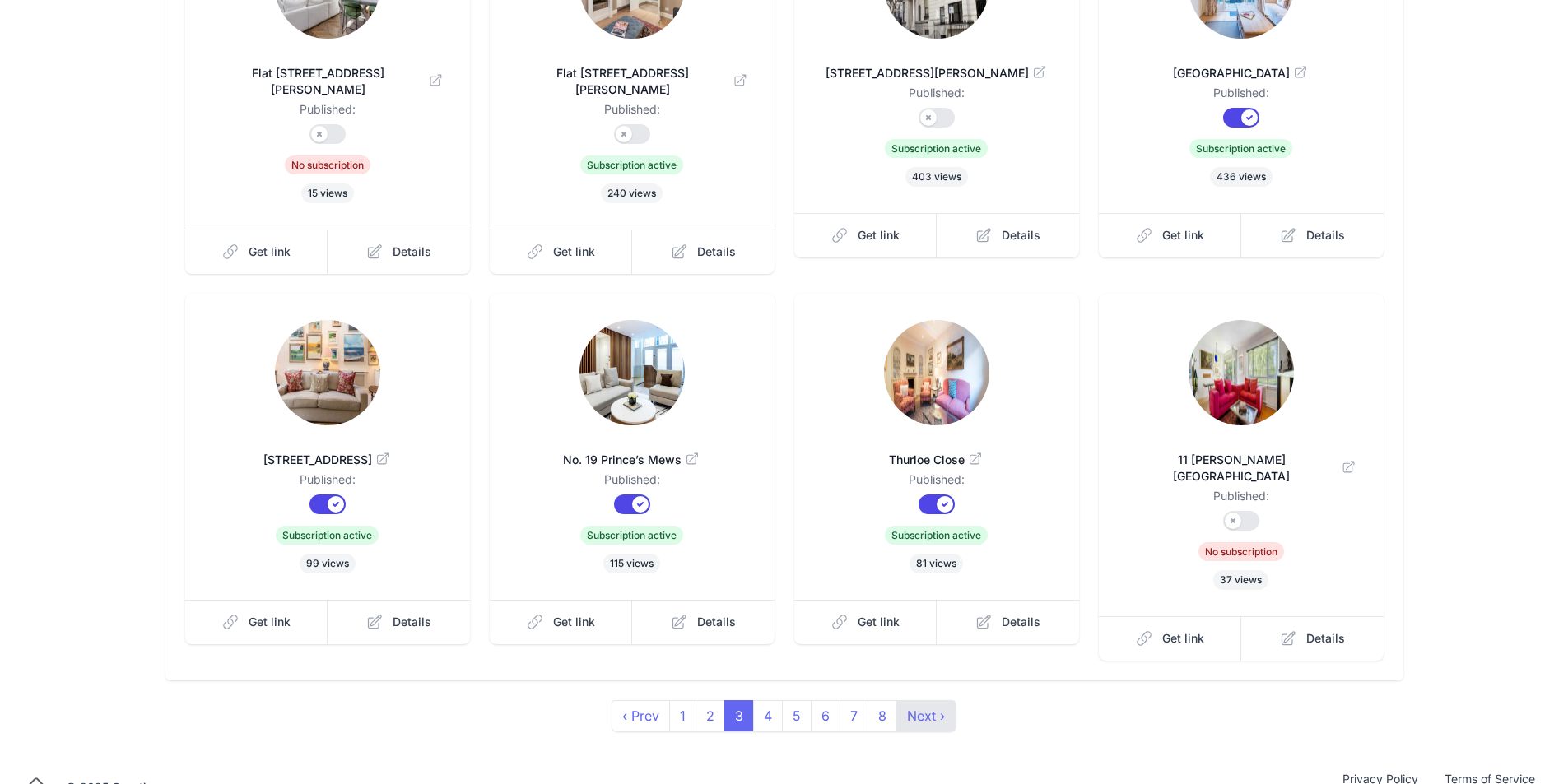
click at [917, 701] on link "Next ›" at bounding box center [926, 716] width 59 height 31
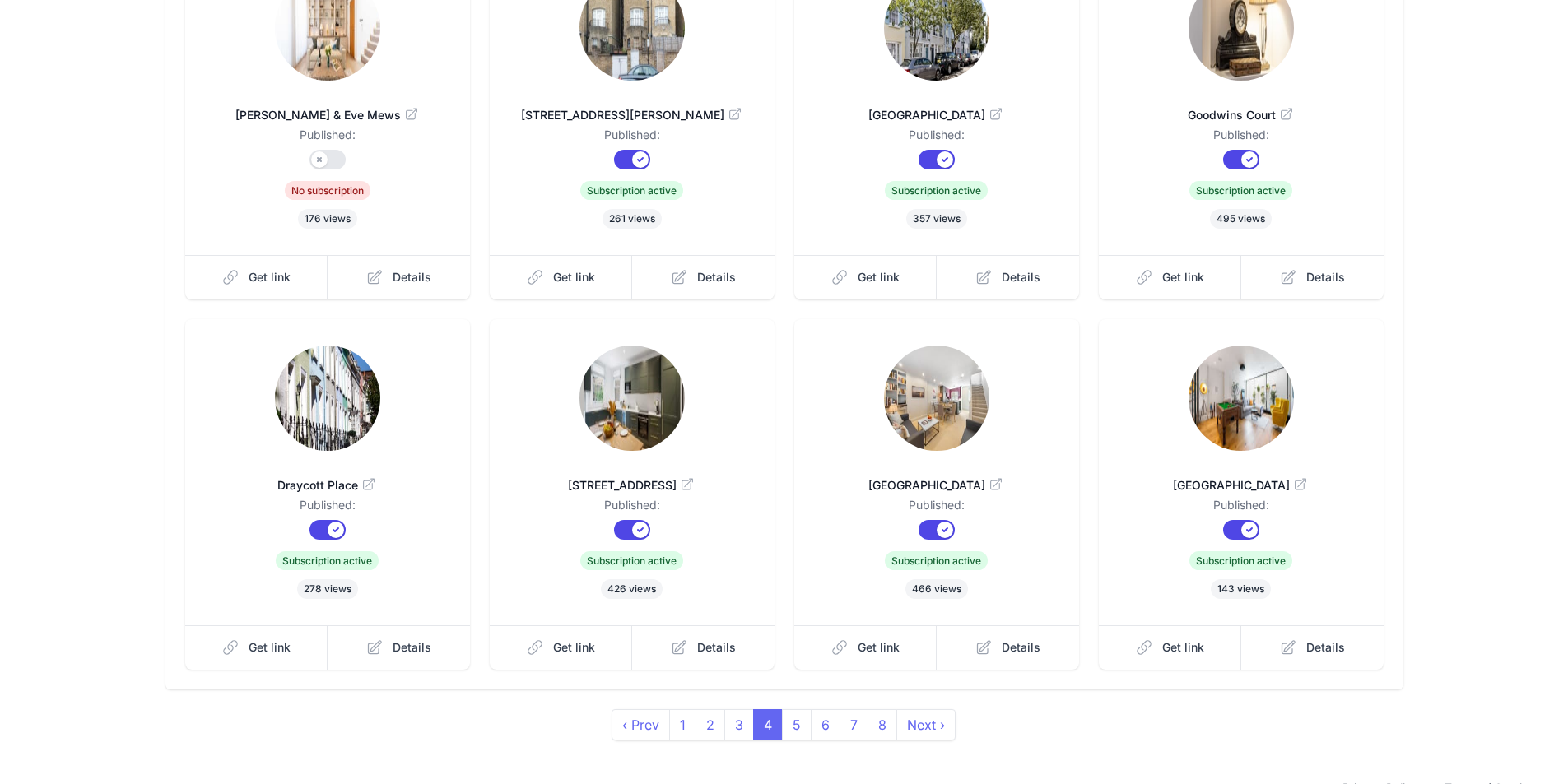
scroll to position [247, 0]
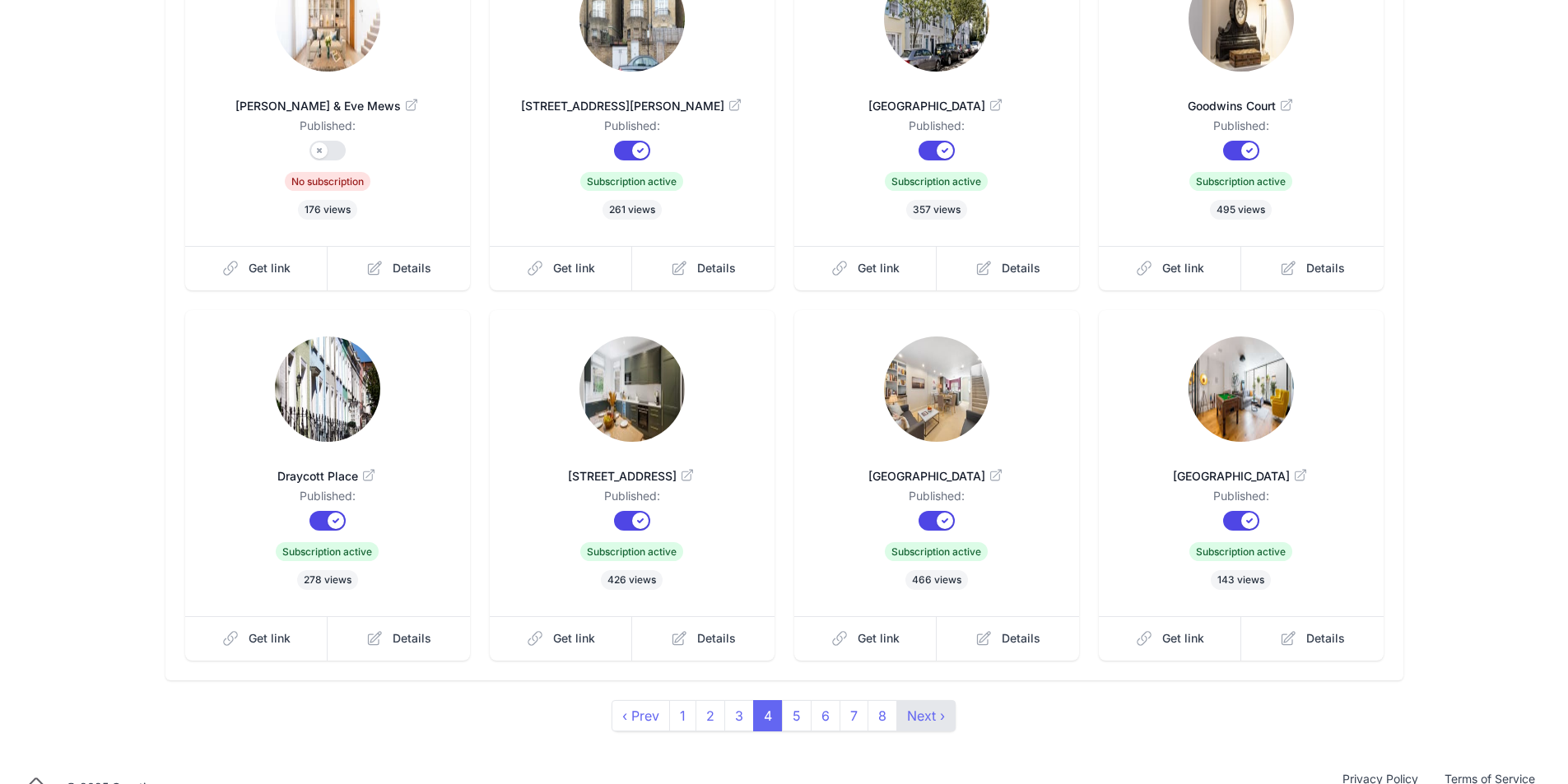
click at [935, 729] on link "Next ›" at bounding box center [926, 716] width 59 height 31
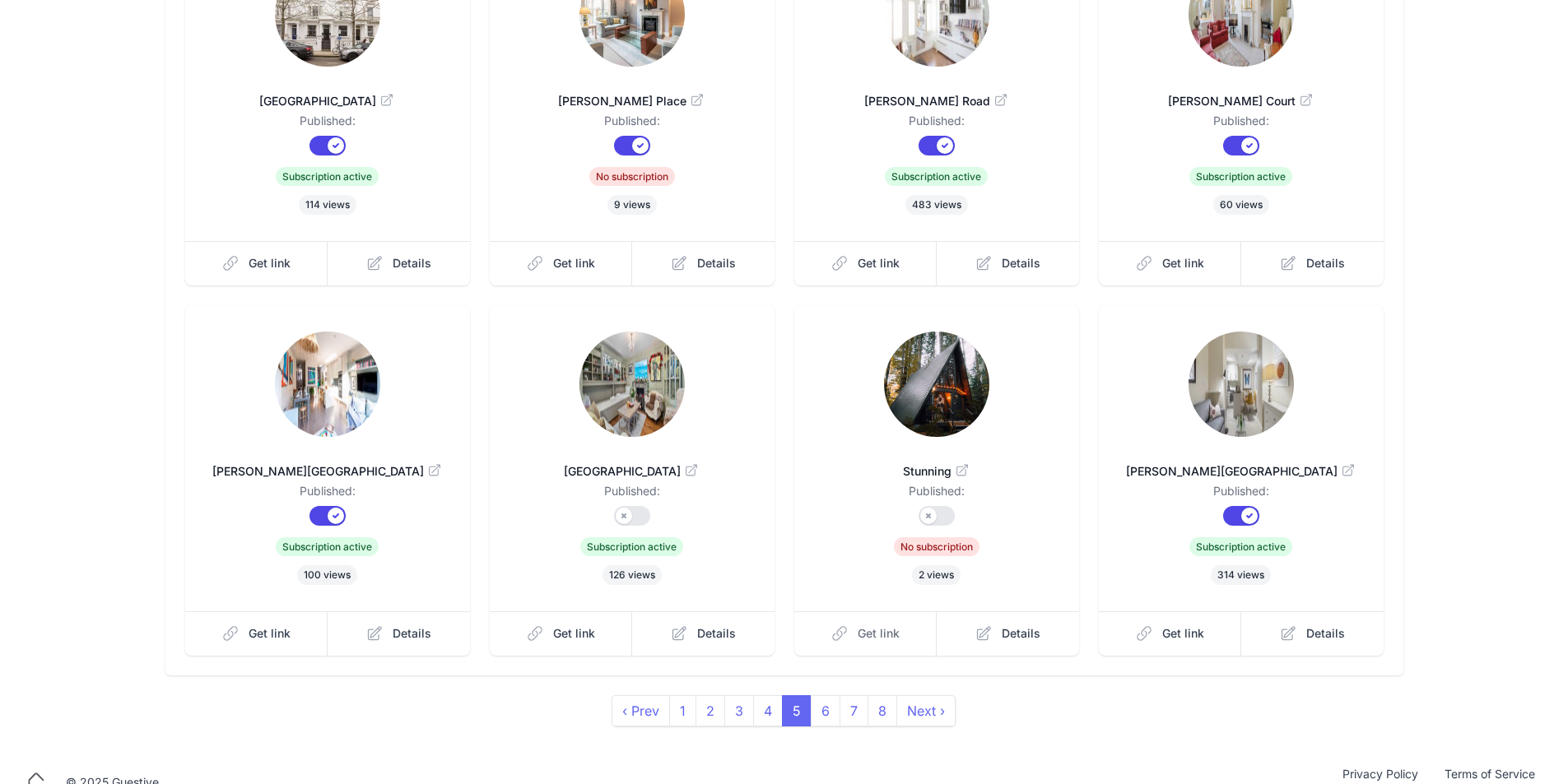
scroll to position [280, 0]
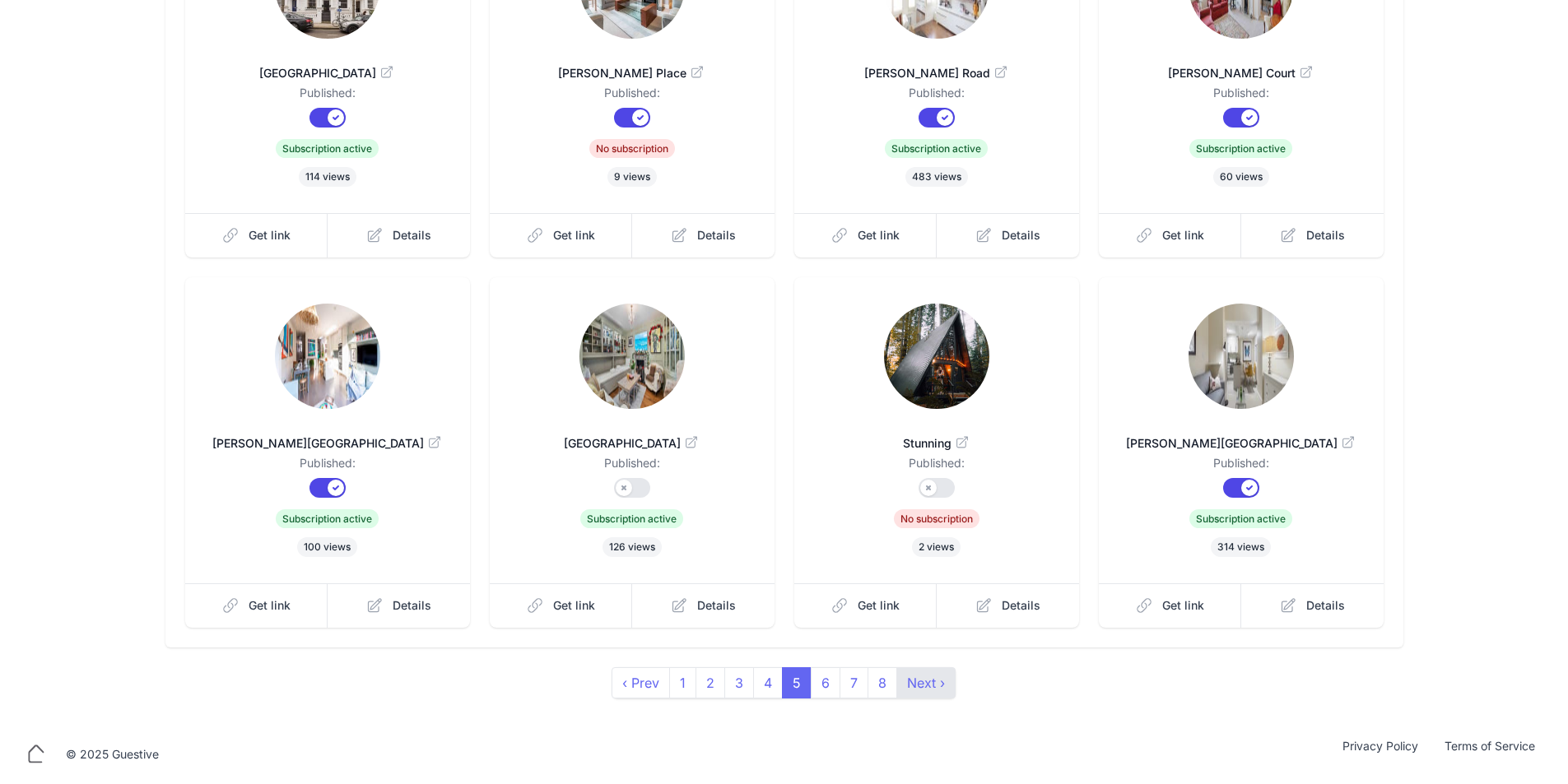
click at [912, 700] on div "Sort / Filter Sort Name Created Unsorted All Published Unpublished Archived New…" at bounding box center [784, 268] width 1568 height 914
click at [929, 690] on link "Next ›" at bounding box center [926, 683] width 59 height 31
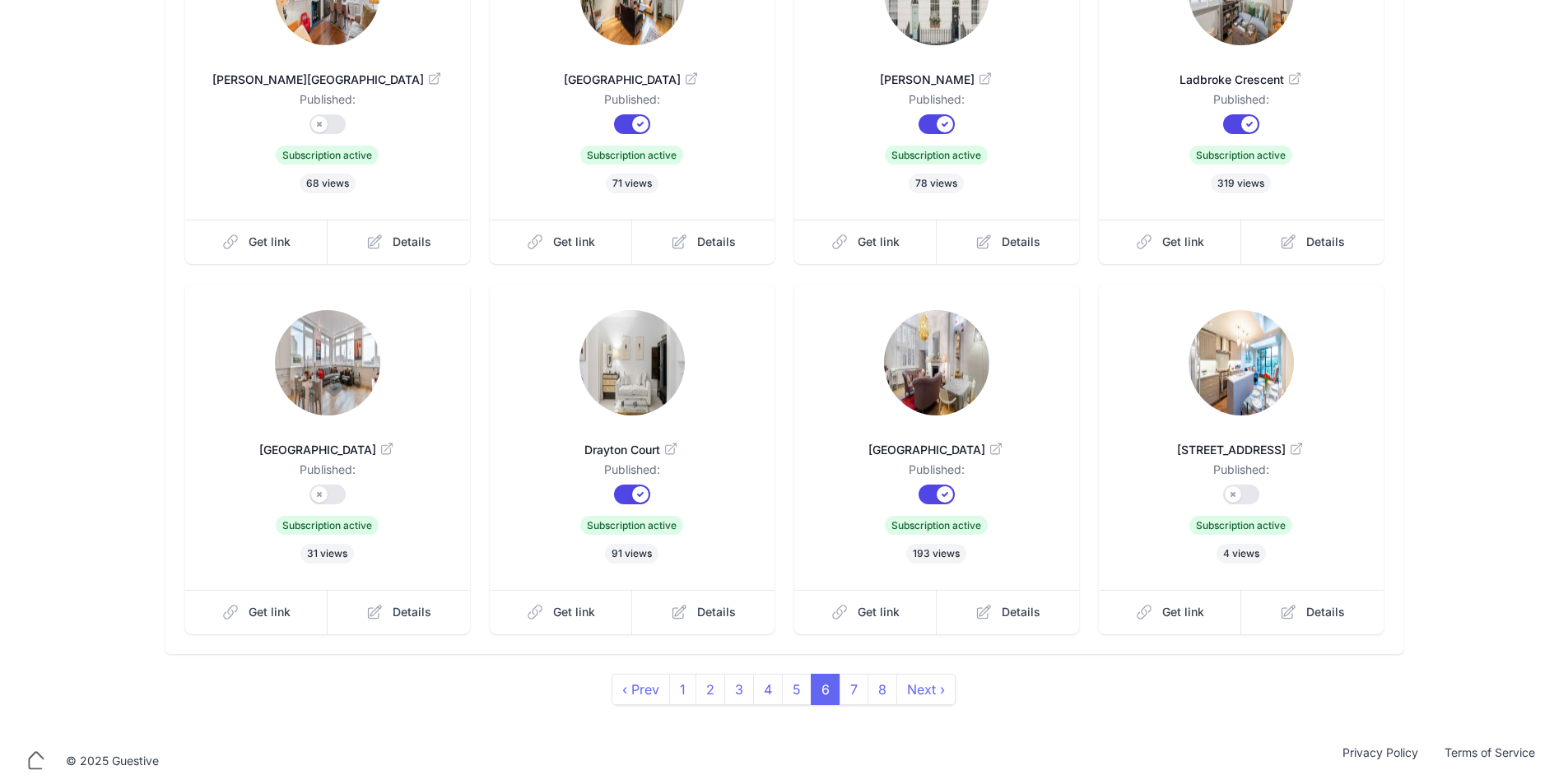
scroll to position [280, 0]
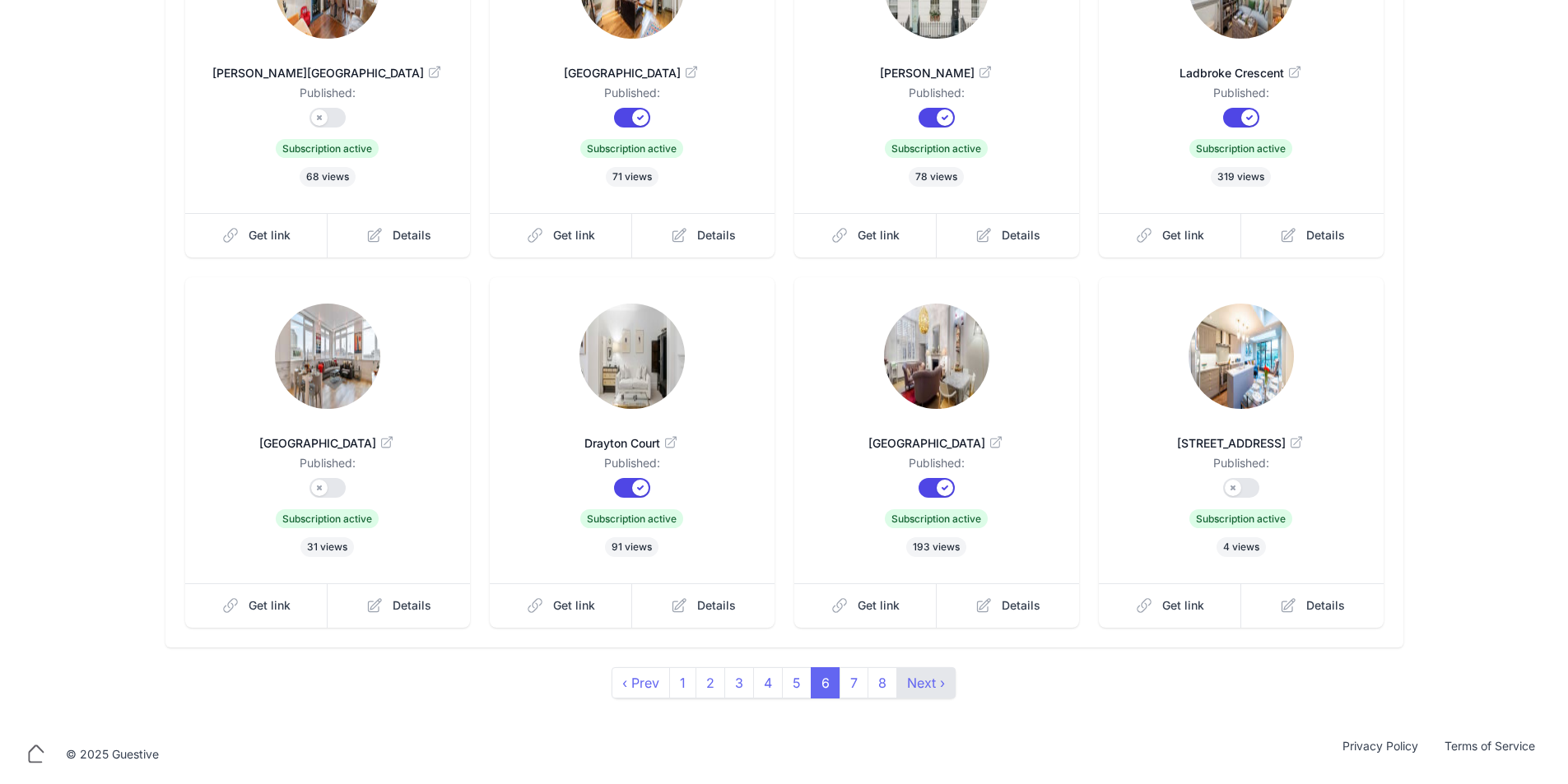
click at [939, 695] on link "Next ›" at bounding box center [926, 683] width 59 height 31
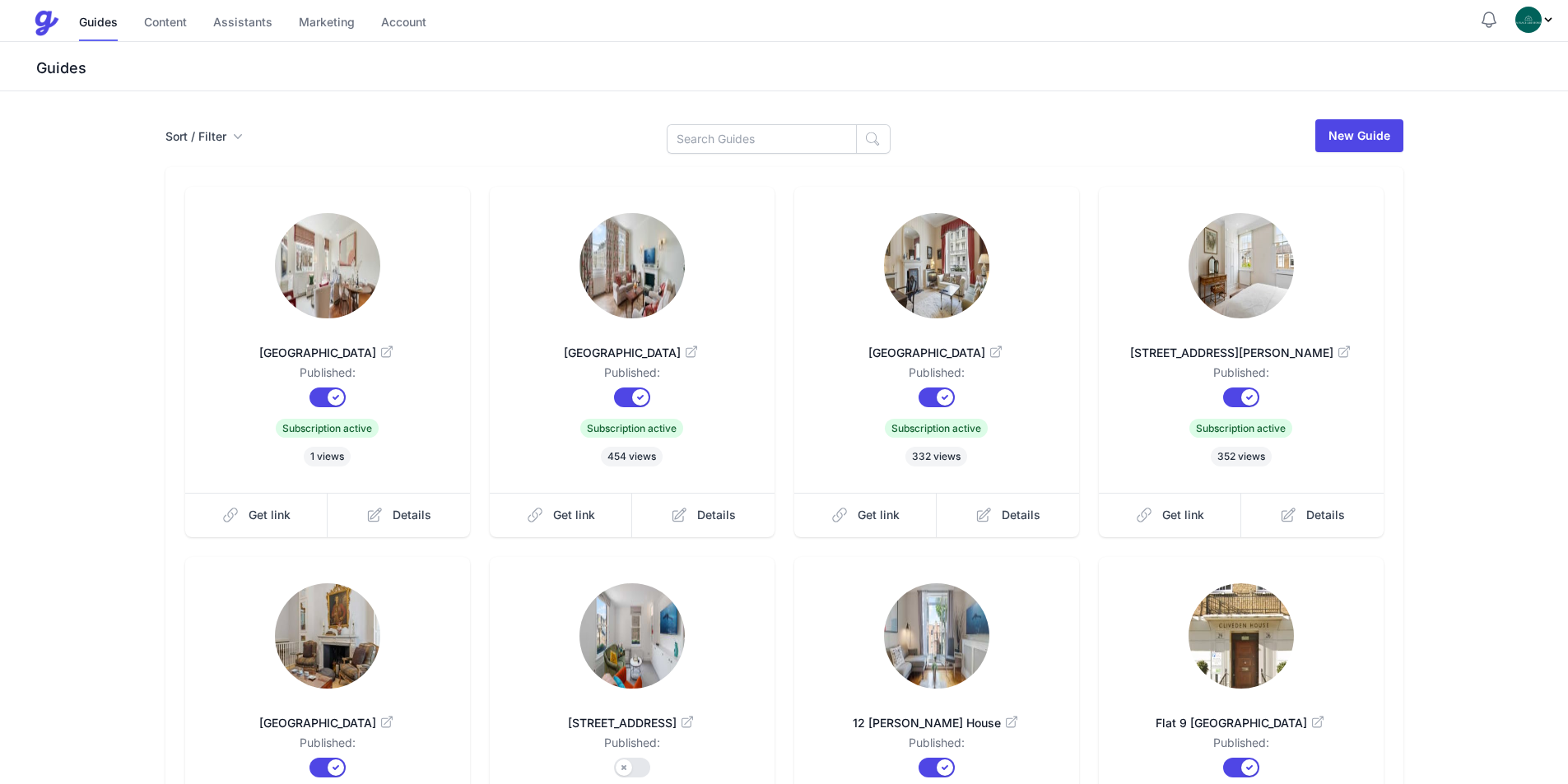
click at [333, 279] on img at bounding box center [328, 266] width 105 height 105
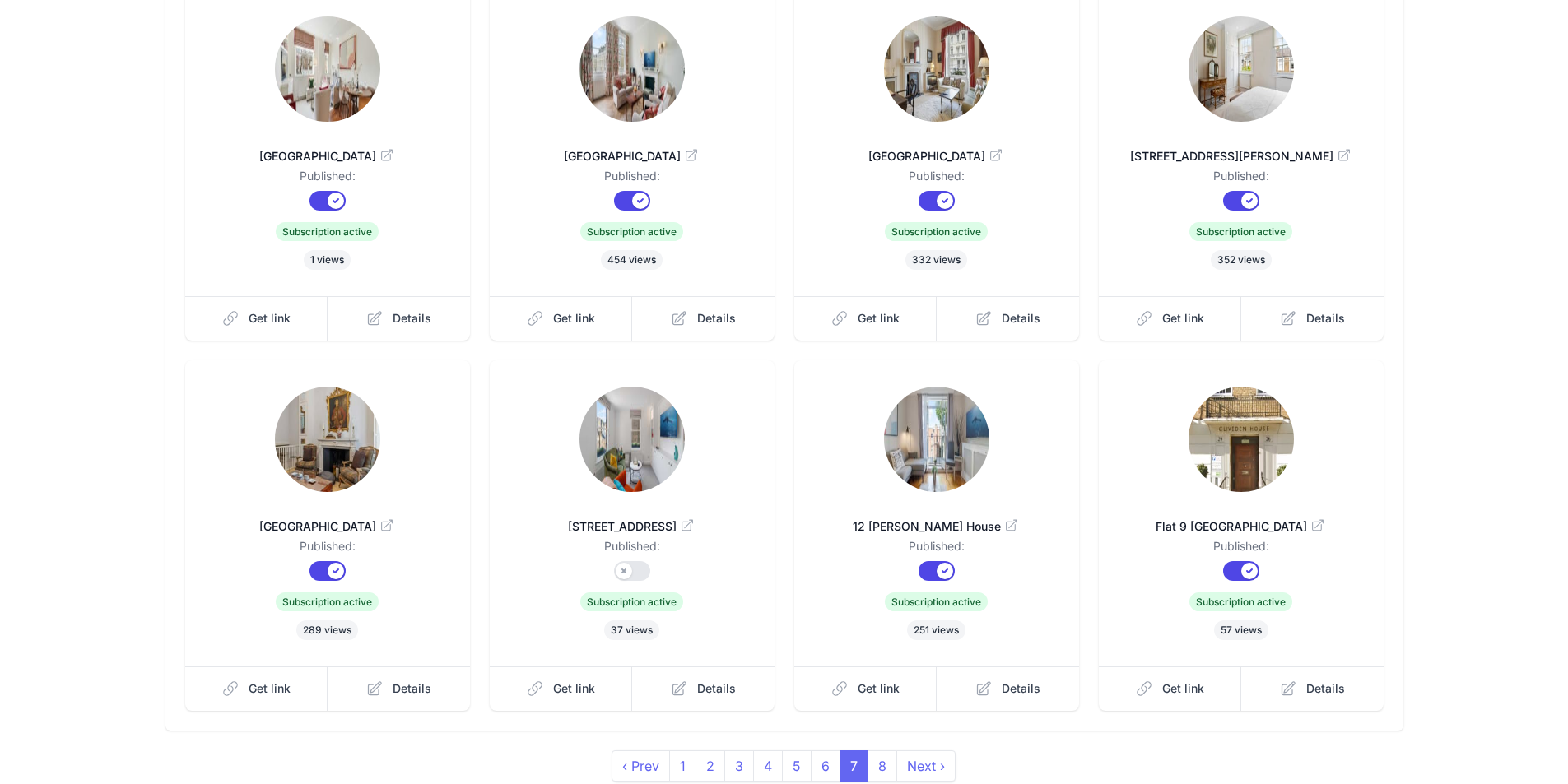
scroll to position [82, 0]
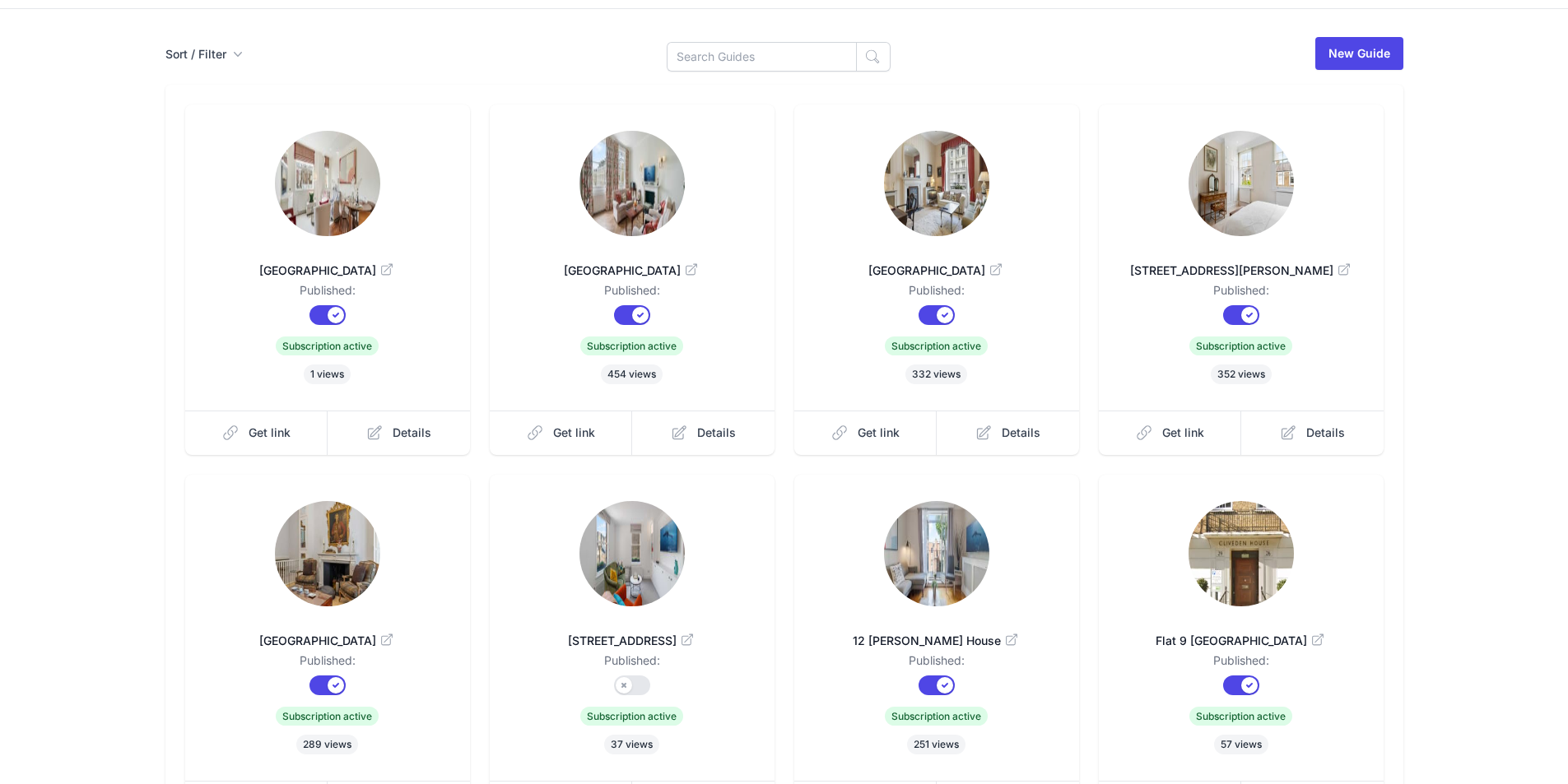
click at [647, 183] on img at bounding box center [632, 183] width 105 height 105
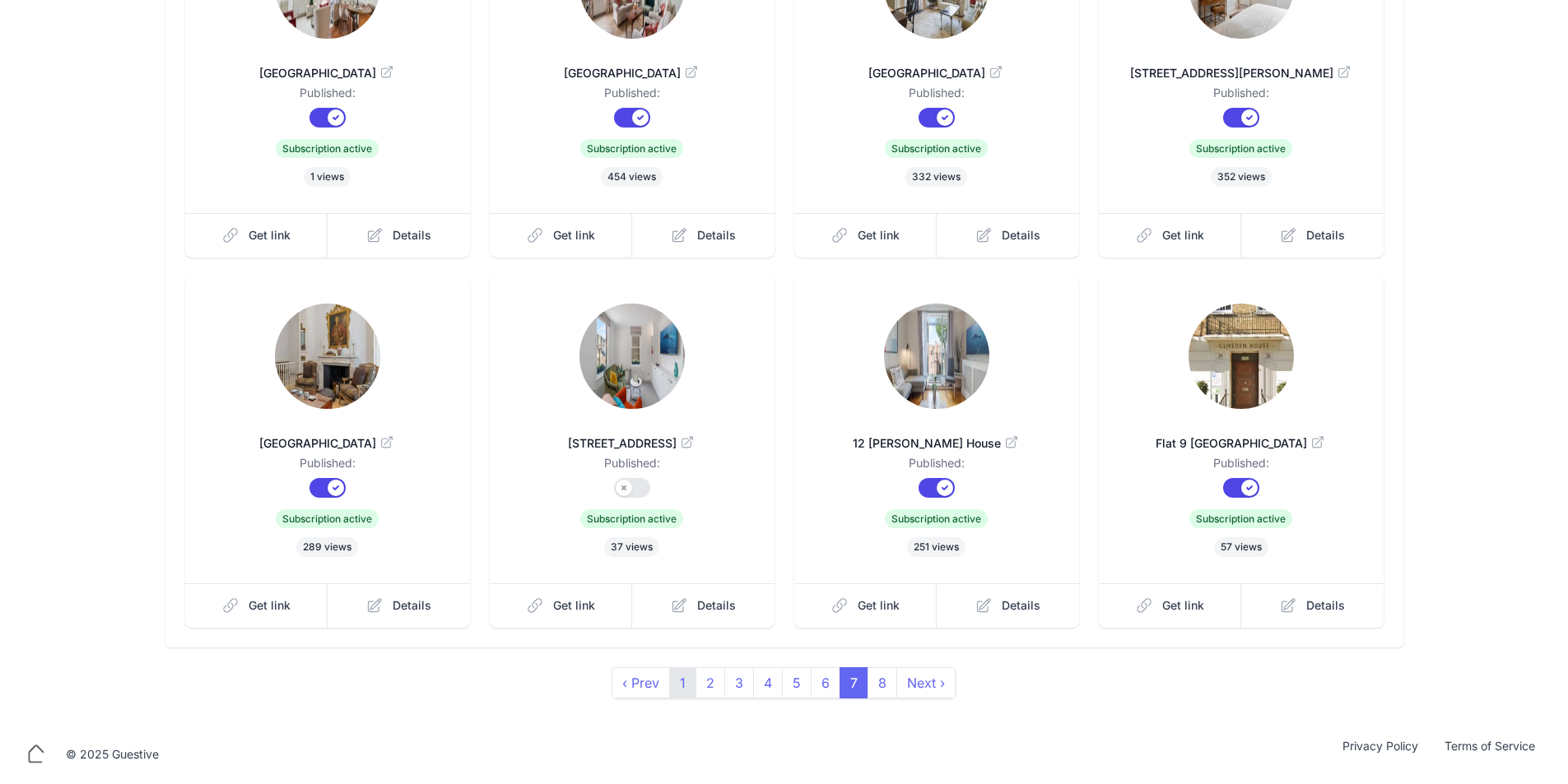
click at [678, 692] on link "1" at bounding box center [683, 683] width 27 height 31
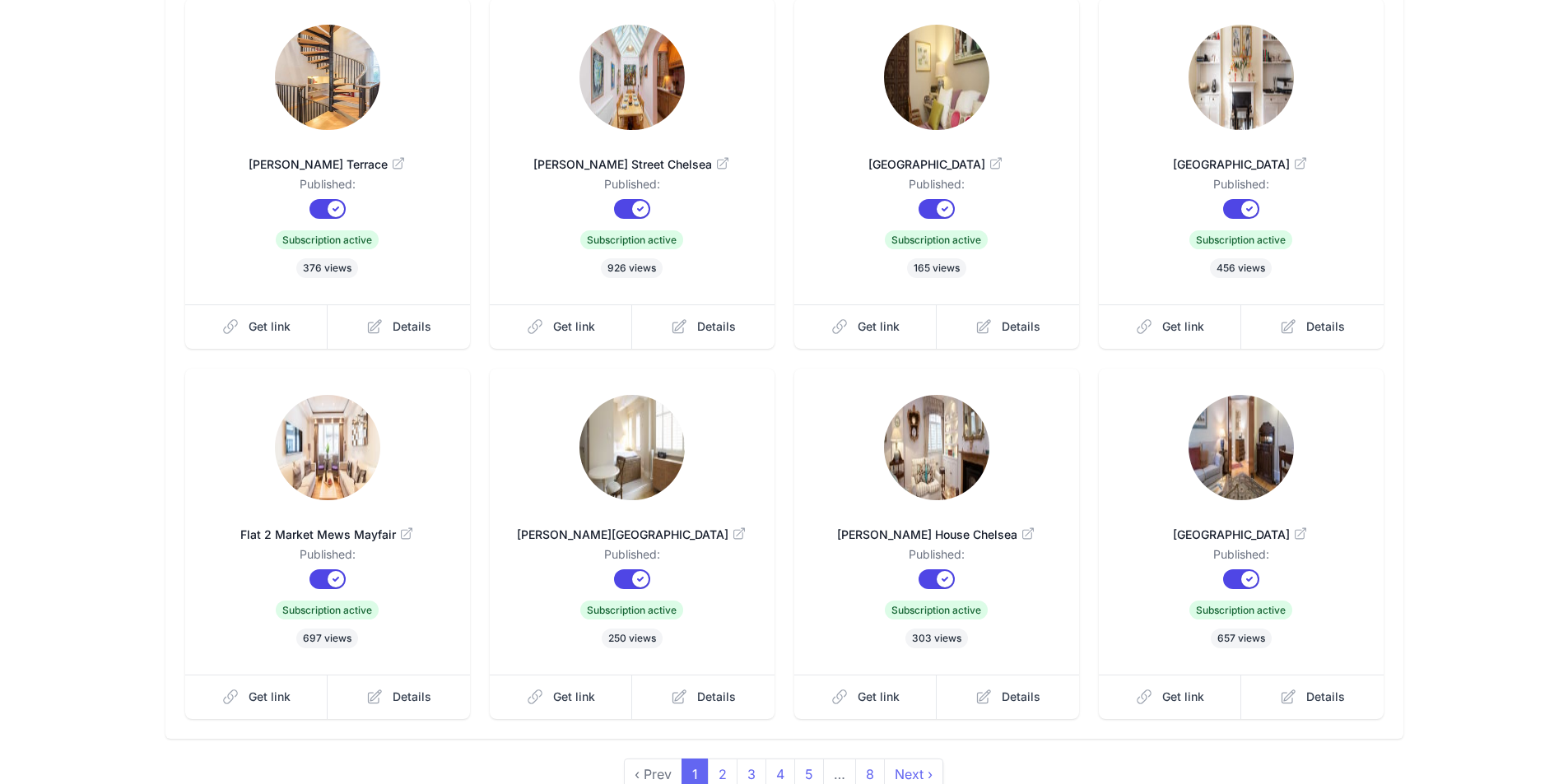
scroll to position [247, 0]
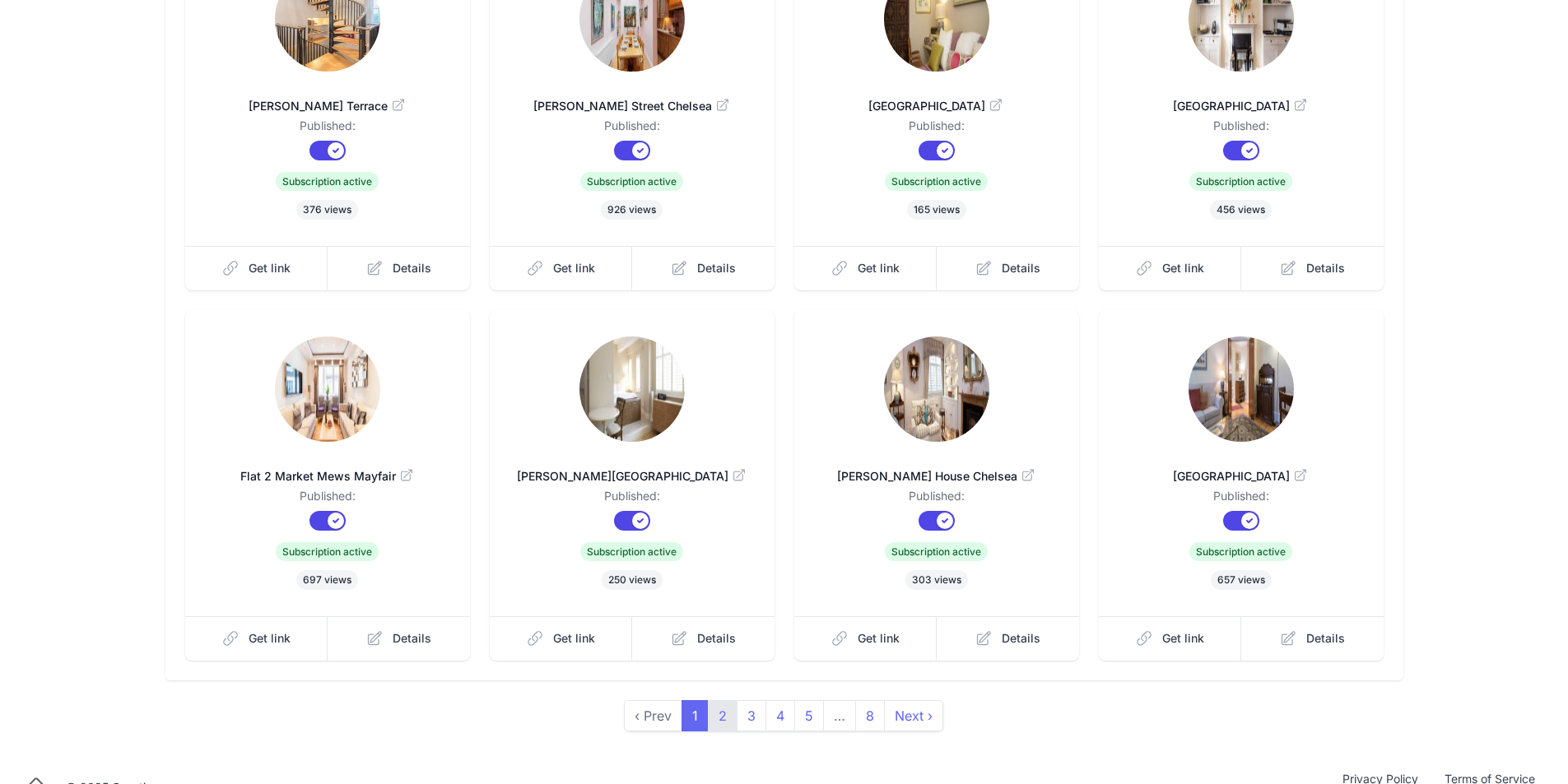
click at [722, 712] on link "2" at bounding box center [722, 716] width 30 height 31
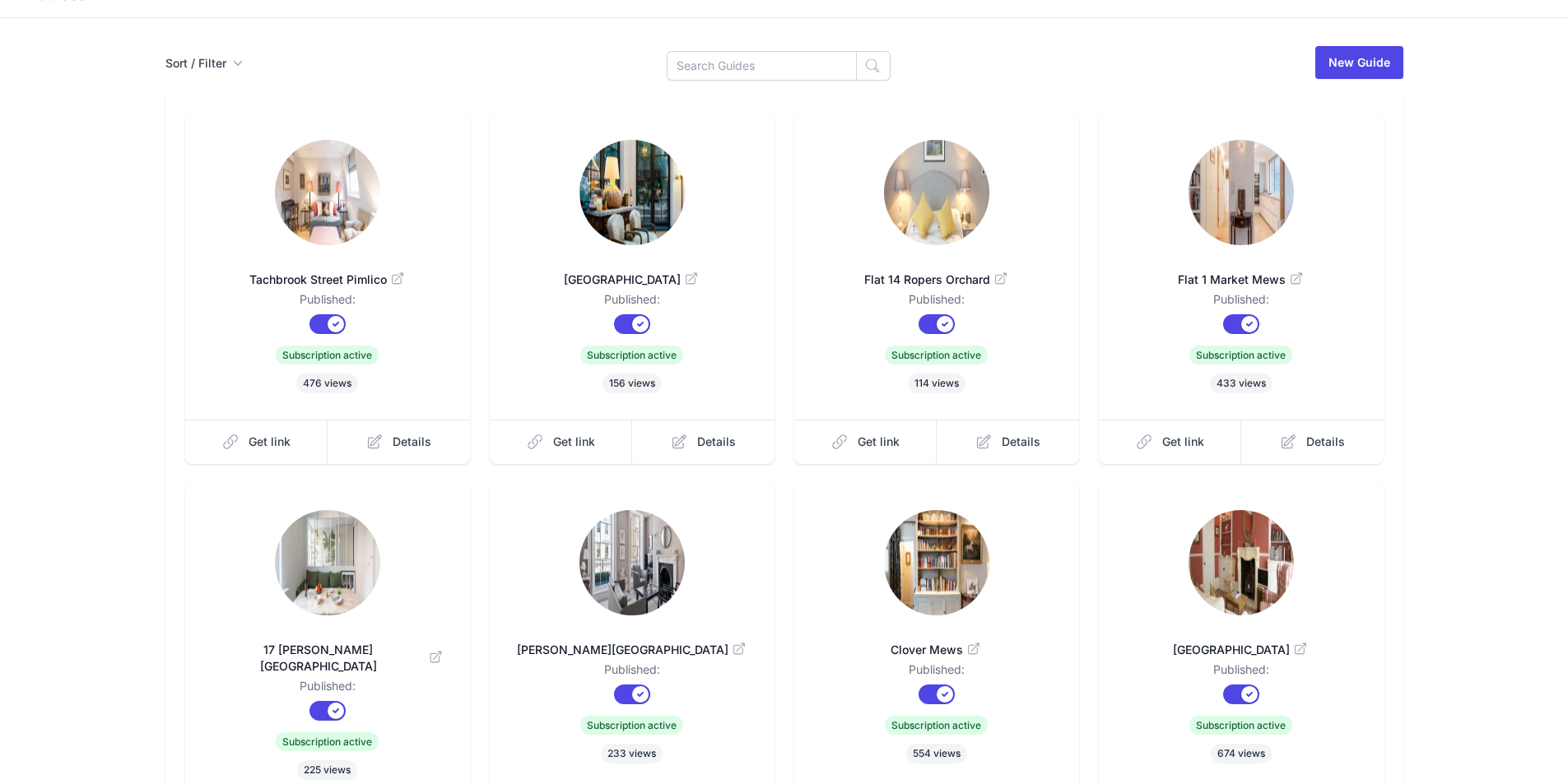
scroll to position [82, 0]
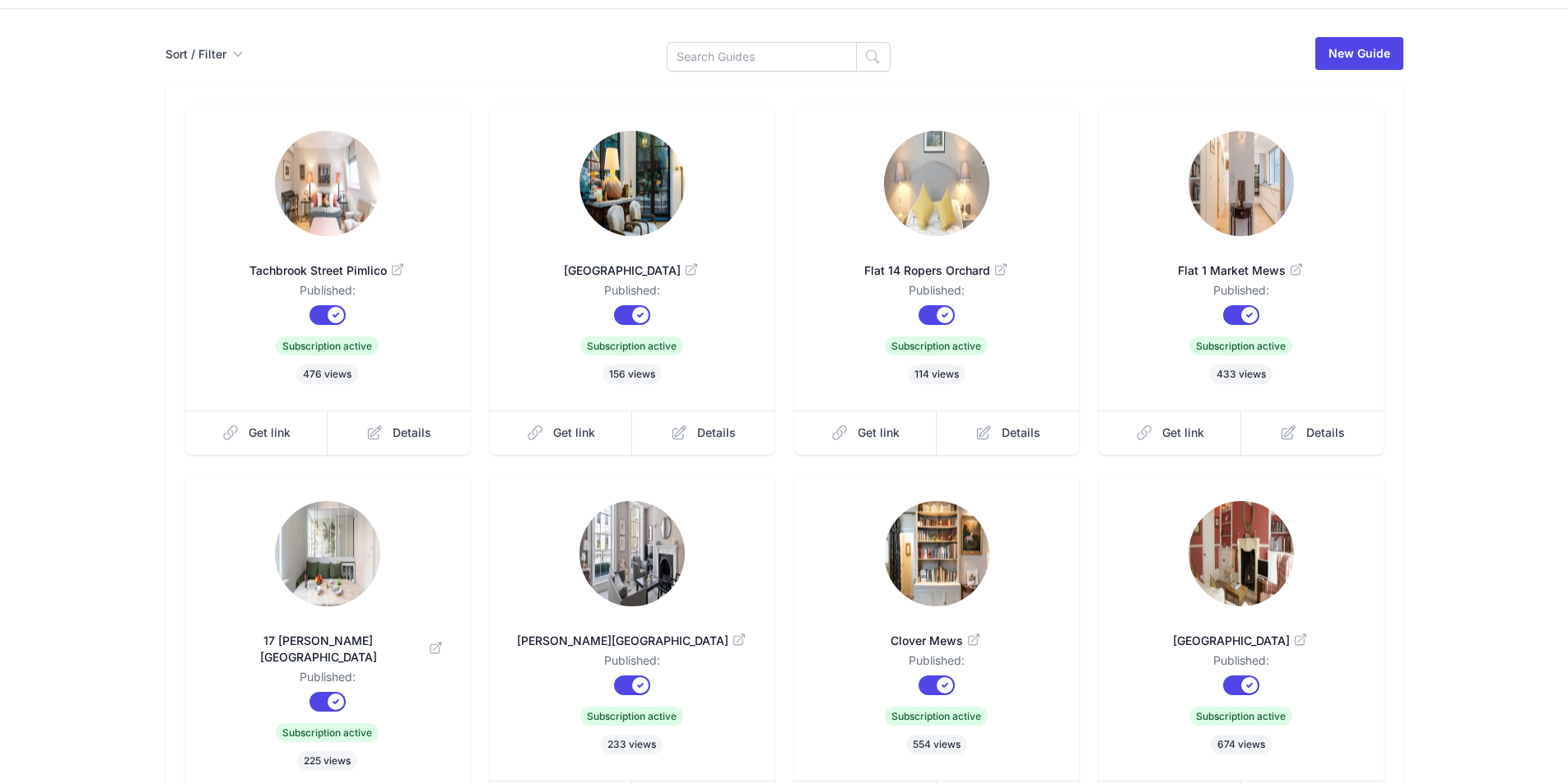
click at [333, 162] on img at bounding box center [328, 183] width 105 height 105
click at [977, 182] on img at bounding box center [937, 183] width 105 height 105
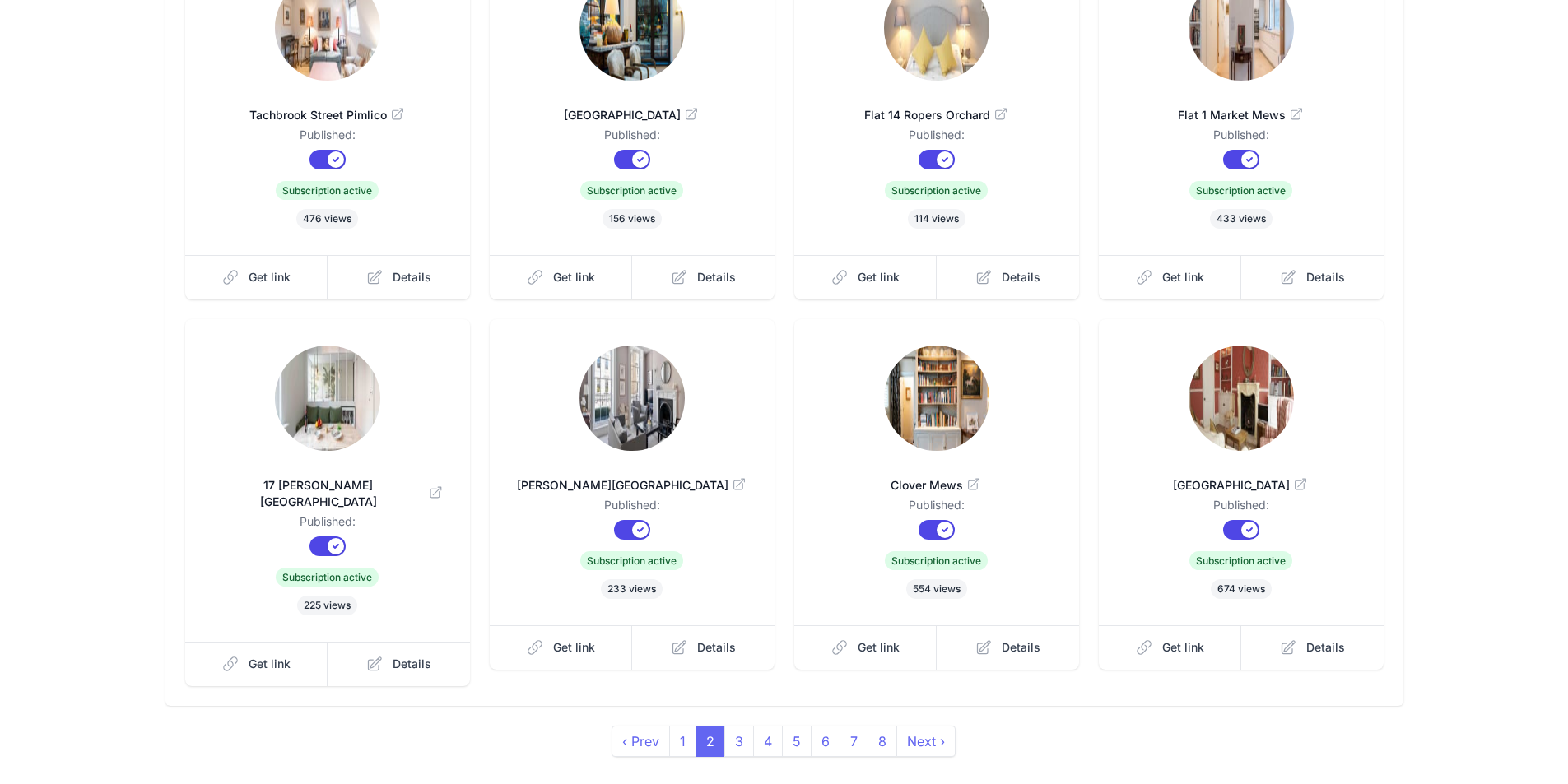
scroll to position [247, 0]
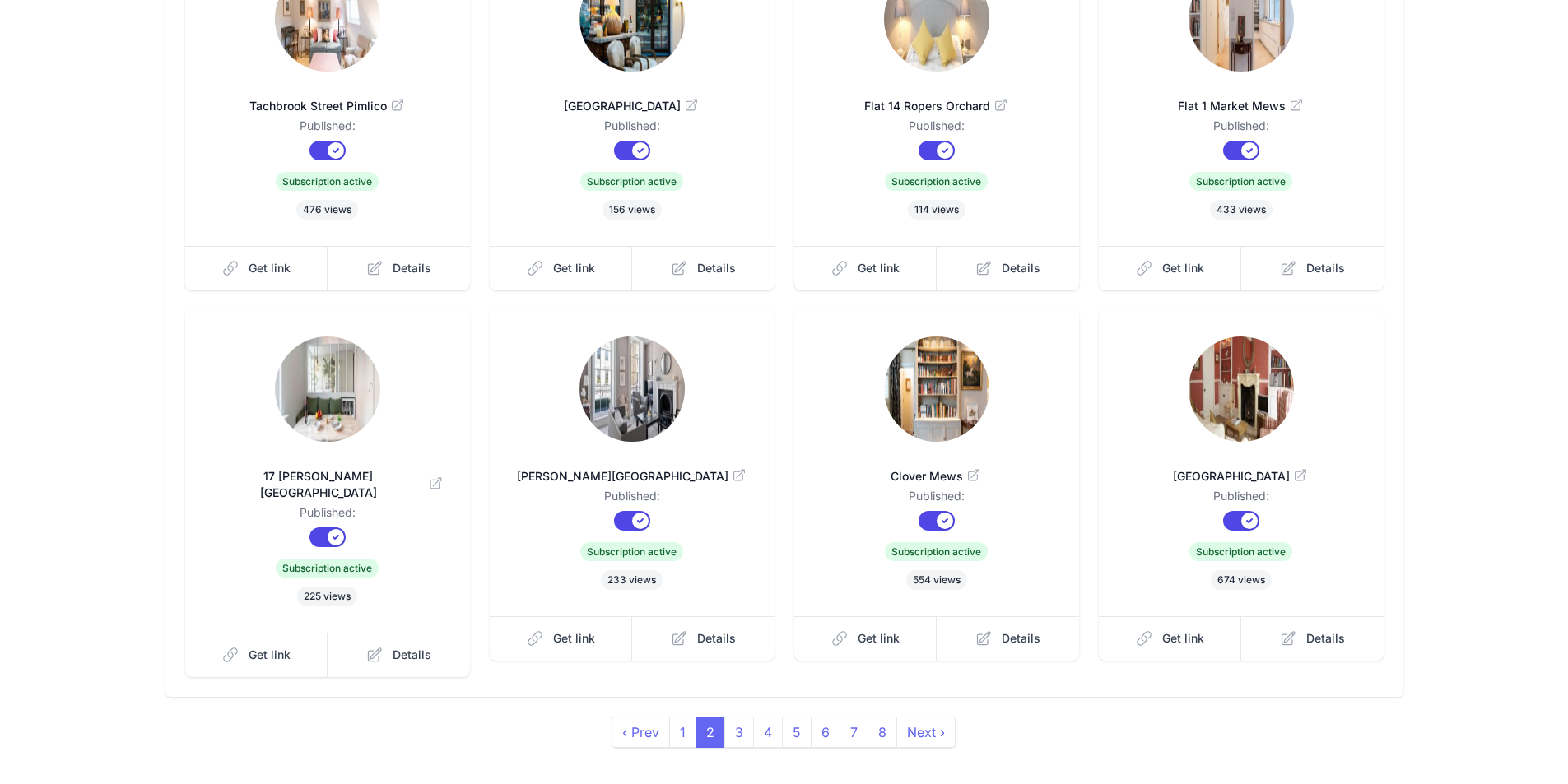
click at [639, 314] on div "[PERSON_NAME][GEOGRAPHIC_DATA] Published: Published? Subscription? Subscription…" at bounding box center [632, 463] width 285 height 307
click at [649, 367] on img at bounding box center [632, 390] width 105 height 105
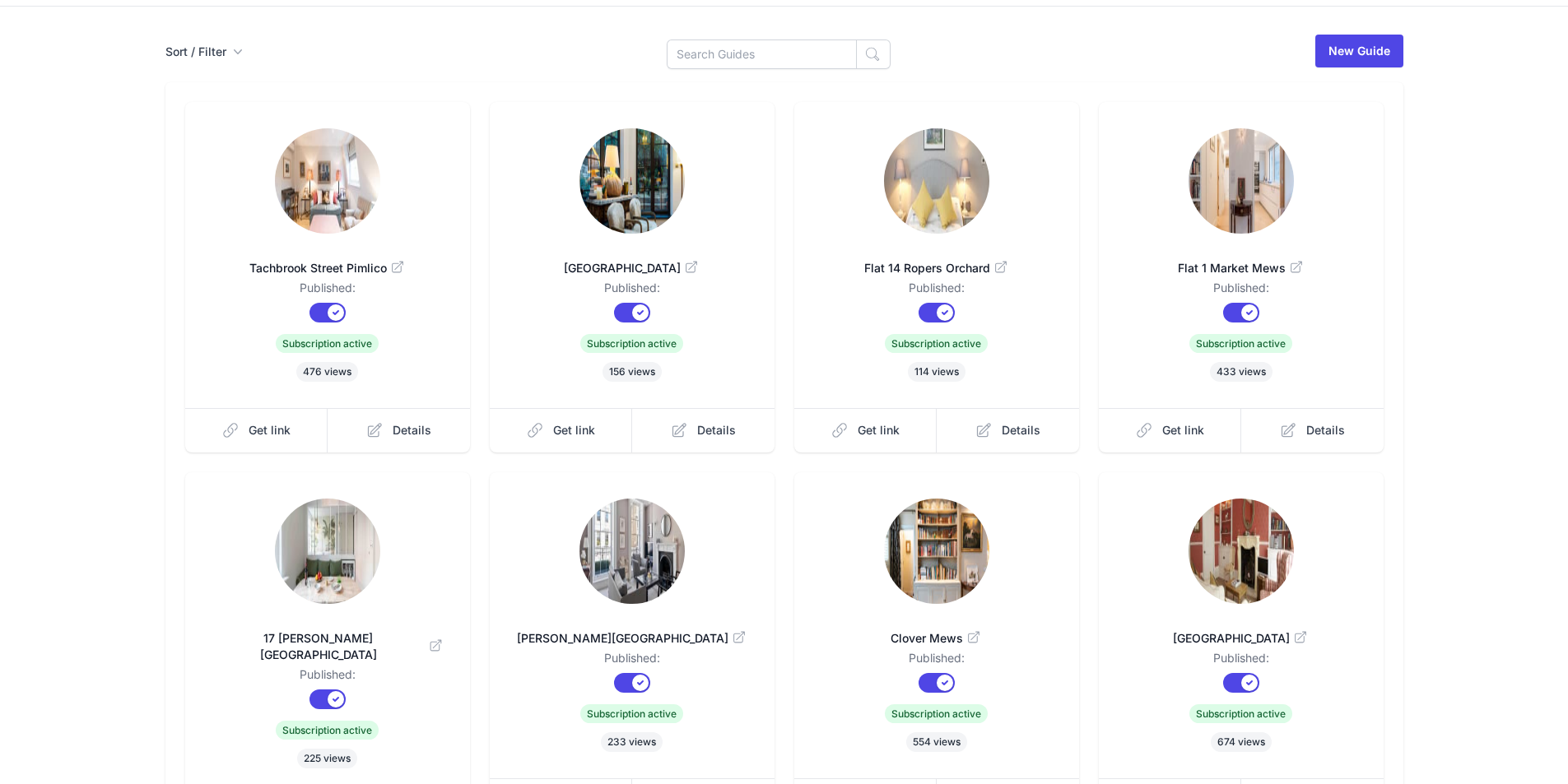
scroll to position [280, 0]
